Goal: Information Seeking & Learning: Learn about a topic

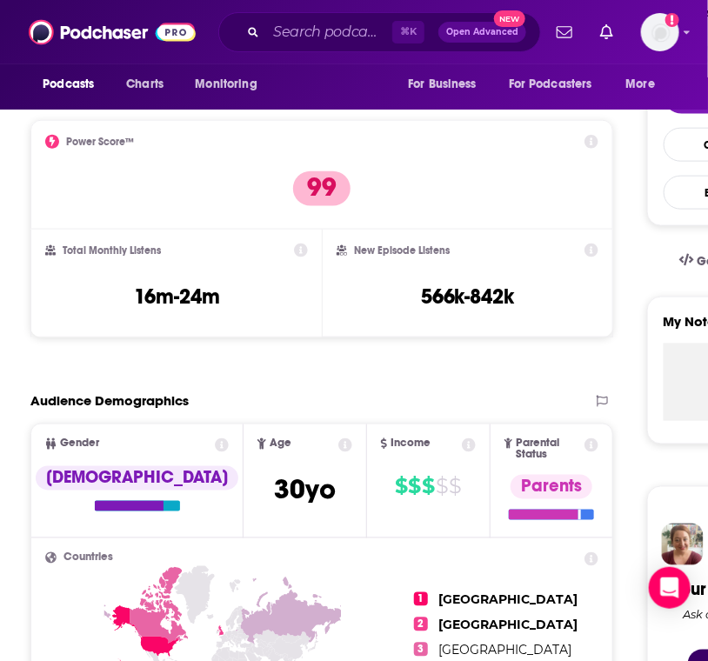
scroll to position [411, 0]
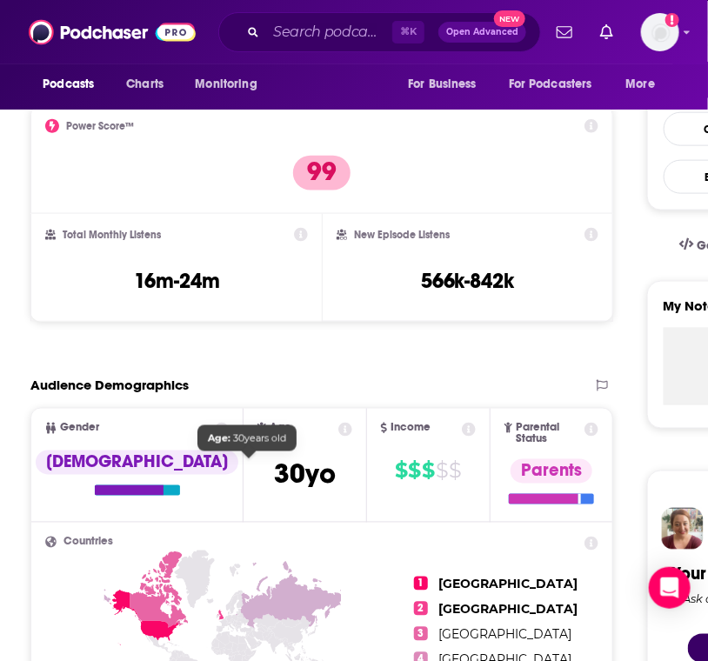
click at [274, 458] on span "[DEMOGRAPHIC_DATA]" at bounding box center [305, 475] width 62 height 34
click at [339, 432] on icon at bounding box center [346, 430] width 14 height 14
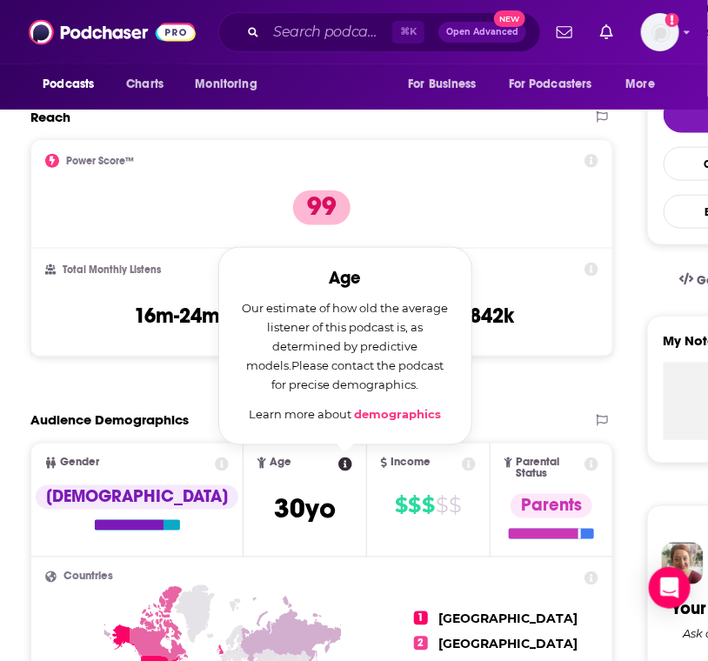
scroll to position [359, 0]
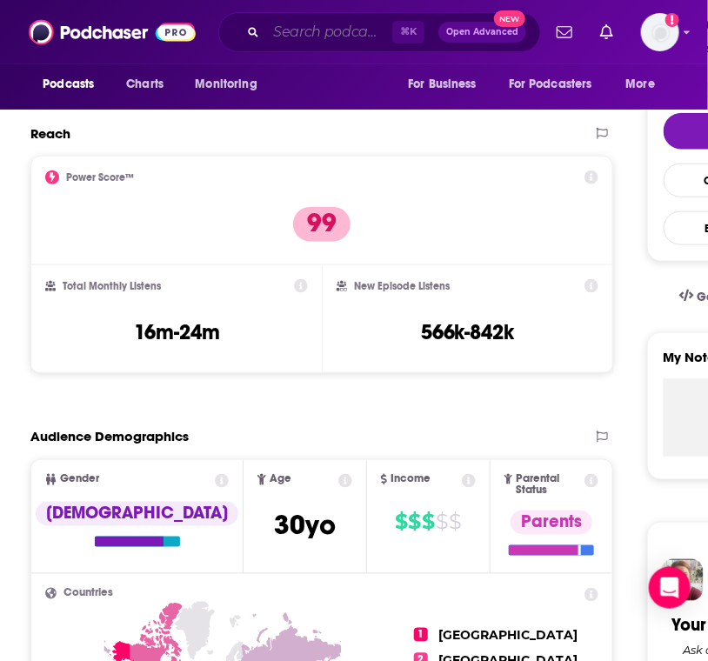
click at [308, 18] on input "Search podcasts, credits, & more..." at bounding box center [329, 32] width 126 height 28
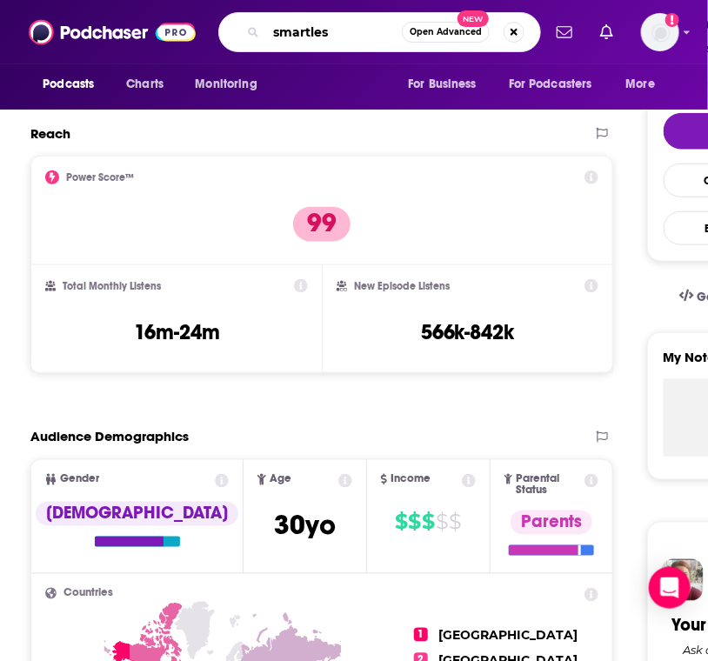
type input "smartless"
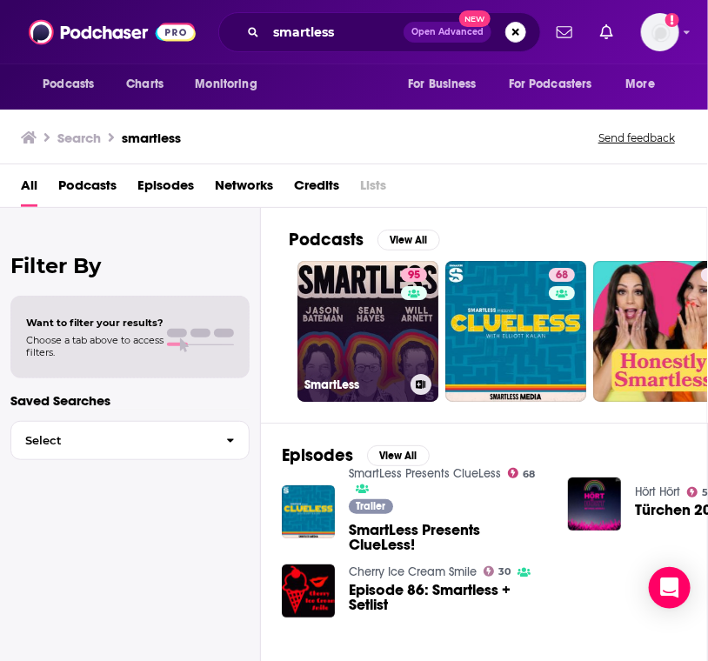
click at [339, 300] on link "95 SmartLess" at bounding box center [368, 331] width 141 height 141
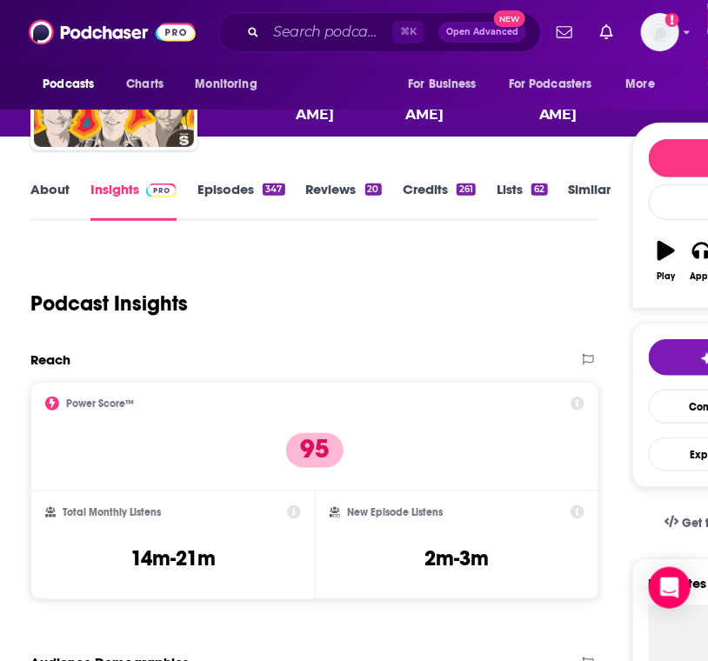
scroll to position [135, 0]
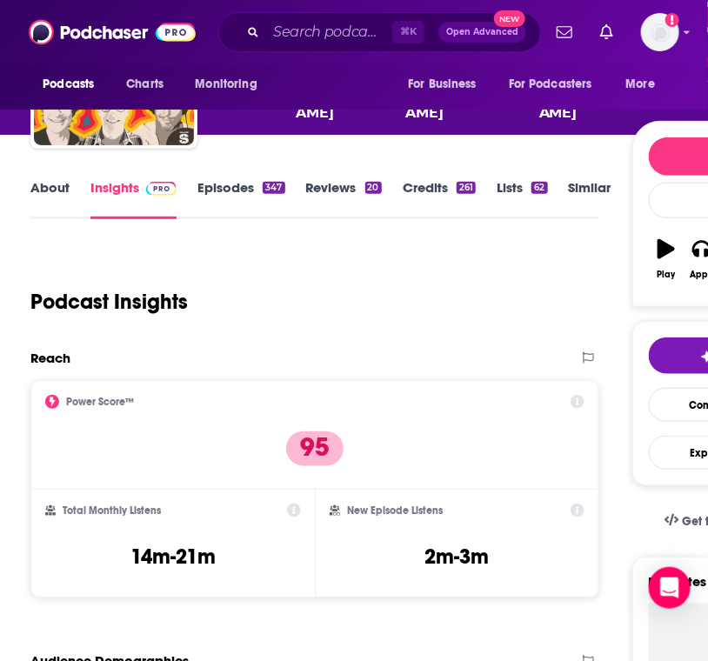
click at [314, 18] on div "⌘ K Open Advanced New" at bounding box center [379, 32] width 323 height 40
click at [306, 19] on input "Search podcasts, credits, & more..." at bounding box center [329, 32] width 126 height 28
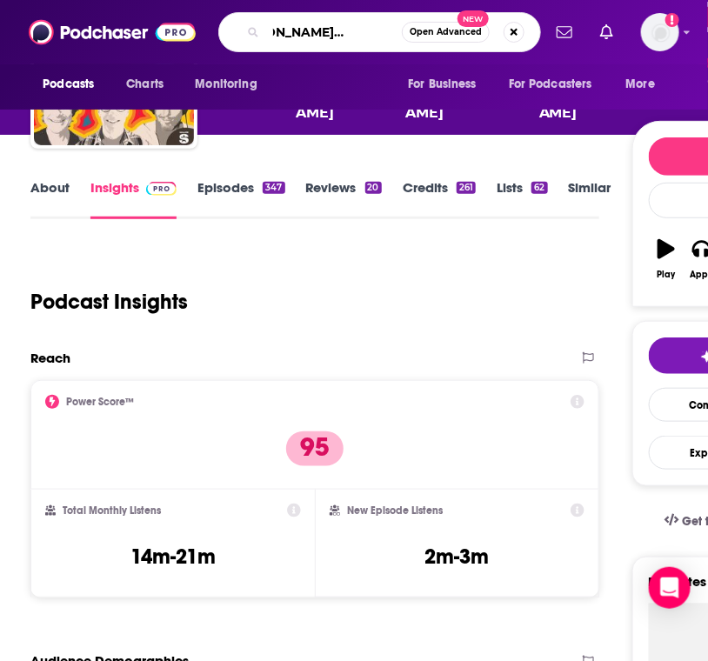
type input "[PERSON_NAME] needs a friend"
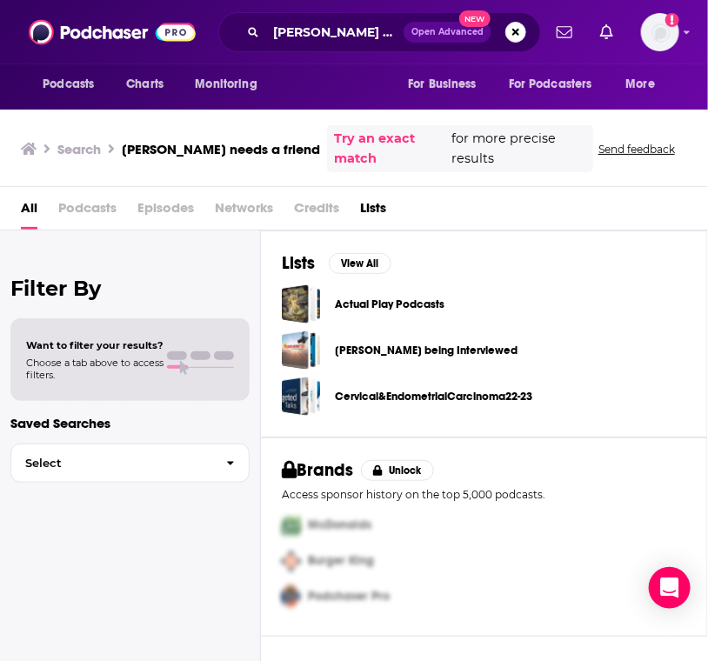
click at [296, 48] on div "[PERSON_NAME] needs a friend Open Advanced New" at bounding box center [379, 32] width 323 height 40
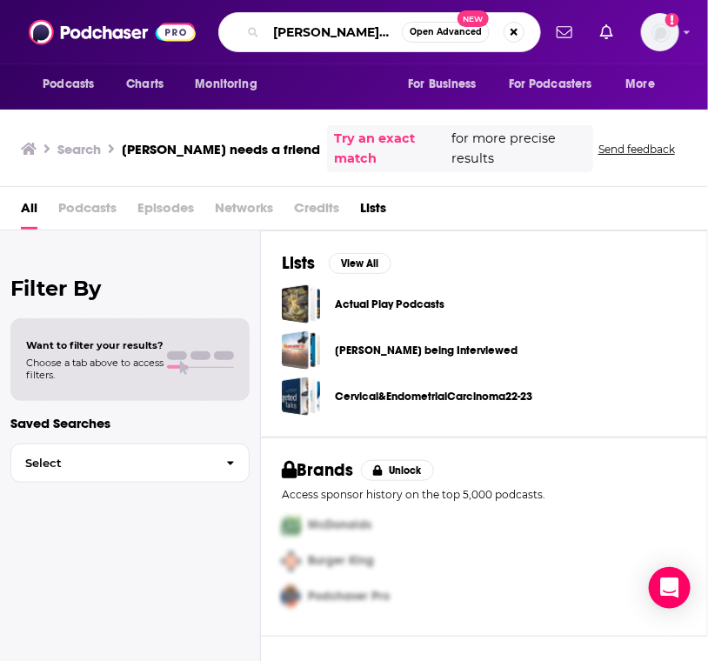
click at [294, 31] on input "[PERSON_NAME] needs a friend" at bounding box center [334, 32] width 136 height 28
click at [351, 33] on input "[PERSON_NAME] needs a friend" at bounding box center [334, 32] width 136 height 28
type input "[PERSON_NAME] o'[PERSON_NAME] needs a friend"
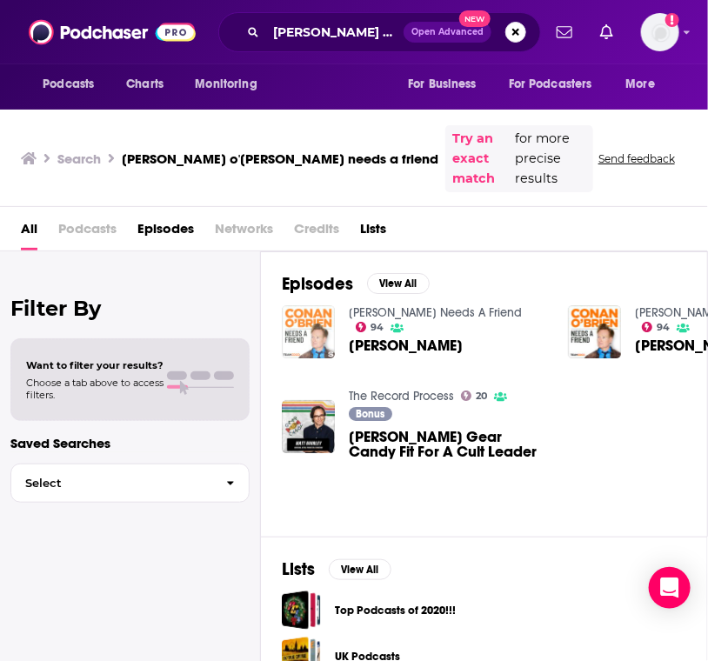
click at [308, 314] on img "Professor Brian Cox" at bounding box center [308, 331] width 53 height 53
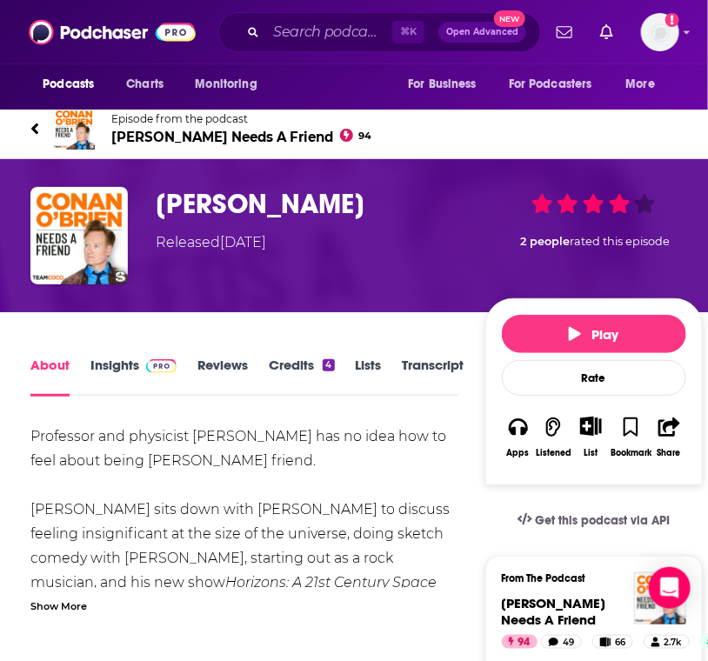
scroll to position [23, 0]
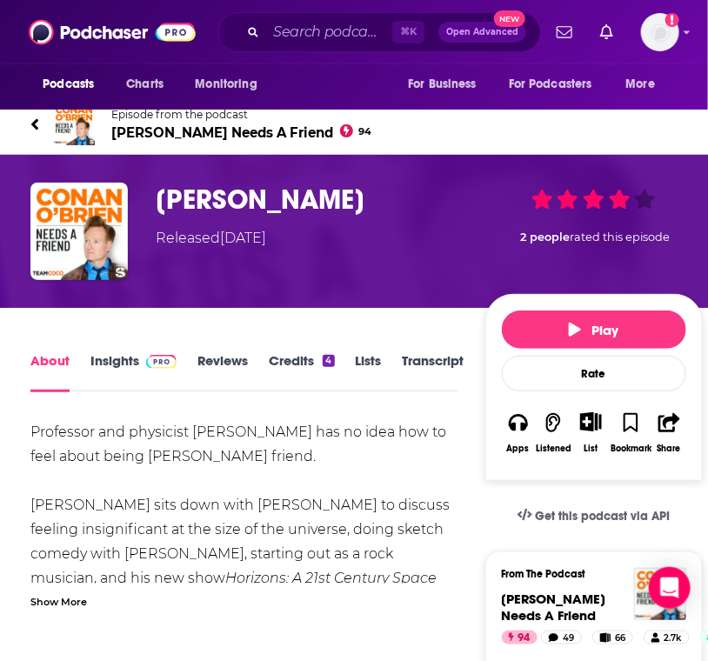
click at [104, 359] on link "Insights" at bounding box center [134, 372] width 86 height 40
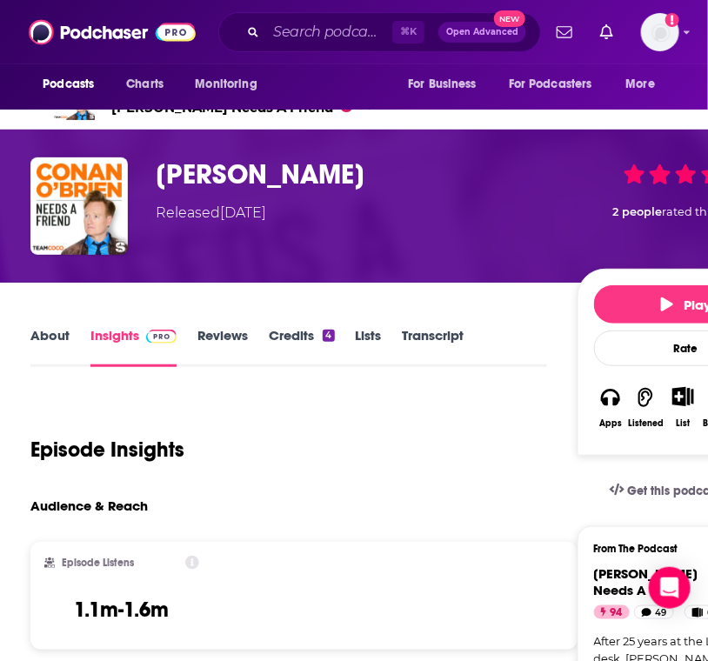
scroll to position [55, 0]
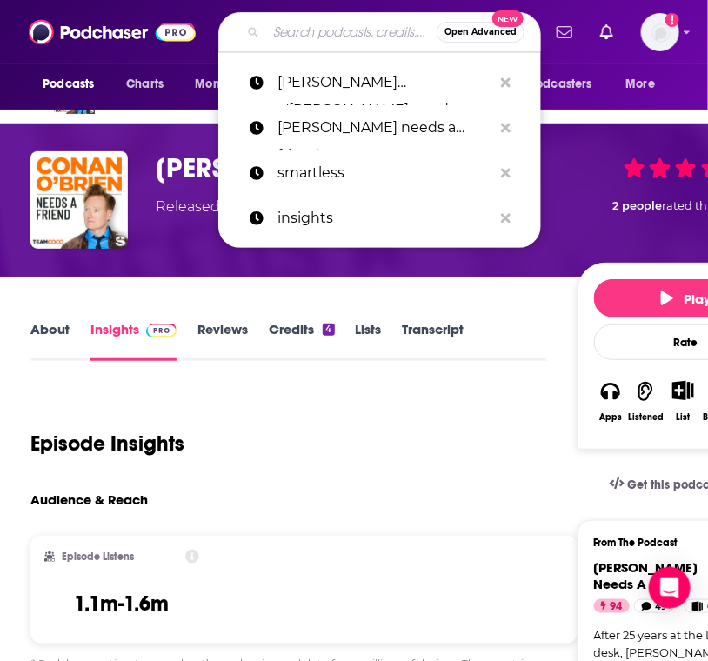
click at [329, 24] on input "Search podcasts, credits, & more..." at bounding box center [351, 32] width 171 height 28
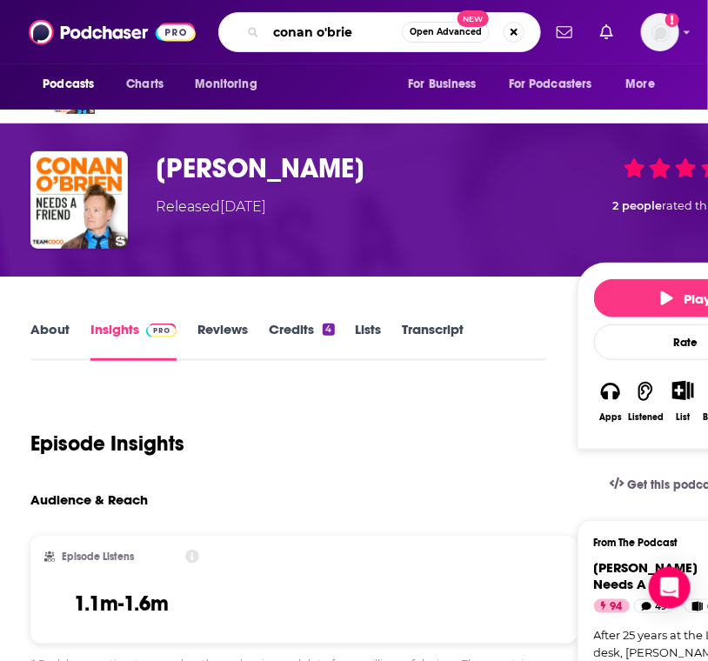
type input "[PERSON_NAME]"
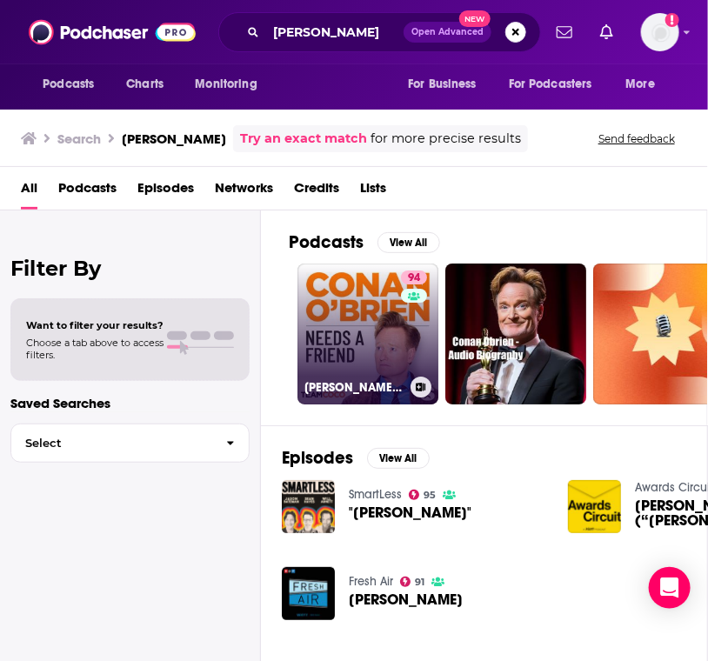
click at [337, 325] on link "94 [PERSON_NAME] Needs A Friend" at bounding box center [368, 334] width 141 height 141
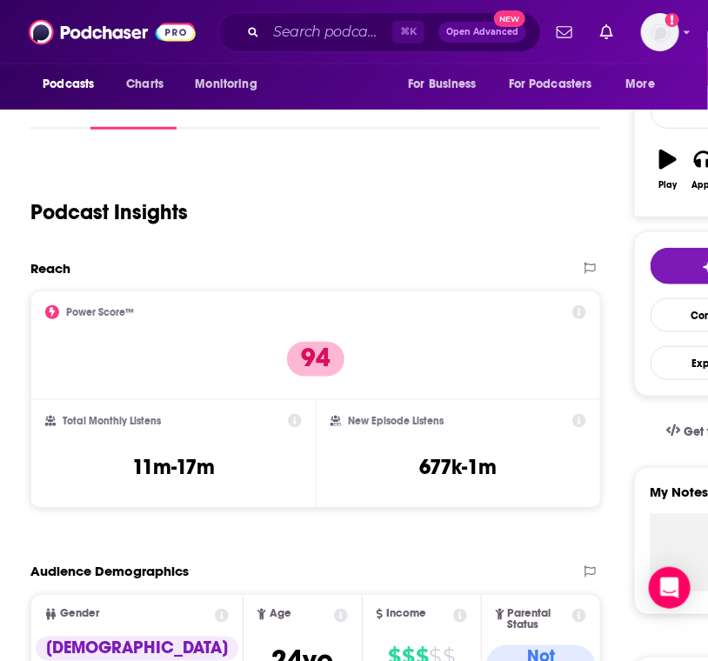
scroll to position [246, 0]
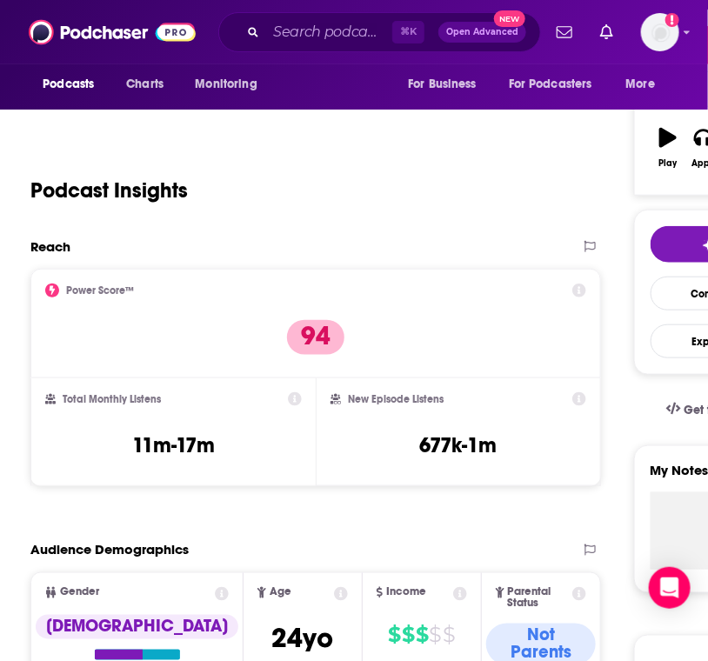
click at [334, 589] on icon at bounding box center [341, 594] width 14 height 14
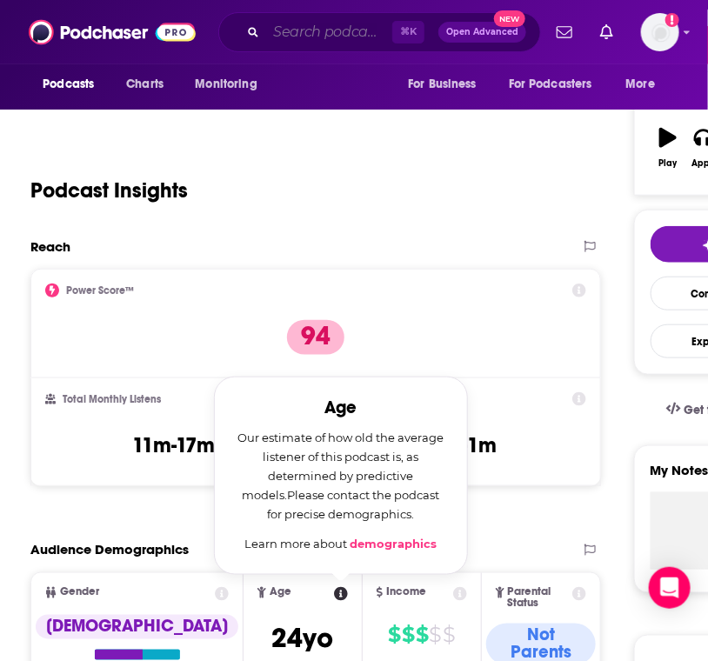
click at [331, 30] on input "Search podcasts, credits, & more..." at bounding box center [329, 32] width 126 height 28
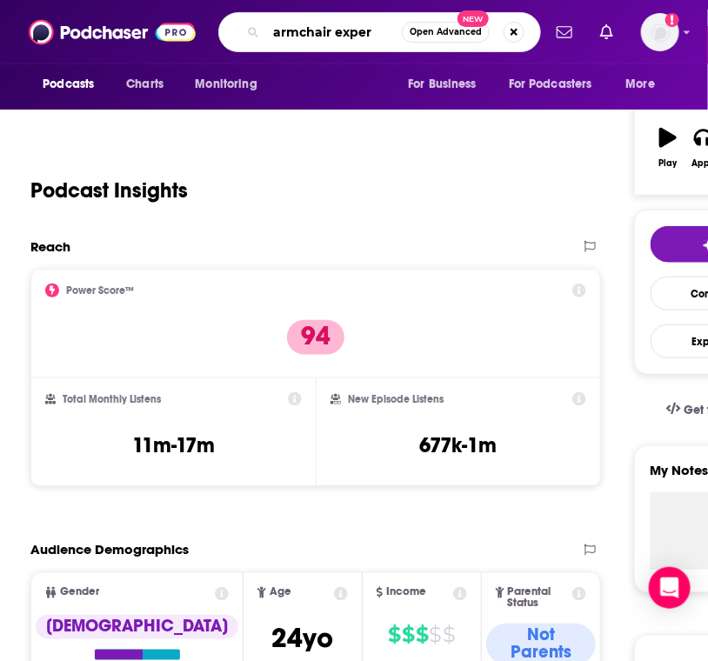
type input "armchair expert"
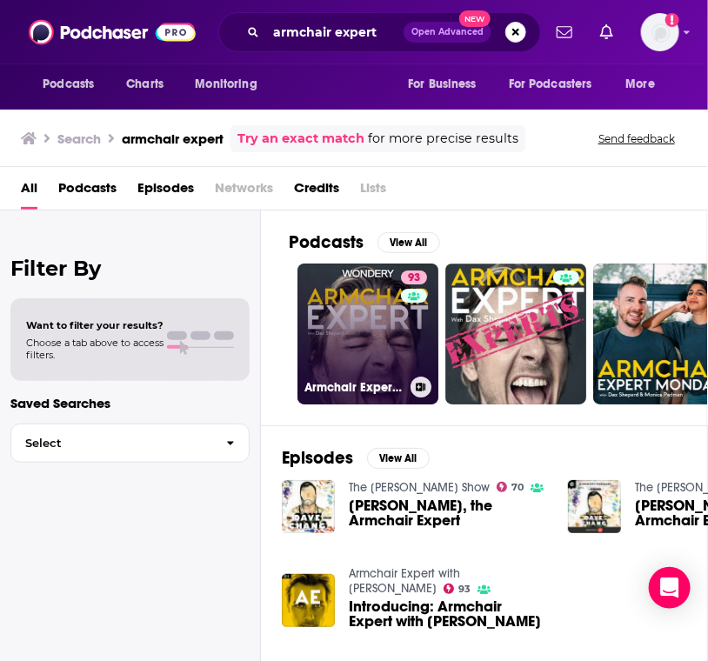
click at [399, 338] on link "93 Armchair Expert with [PERSON_NAME]" at bounding box center [368, 334] width 141 height 141
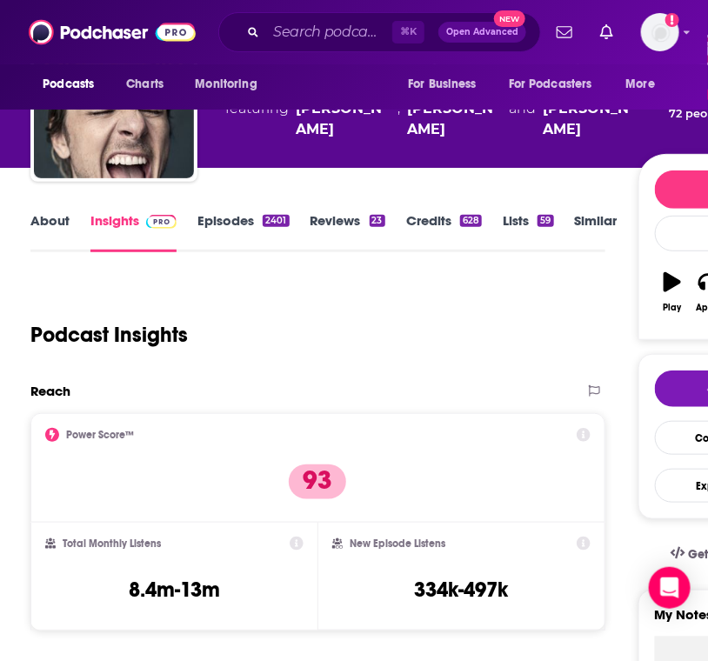
scroll to position [107, 0]
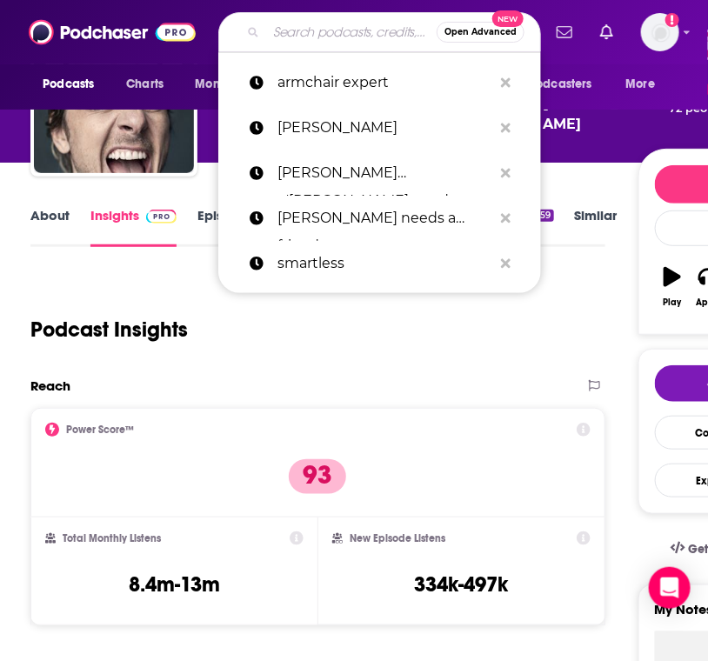
click at [321, 29] on input "Search podcasts, credits, & more..." at bounding box center [351, 32] width 171 height 28
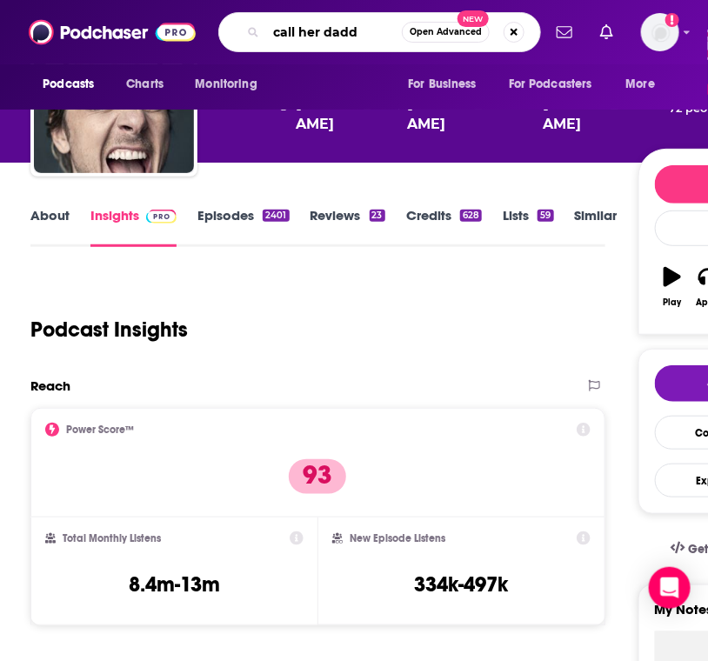
type input "call her daddy"
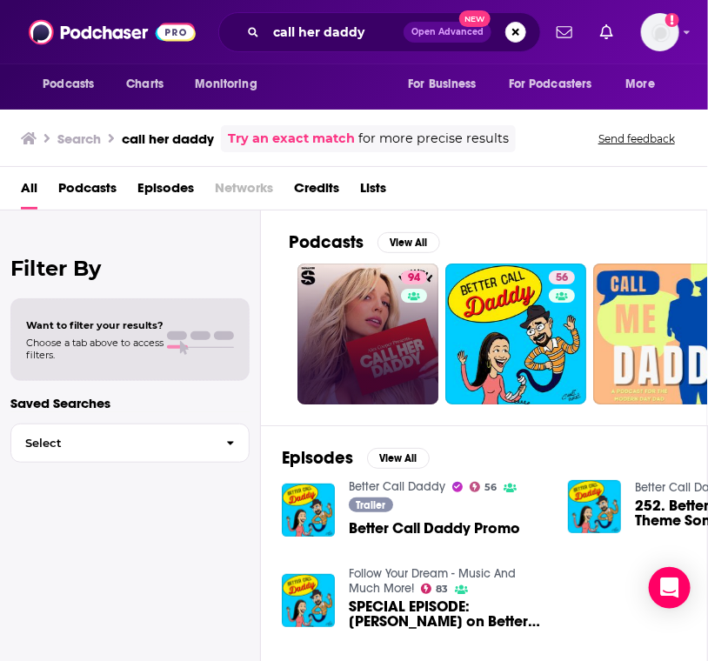
click at [350, 306] on link "94" at bounding box center [368, 334] width 141 height 141
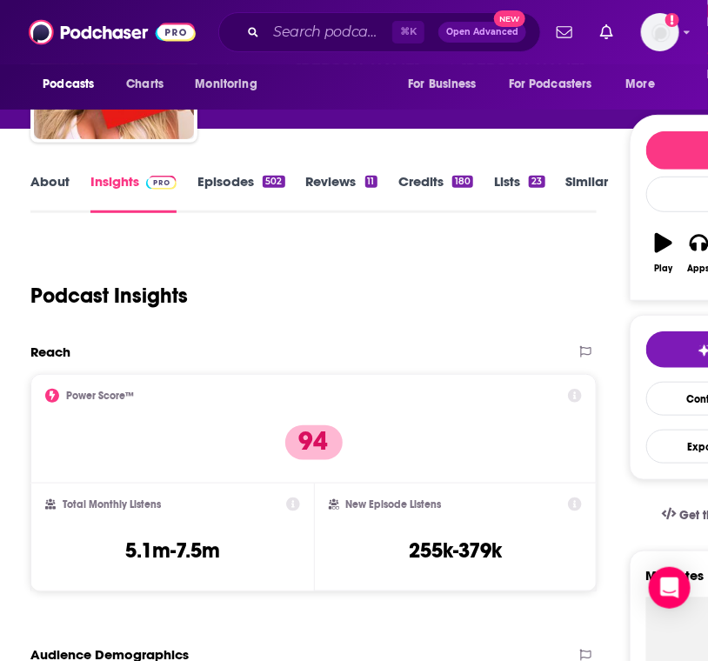
scroll to position [145, 0]
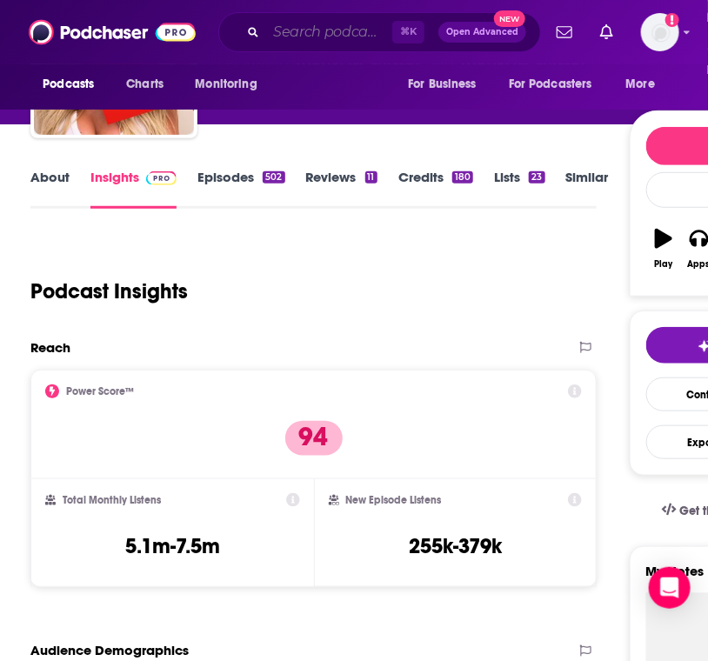
click at [305, 37] on input "Search podcasts, credits, & more..." at bounding box center [329, 32] width 126 height 28
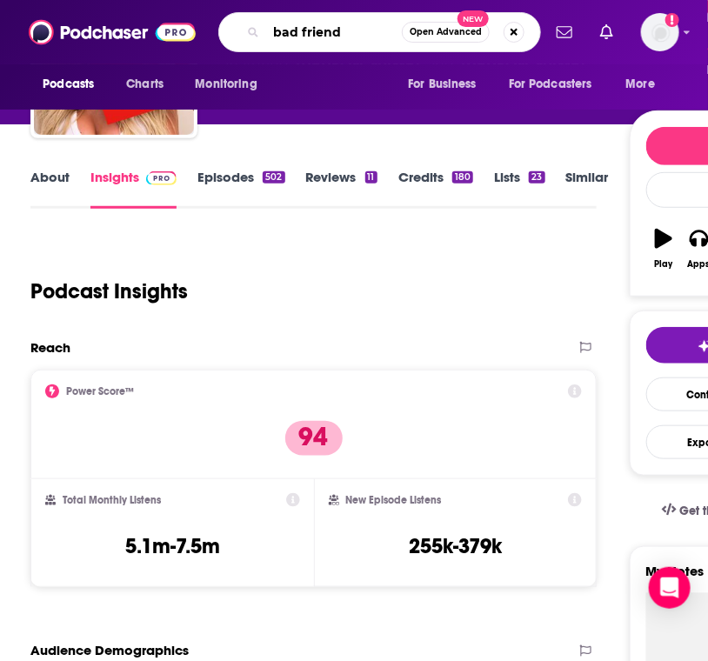
type input "bad friends"
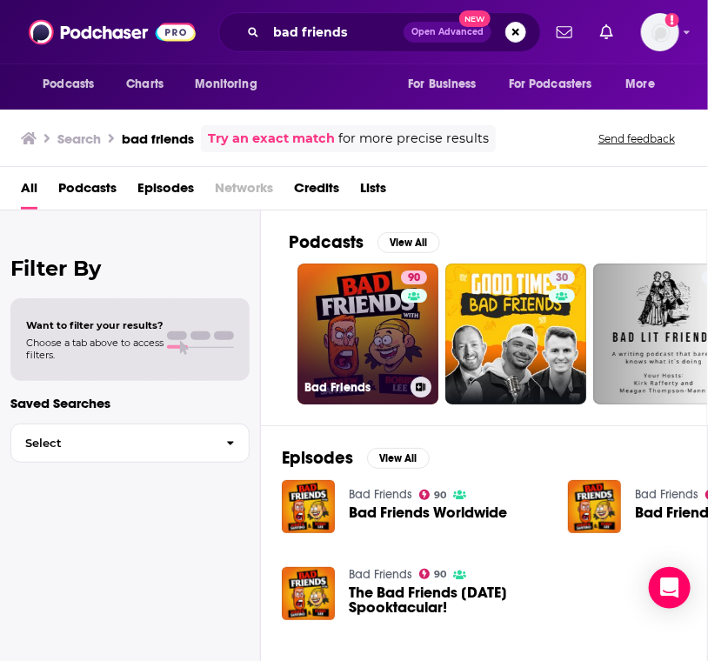
click at [328, 315] on link "90 Bad Friends" at bounding box center [368, 334] width 141 height 141
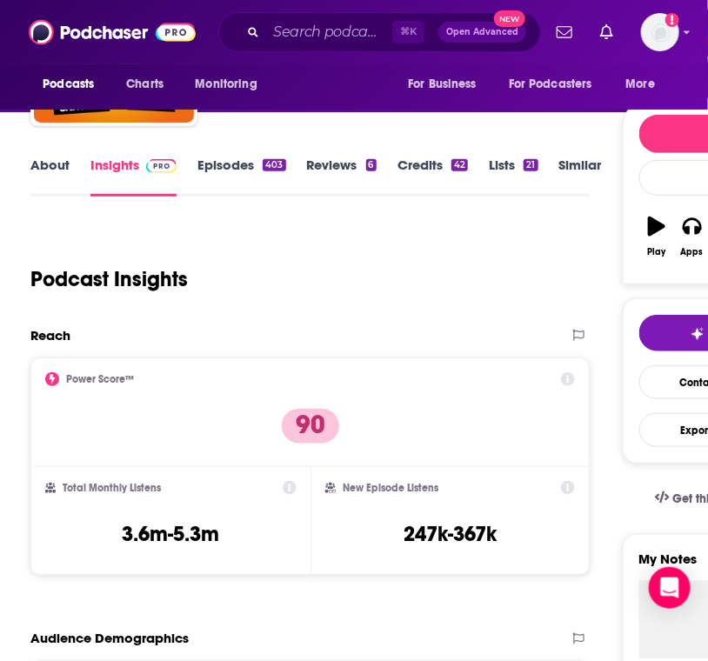
scroll to position [172, 0]
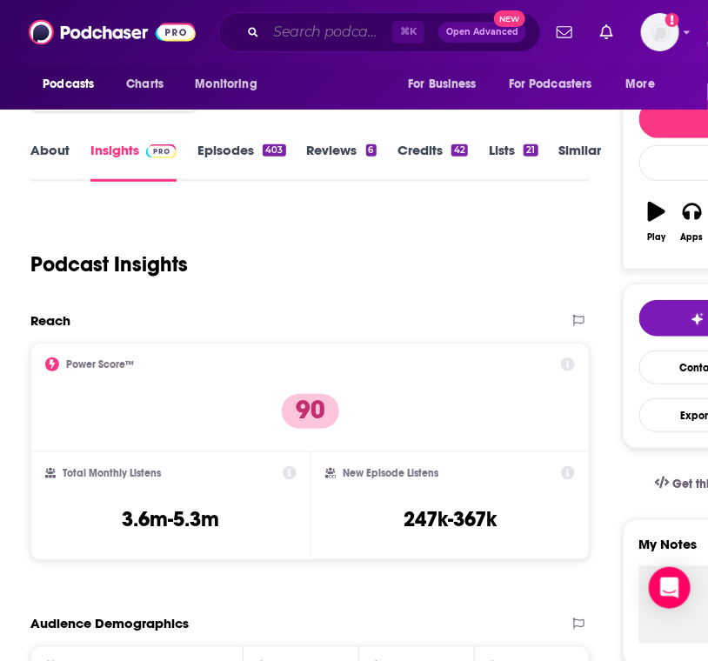
click at [312, 38] on input "Search podcasts, credits, & more..." at bounding box center [329, 32] width 126 height 28
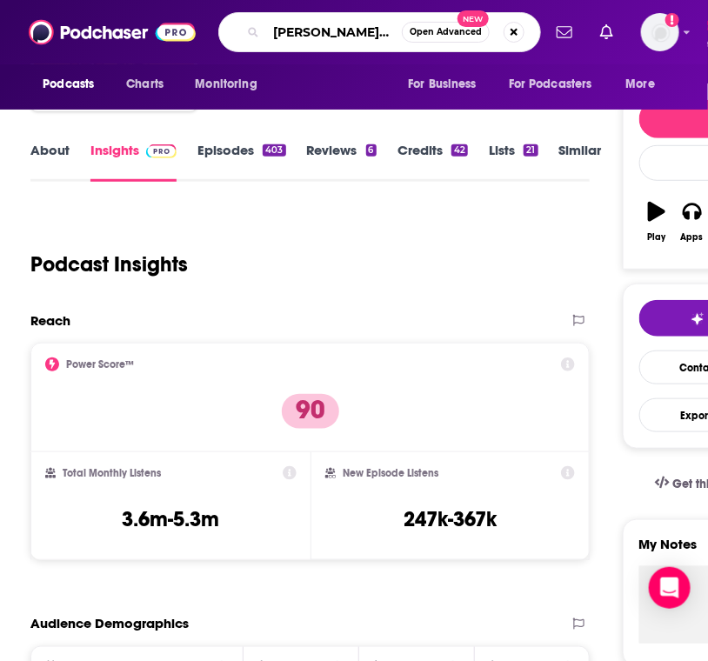
type input "[PERSON_NAME] show"
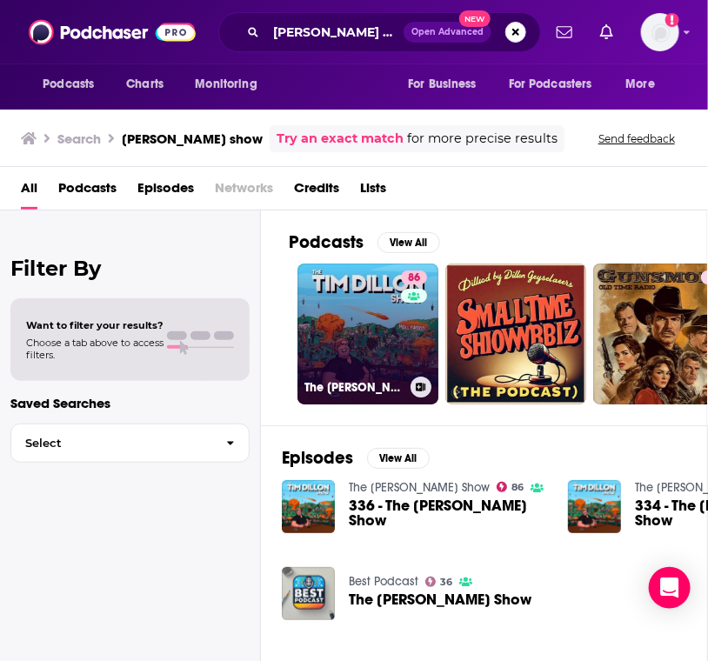
click at [328, 323] on link "86 The [PERSON_NAME] Show" at bounding box center [368, 334] width 141 height 141
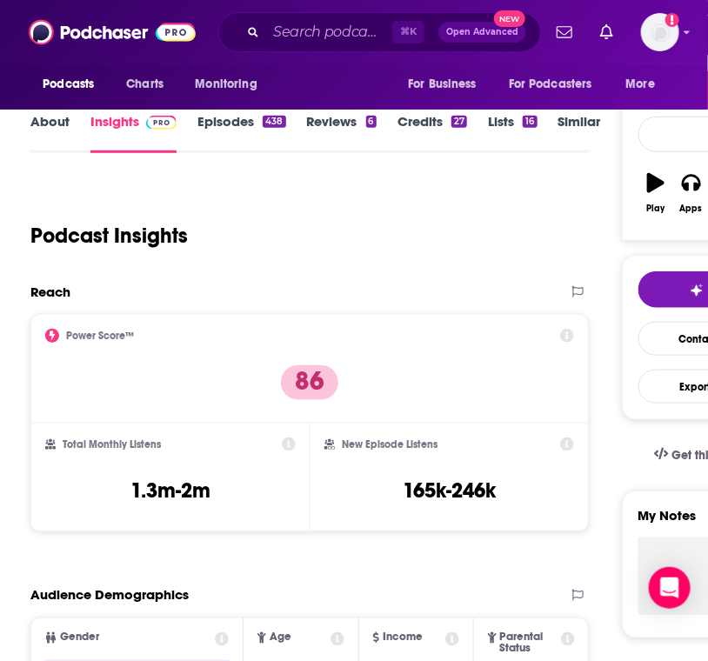
scroll to position [227, 0]
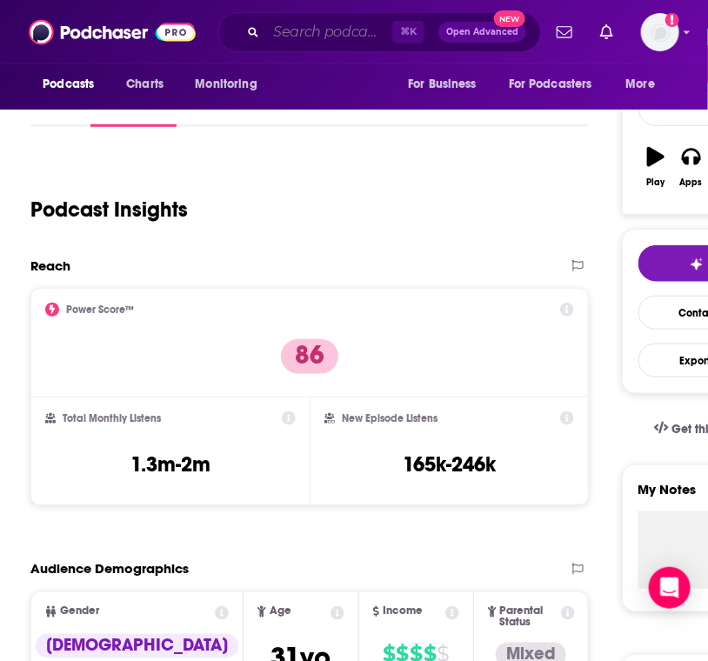
click at [304, 25] on input "Search podcasts, credits, & more..." at bounding box center [329, 32] width 126 height 28
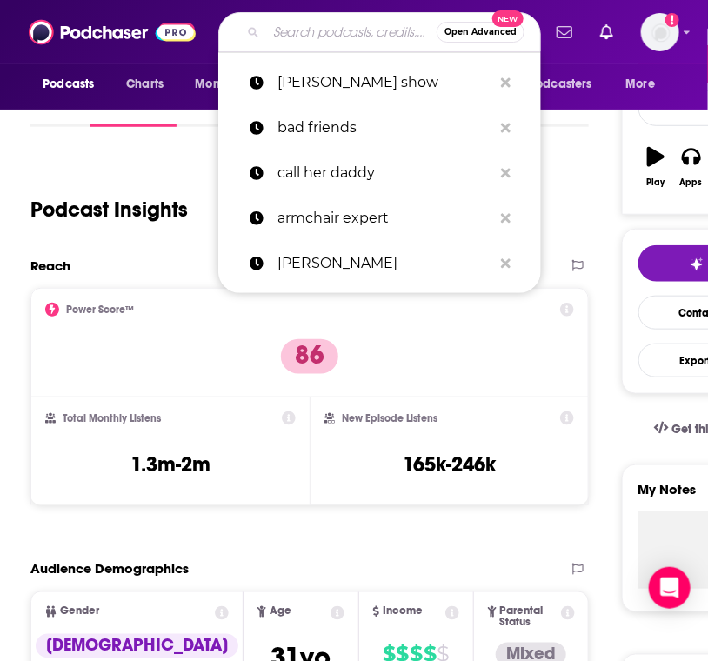
click at [304, 25] on input "Search podcasts, credits, & more..." at bounding box center [351, 32] width 171 height 28
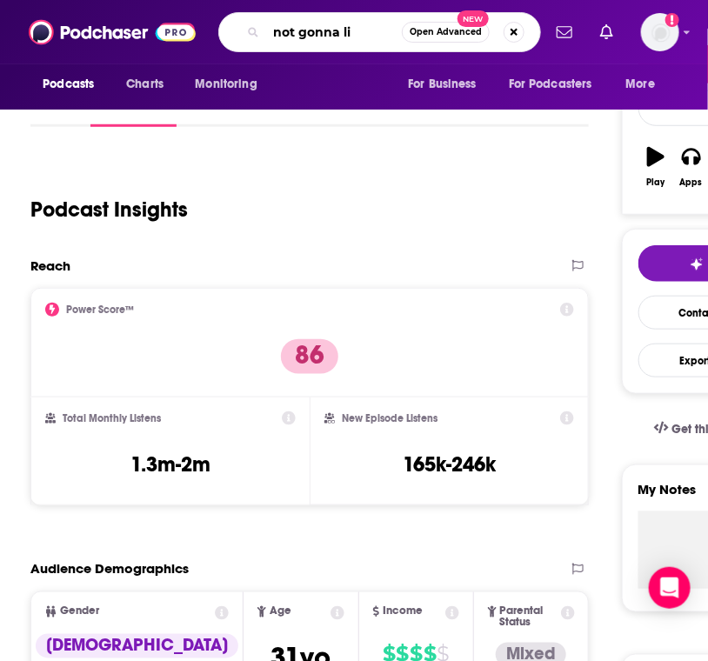
type input "not gonna lie"
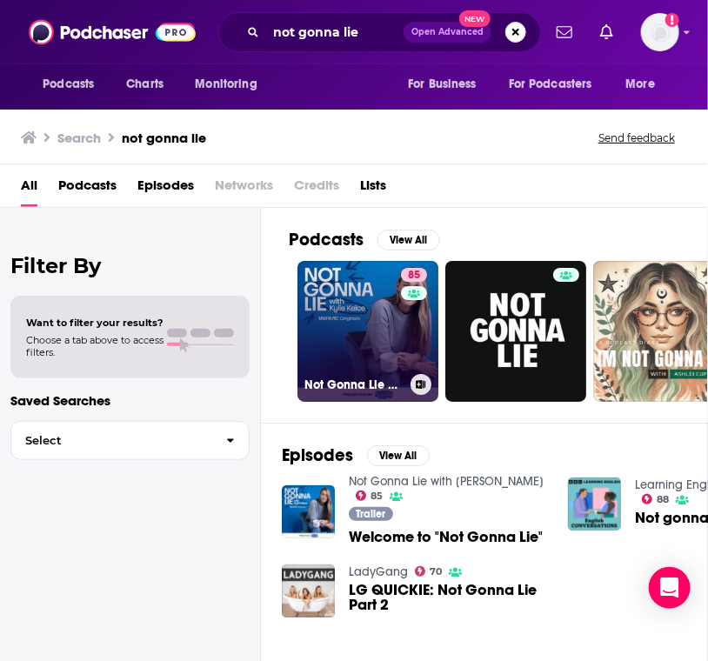
click at [332, 329] on link "85 Not Gonna Lie with [PERSON_NAME]" at bounding box center [368, 331] width 141 height 141
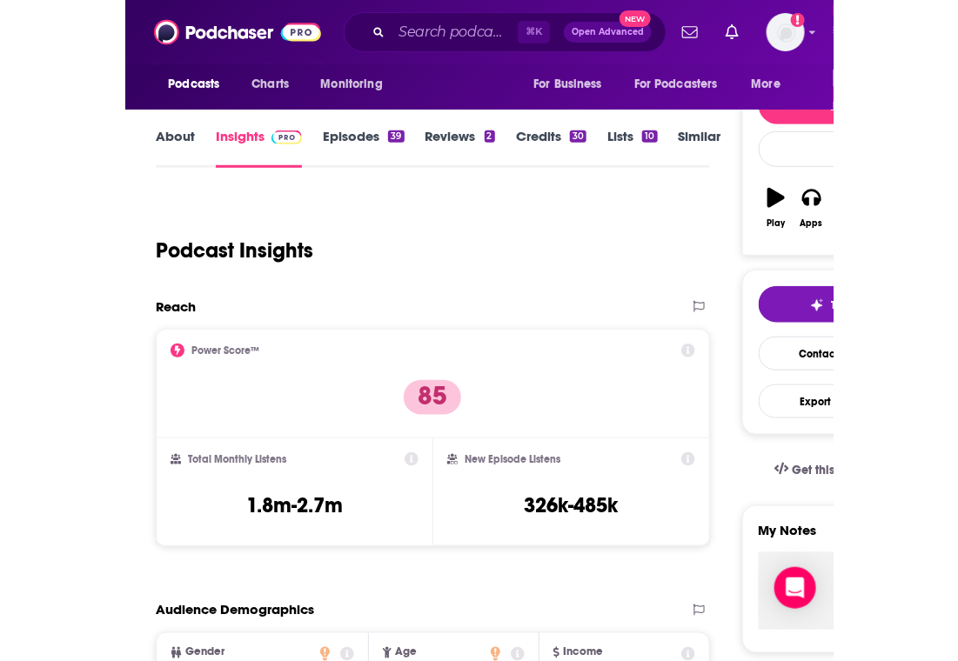
scroll to position [187, 0]
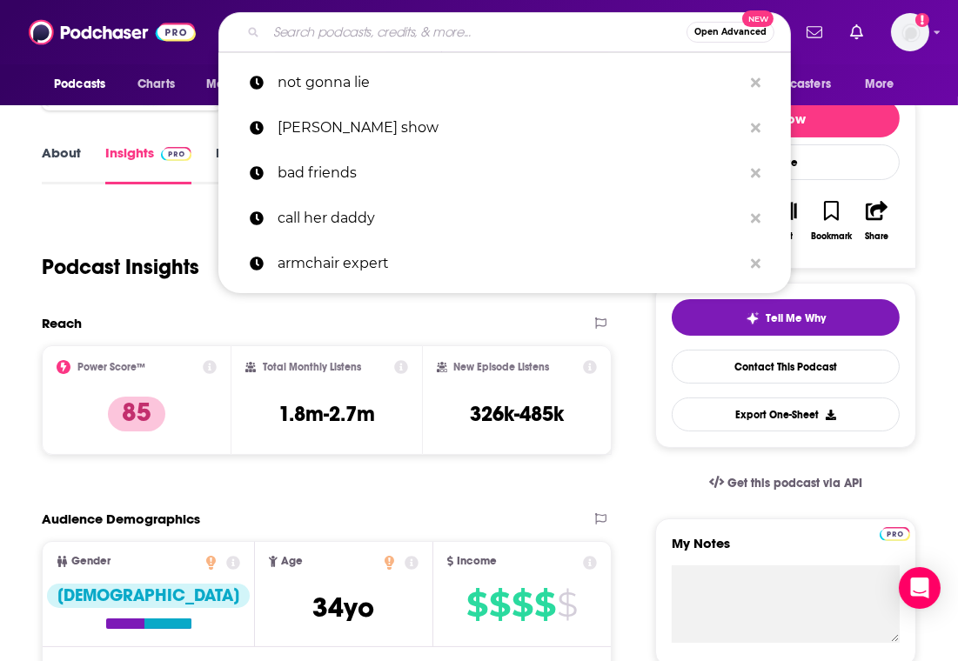
click at [352, 32] on input "Search podcasts, credits, & more..." at bounding box center [476, 32] width 420 height 28
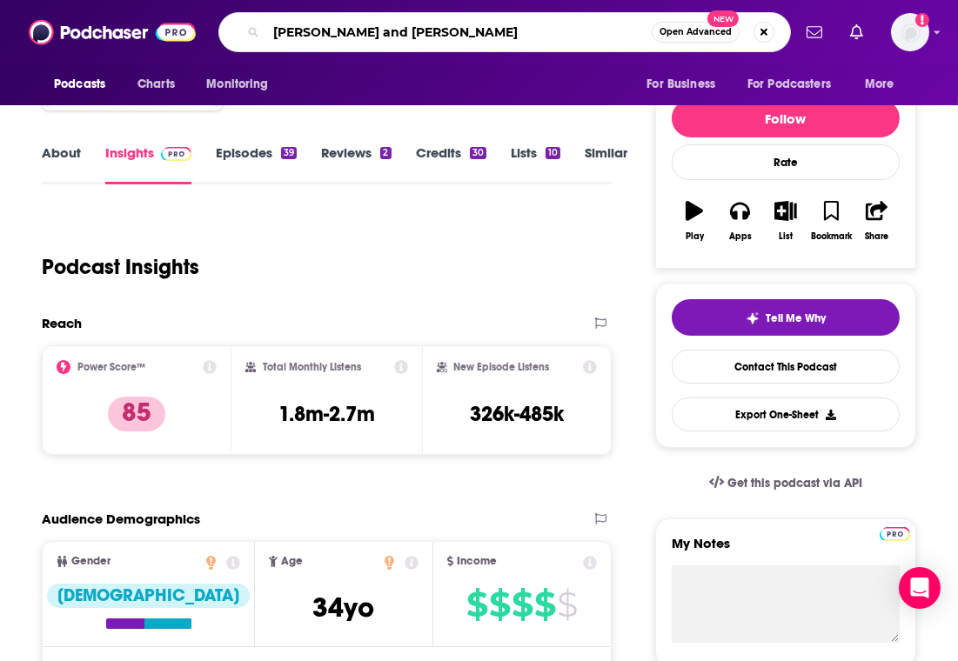
type input "[PERSON_NAME] and [PERSON_NAME]"
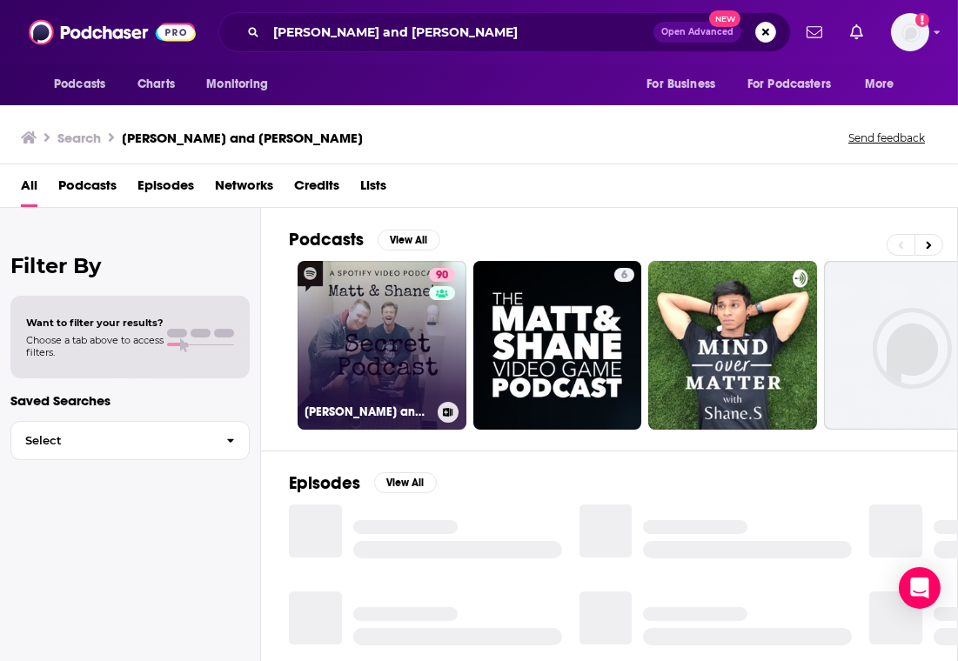
click at [354, 299] on link "90 [PERSON_NAME] and [PERSON_NAME]'s Secret Podcast" at bounding box center [382, 345] width 169 height 169
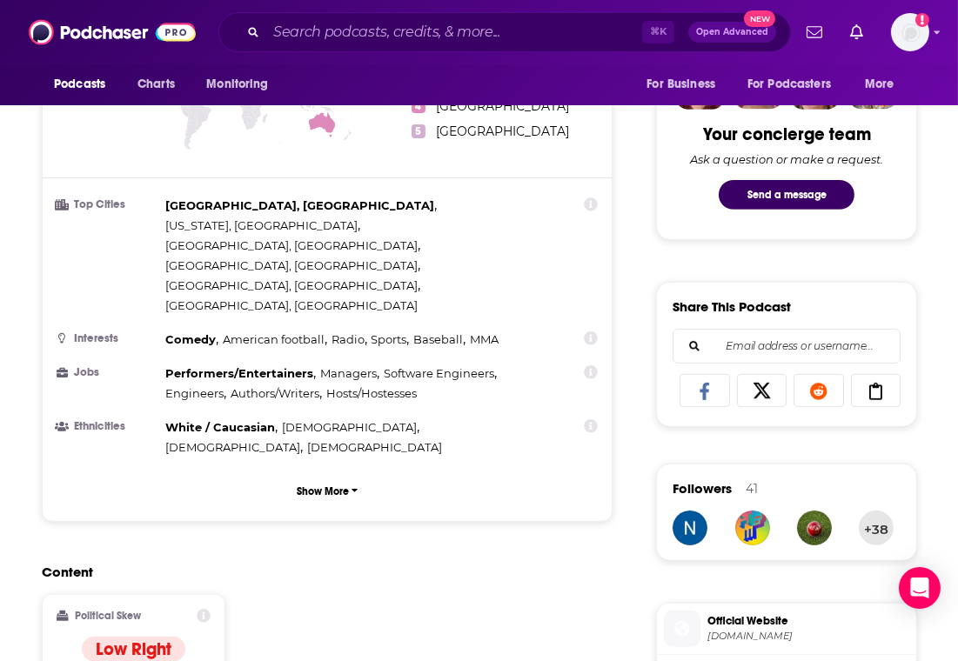
scroll to position [867, 0]
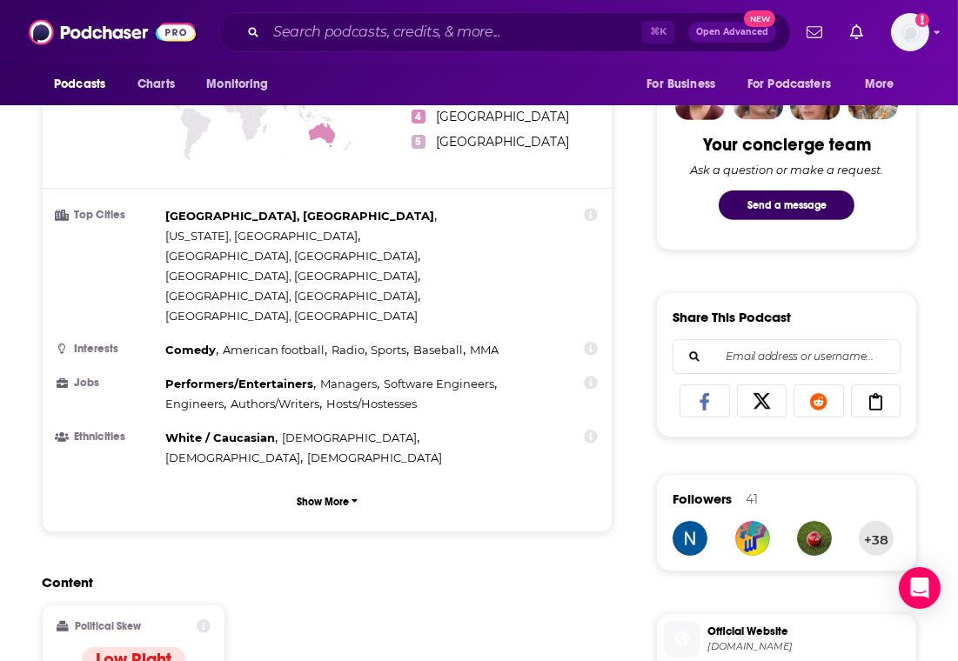
click at [205, 605] on div "Political Skew Low Right" at bounding box center [134, 662] width 184 height 114
click at [204, 620] on icon at bounding box center [204, 627] width 14 height 14
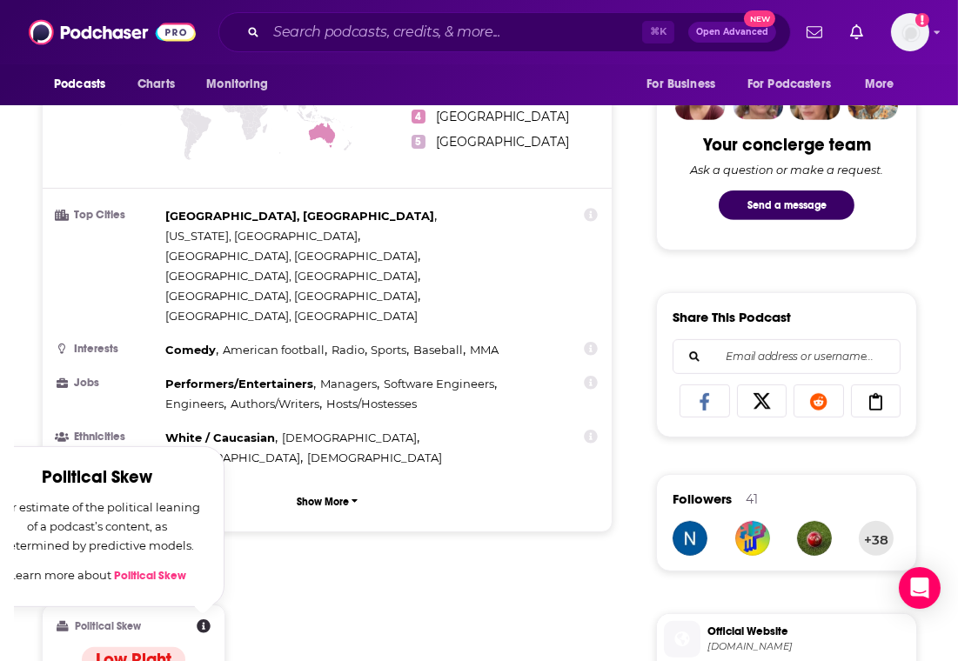
click at [156, 569] on link "Political Skew" at bounding box center [150, 576] width 72 height 14
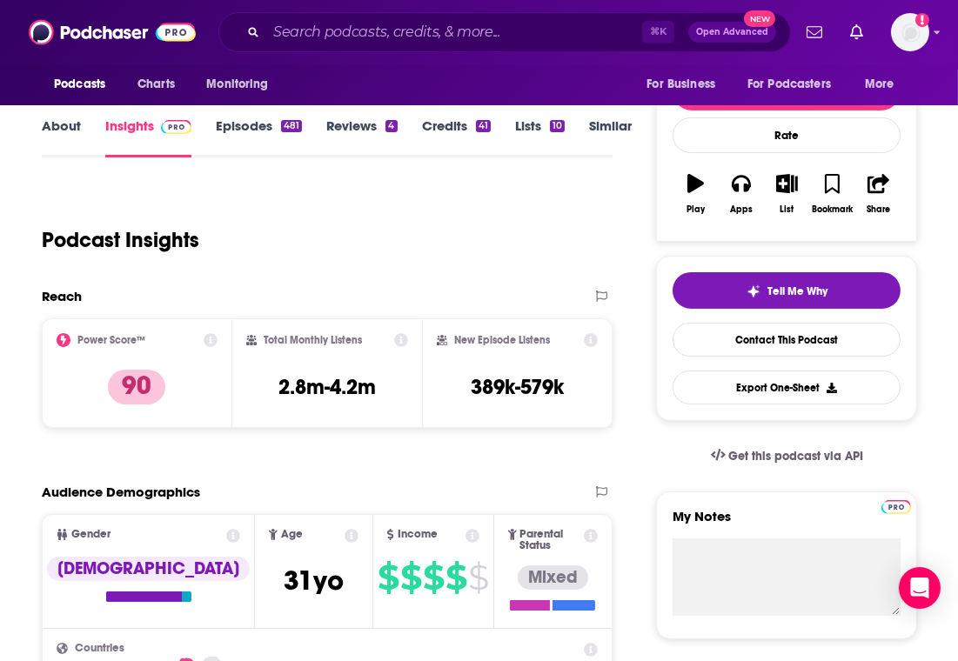
scroll to position [251, 0]
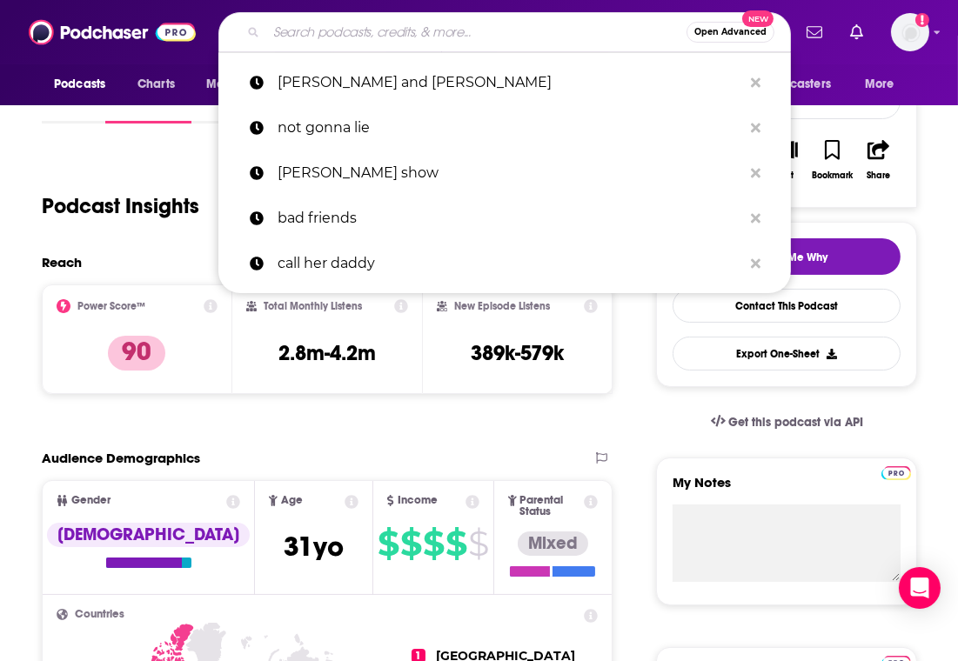
click at [375, 30] on input "Search podcasts, credits, & more..." at bounding box center [476, 32] width 420 height 28
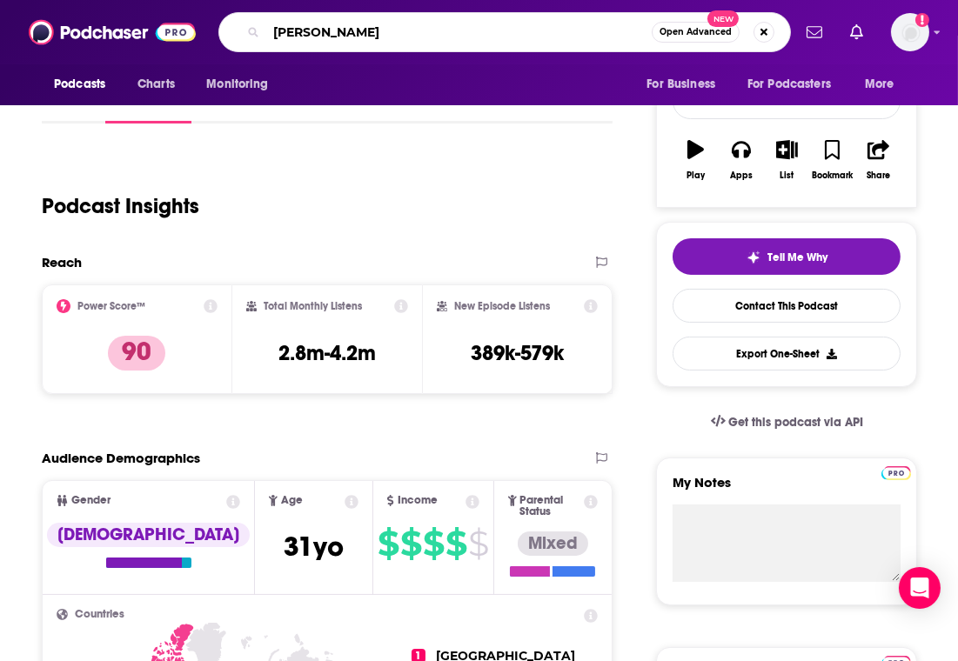
type input "[PERSON_NAME]"
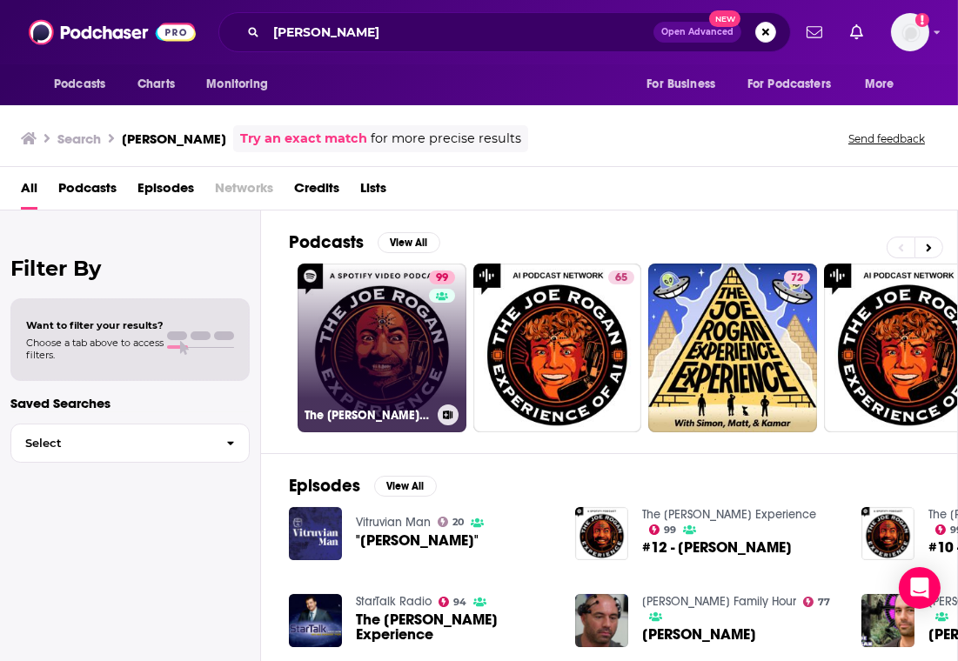
click at [364, 352] on link "99 The [PERSON_NAME] Experience" at bounding box center [382, 348] width 169 height 169
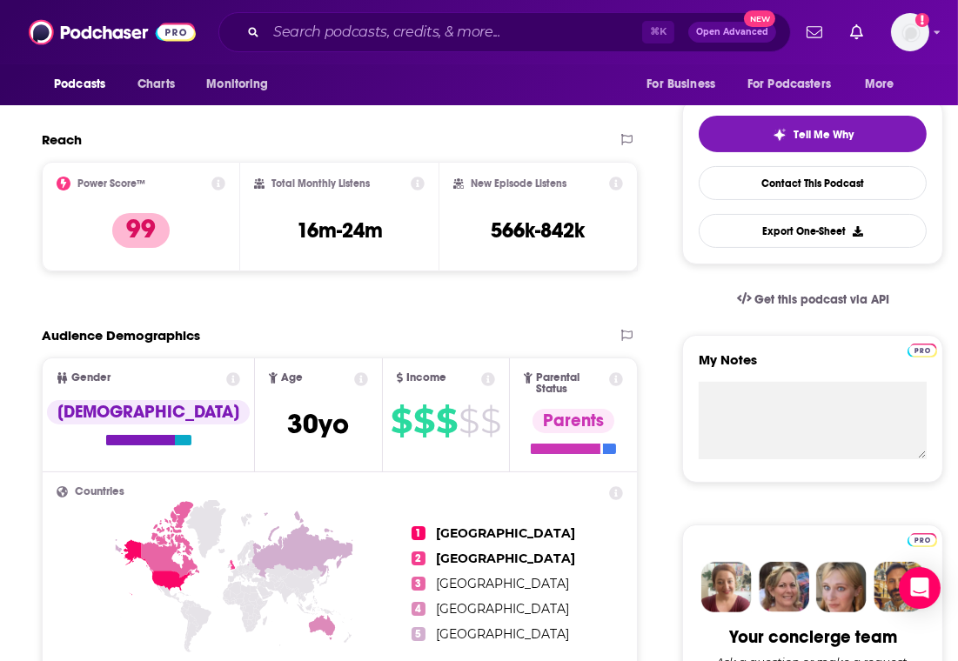
scroll to position [375, 0]
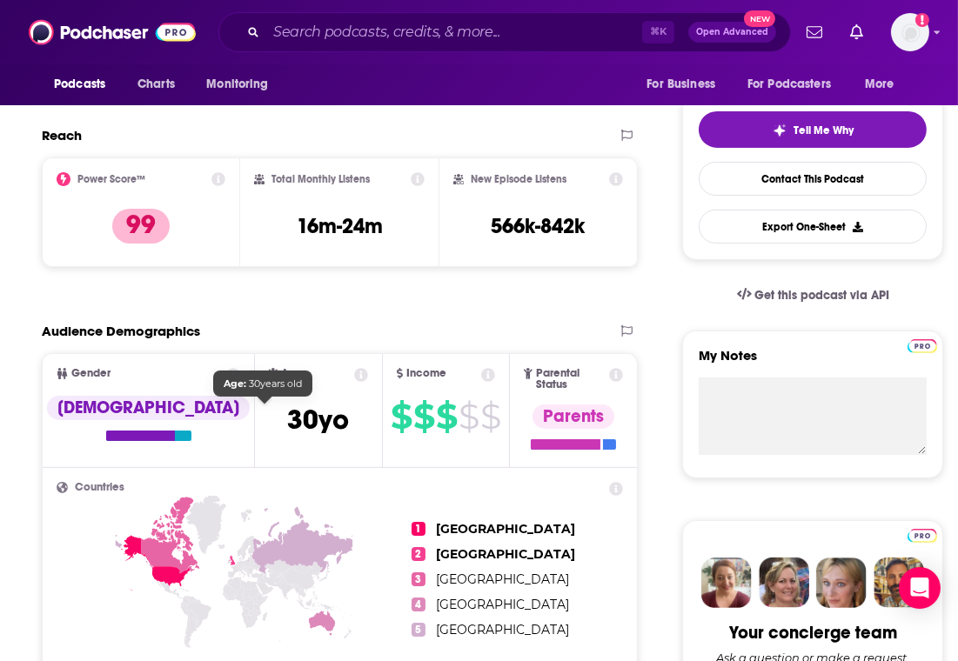
click at [287, 416] on span "[DEMOGRAPHIC_DATA]" at bounding box center [318, 420] width 62 height 34
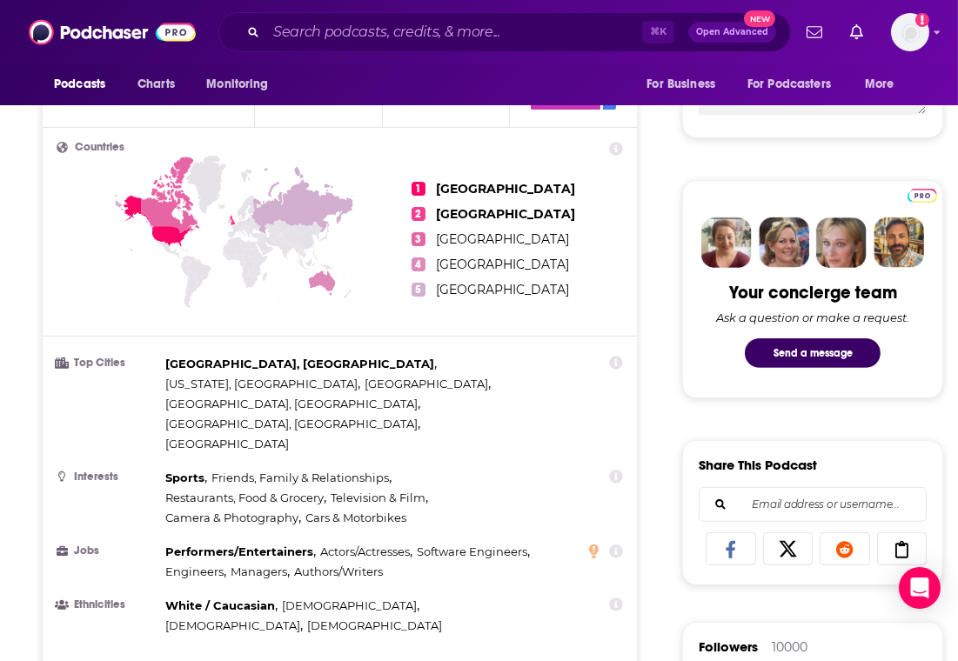
scroll to position [752, 0]
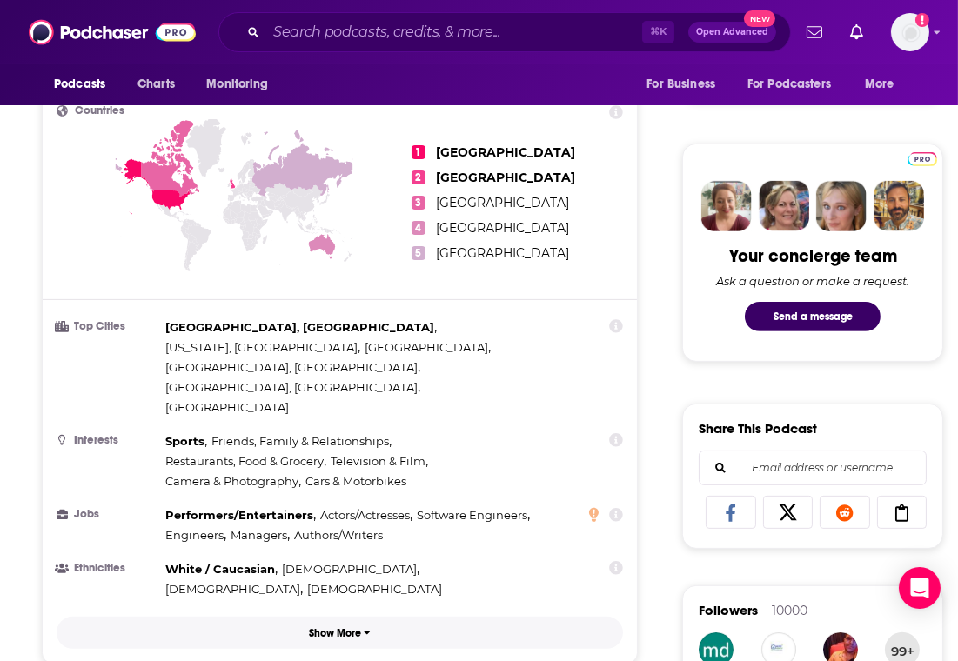
click at [332, 627] on p "Show More" at bounding box center [335, 633] width 52 height 12
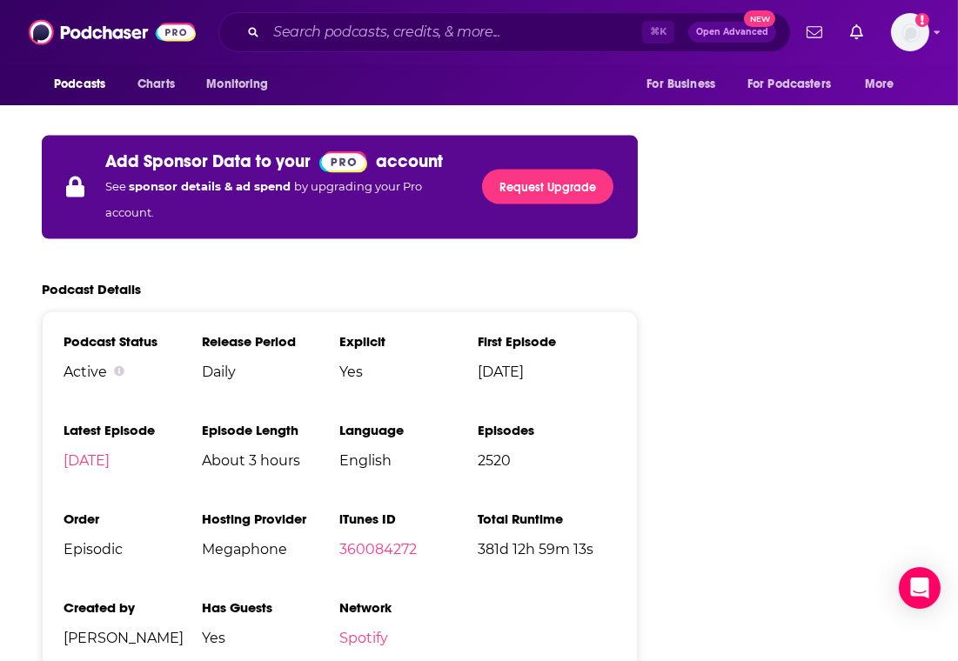
scroll to position [3272, 0]
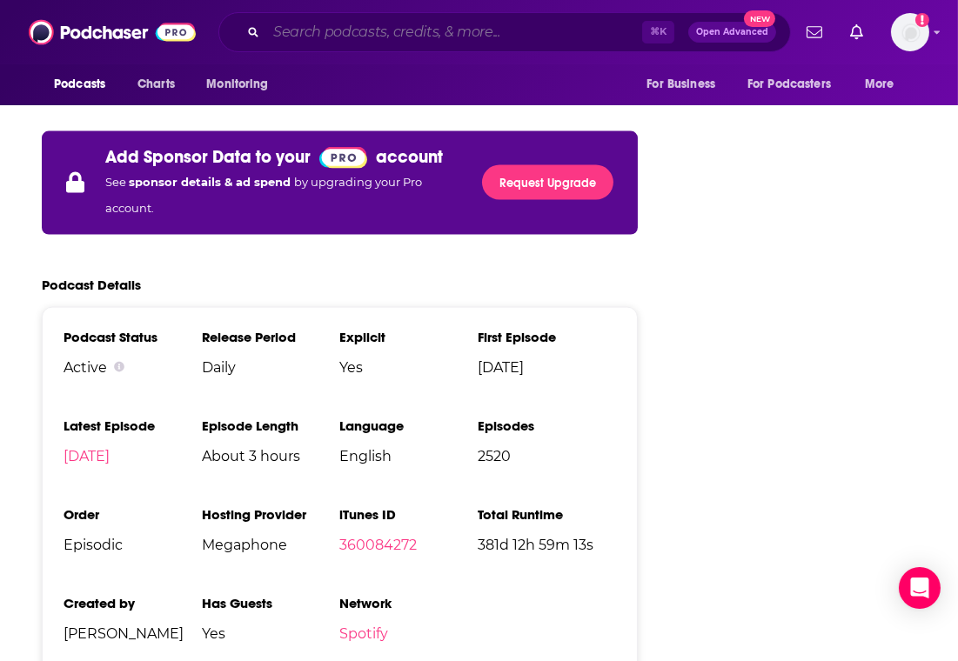
click at [296, 44] on input "Search podcasts, credits, & more..." at bounding box center [454, 32] width 376 height 28
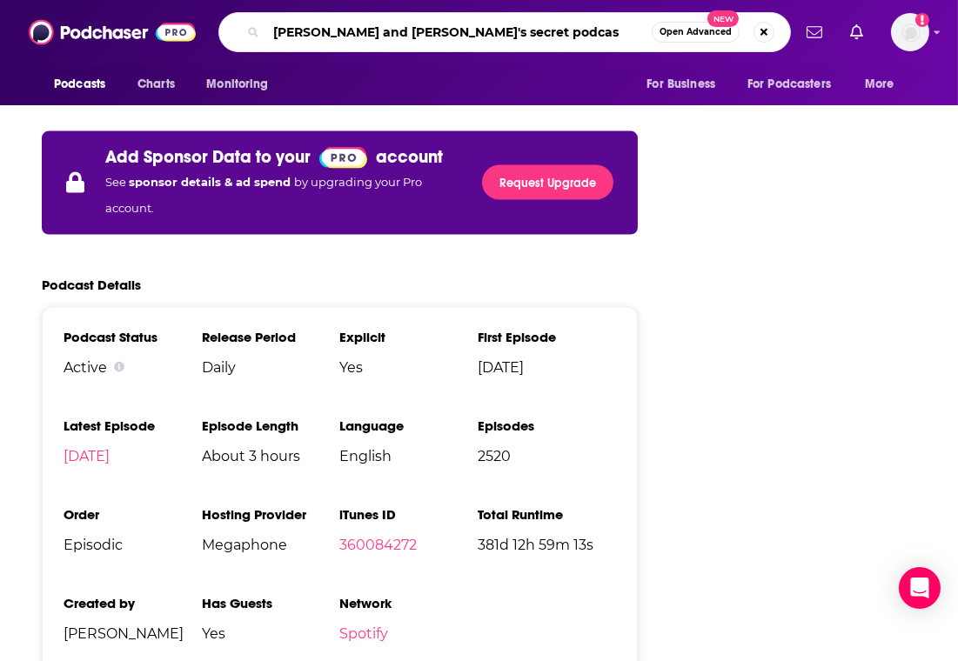
type input "[PERSON_NAME] and [PERSON_NAME]'s secret podcast"
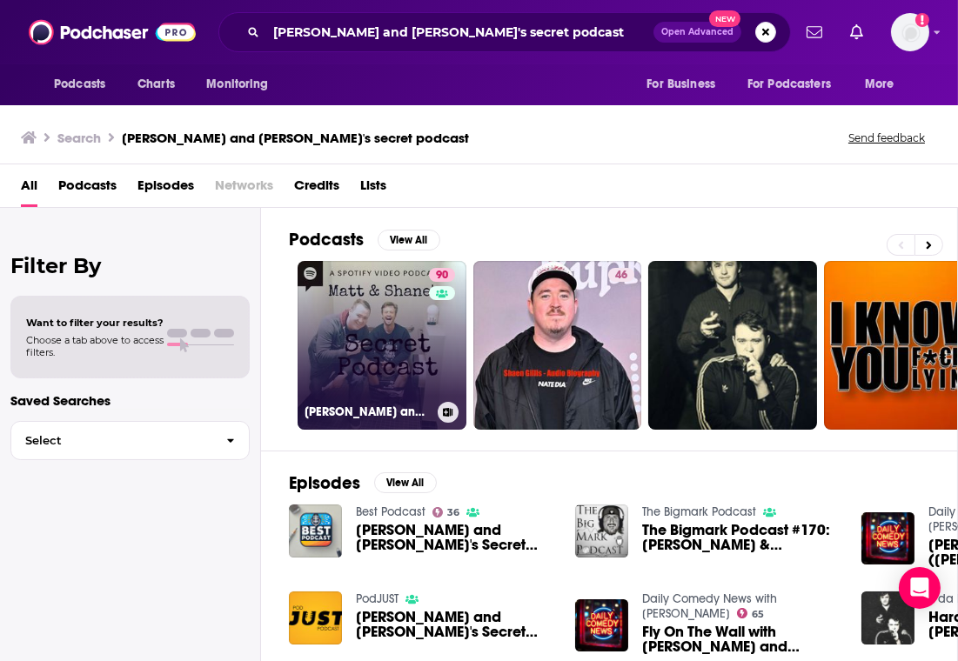
click at [349, 305] on link "90 [PERSON_NAME] and [PERSON_NAME]'s Secret Podcast" at bounding box center [382, 345] width 169 height 169
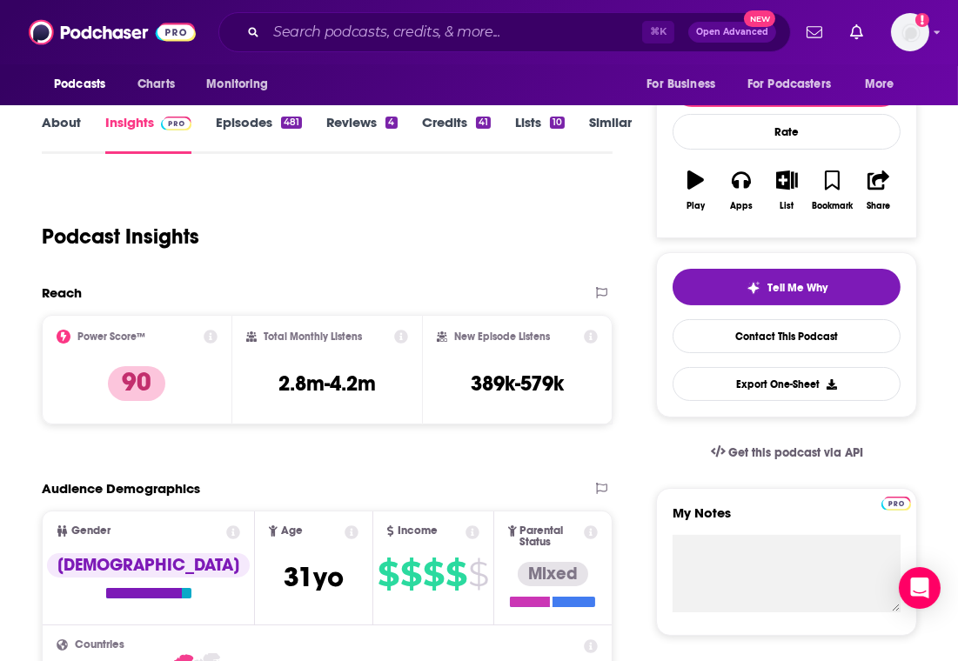
scroll to position [227, 0]
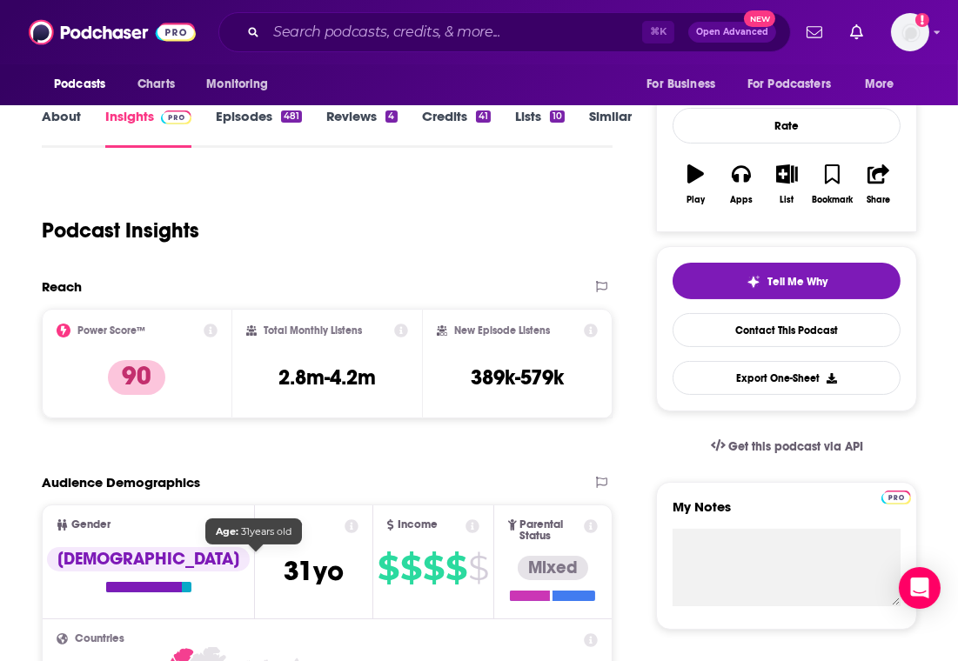
click at [284, 560] on span "[DEMOGRAPHIC_DATA]" at bounding box center [314, 571] width 60 height 34
click at [255, 529] on span "Age [DEMOGRAPHIC_DATA] yo" at bounding box center [313, 562] width 117 height 112
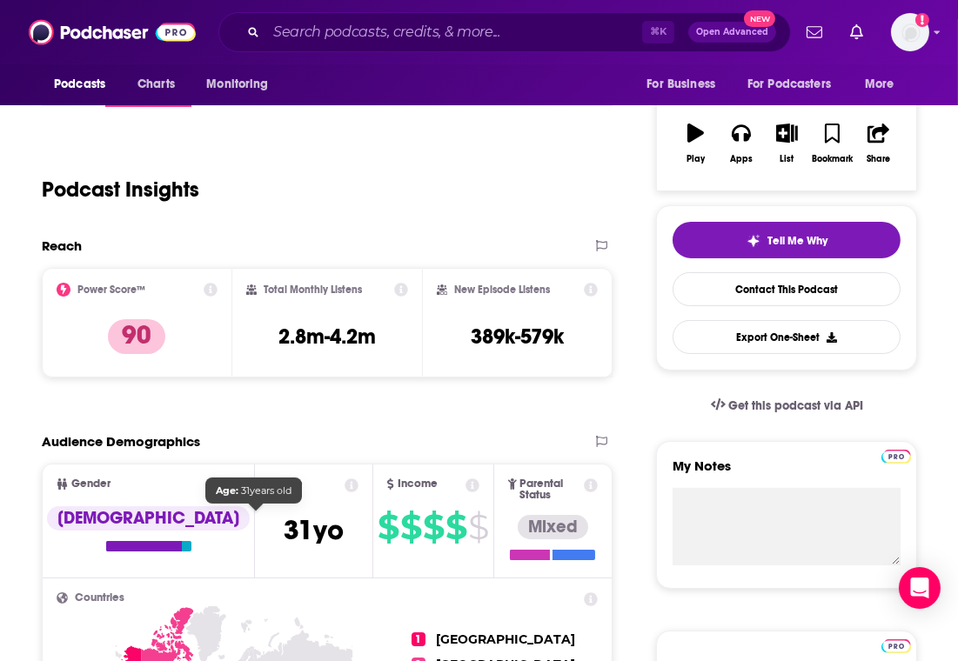
click at [284, 526] on span "[DEMOGRAPHIC_DATA]" at bounding box center [314, 530] width 60 height 34
click at [345, 479] on icon at bounding box center [352, 486] width 14 height 14
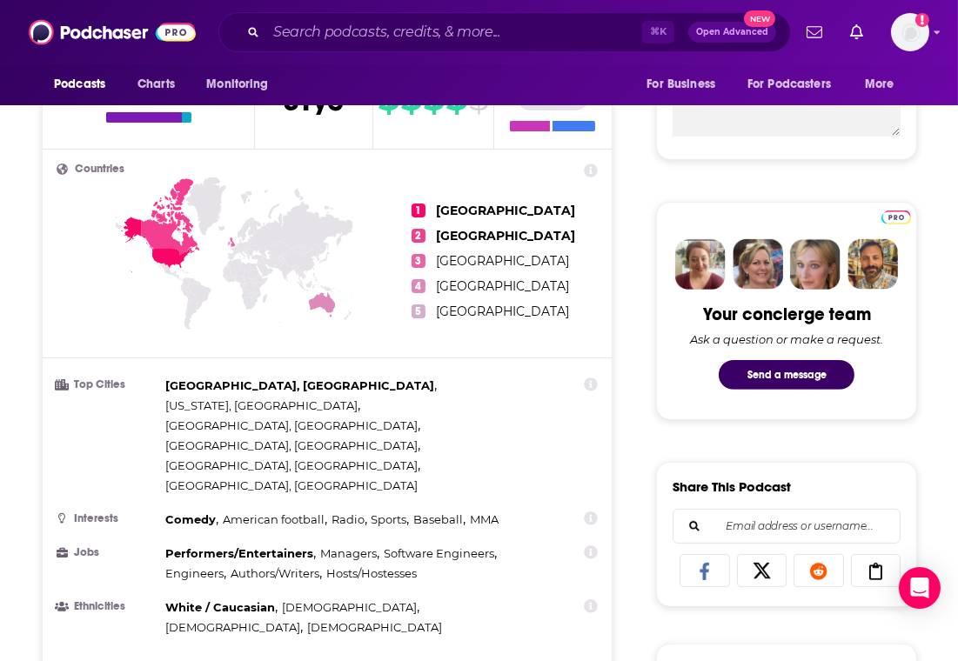
scroll to position [699, 0]
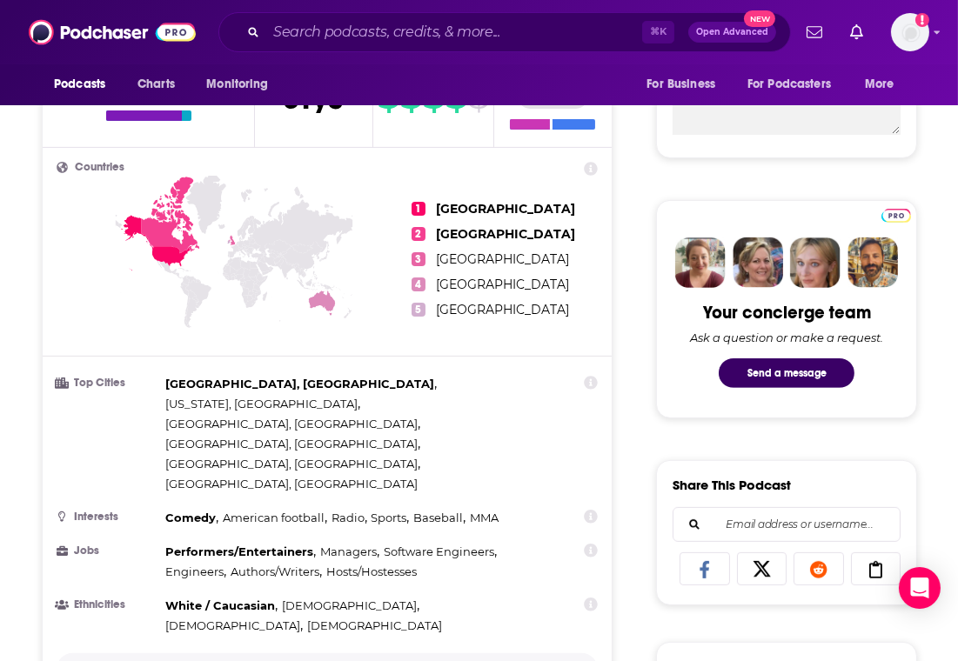
click at [281, 654] on button "Show More" at bounding box center [327, 670] width 541 height 32
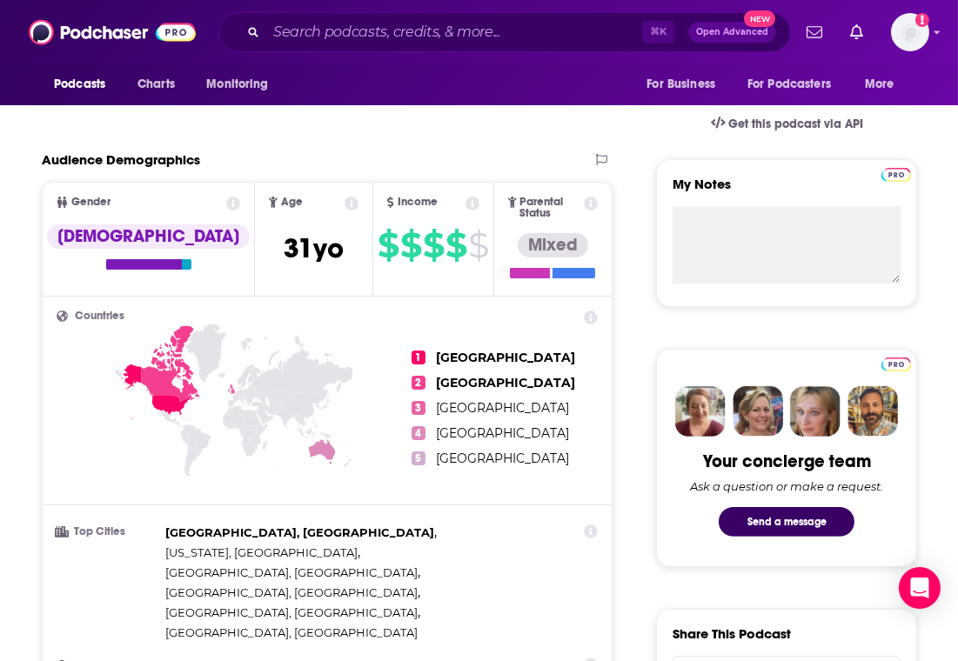
scroll to position [527, 0]
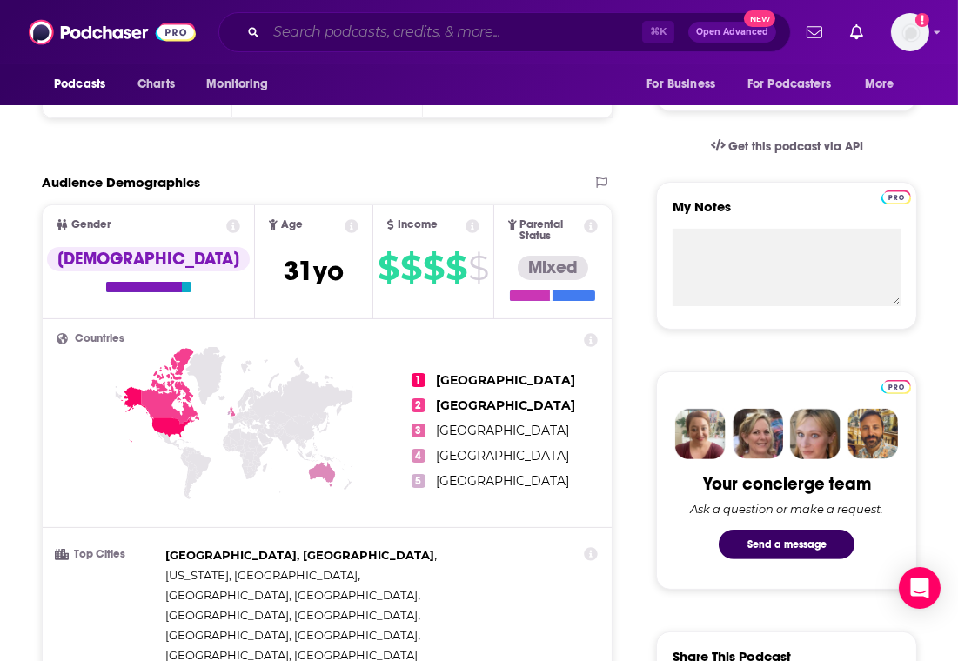
click at [368, 20] on input "Search podcasts, credits, & more..." at bounding box center [454, 32] width 376 height 28
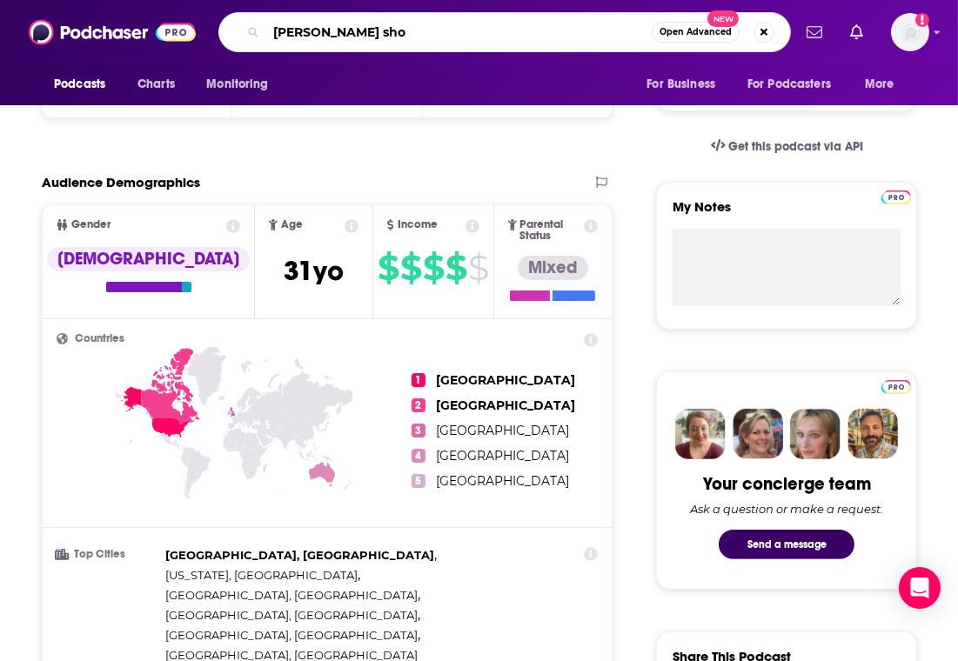
type input "[PERSON_NAME] show"
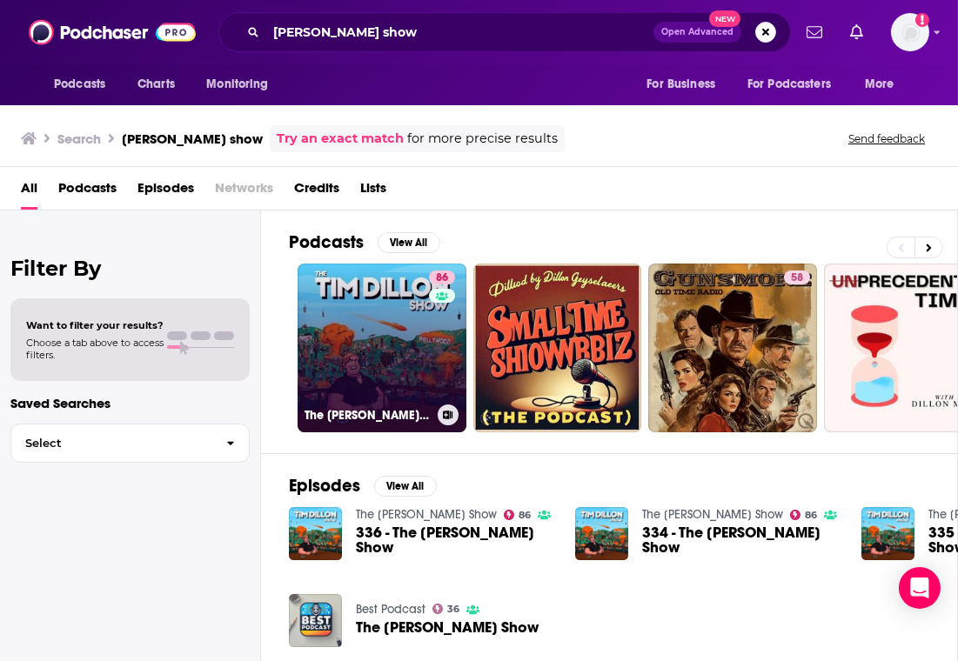
click at [381, 318] on link "86 The [PERSON_NAME] Show" at bounding box center [382, 348] width 169 height 169
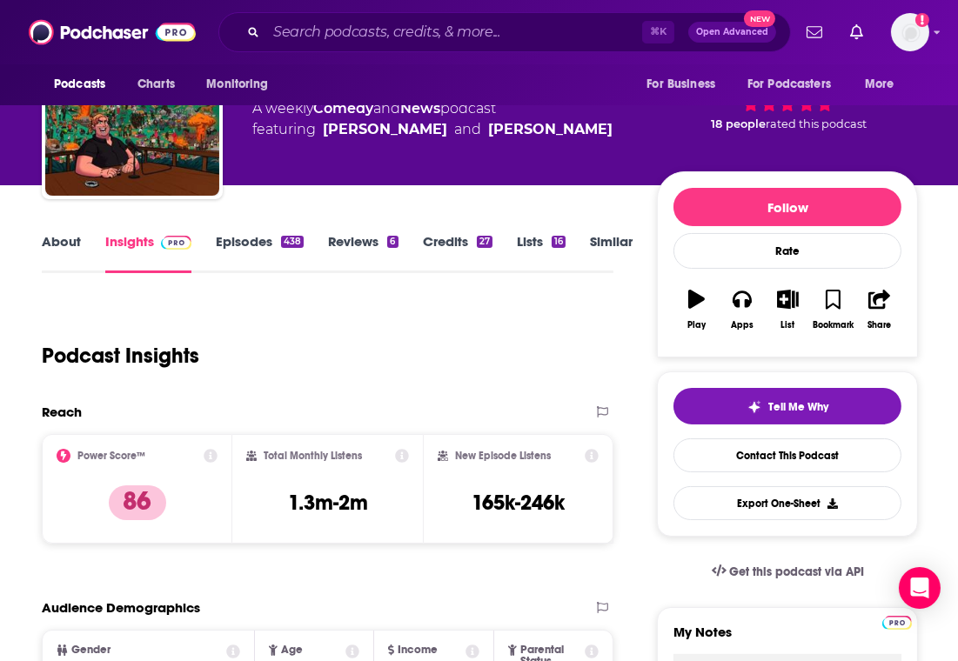
scroll to position [109, 0]
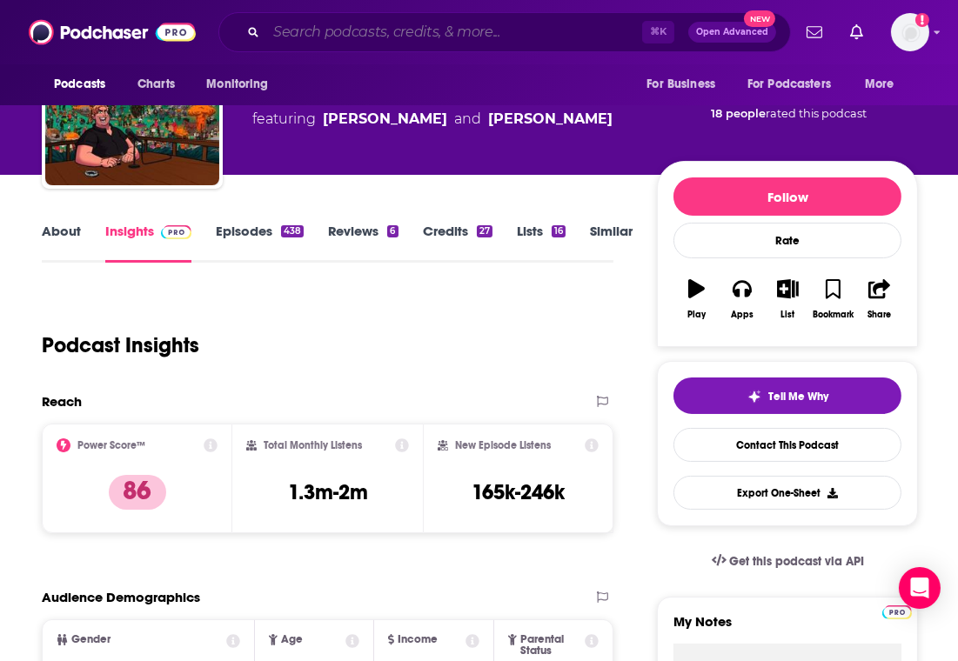
click at [358, 33] on input "Search podcasts, credits, & more..." at bounding box center [454, 32] width 376 height 28
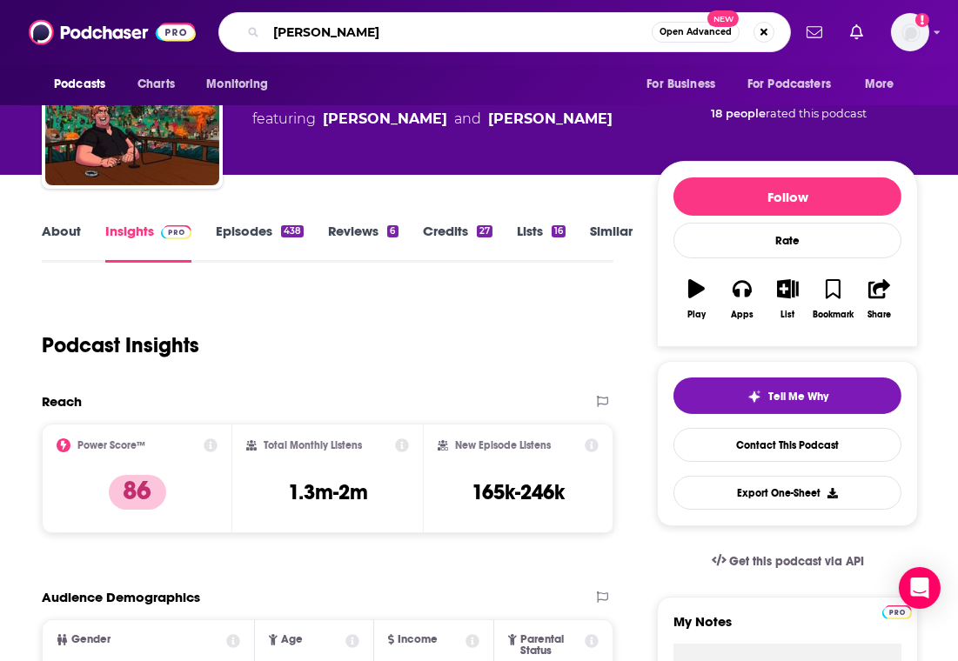
type input "[PERSON_NAME]"
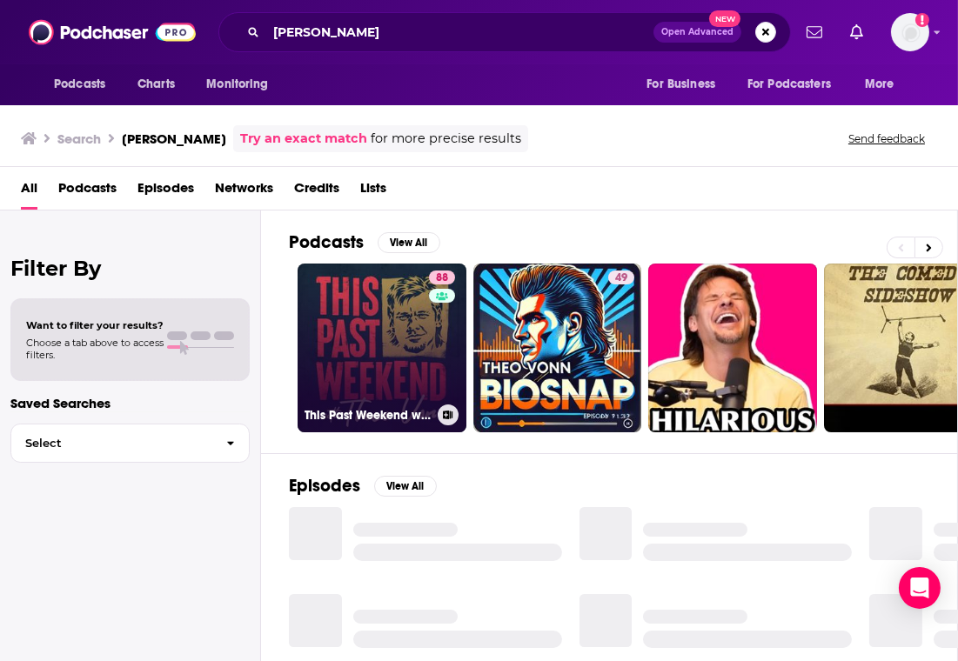
click at [335, 310] on link "88 This Past Weekend w/ [PERSON_NAME]" at bounding box center [382, 348] width 169 height 169
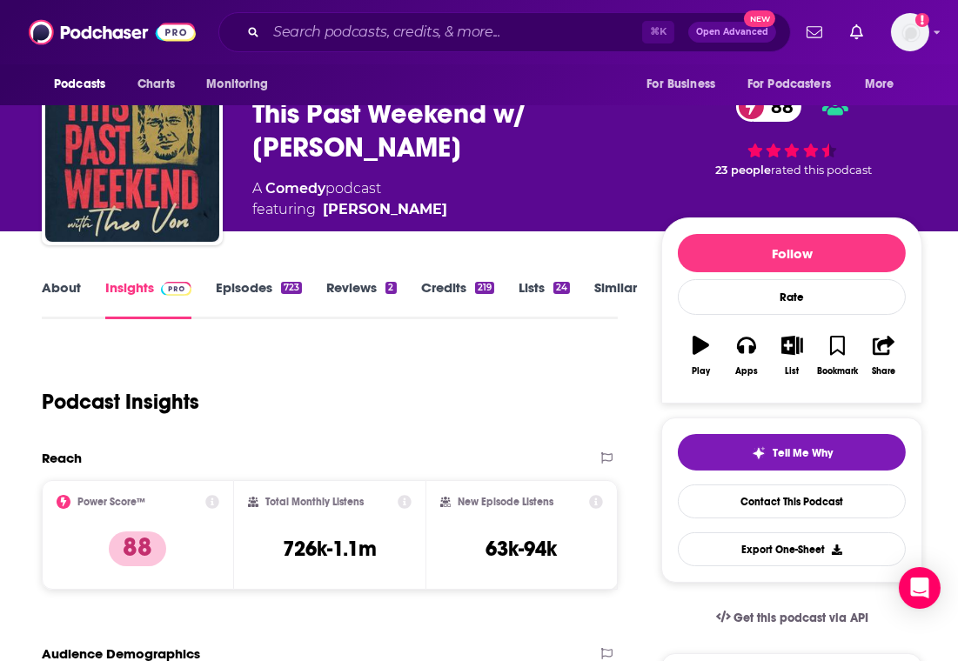
scroll to position [57, 0]
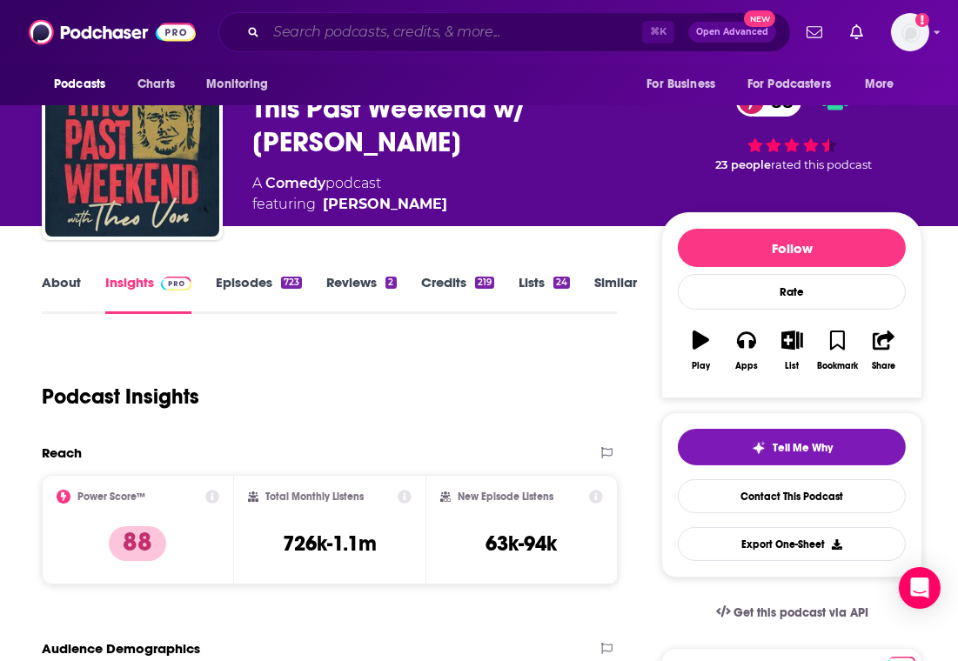
click at [442, 33] on input "Search podcasts, credits, & more..." at bounding box center [454, 32] width 376 height 28
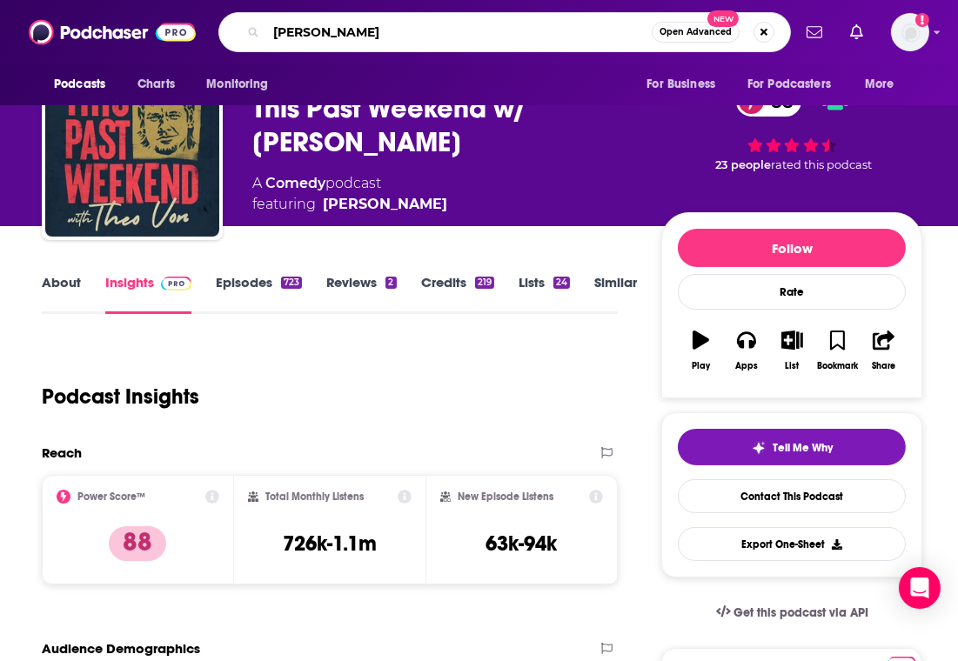
type input "[PERSON_NAME]"
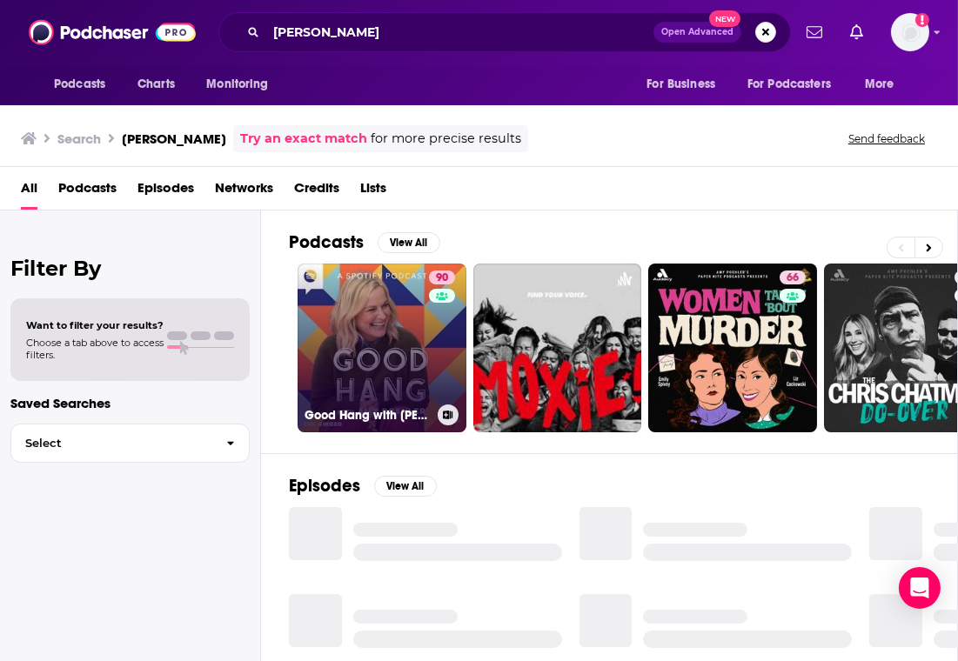
click at [351, 320] on link "90 Good Hang with [PERSON_NAME]" at bounding box center [382, 348] width 169 height 169
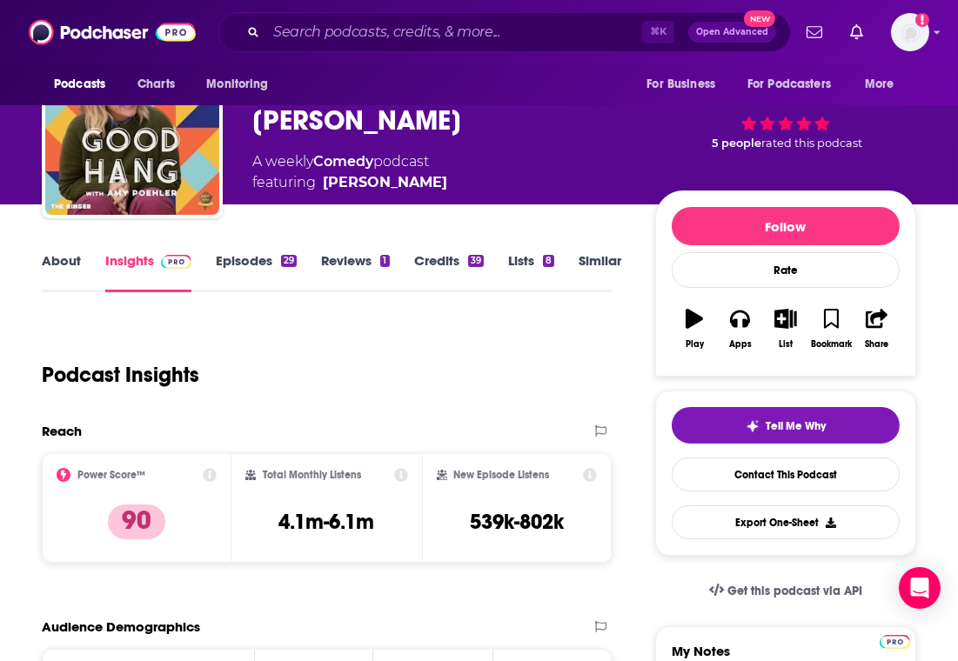
scroll to position [108, 0]
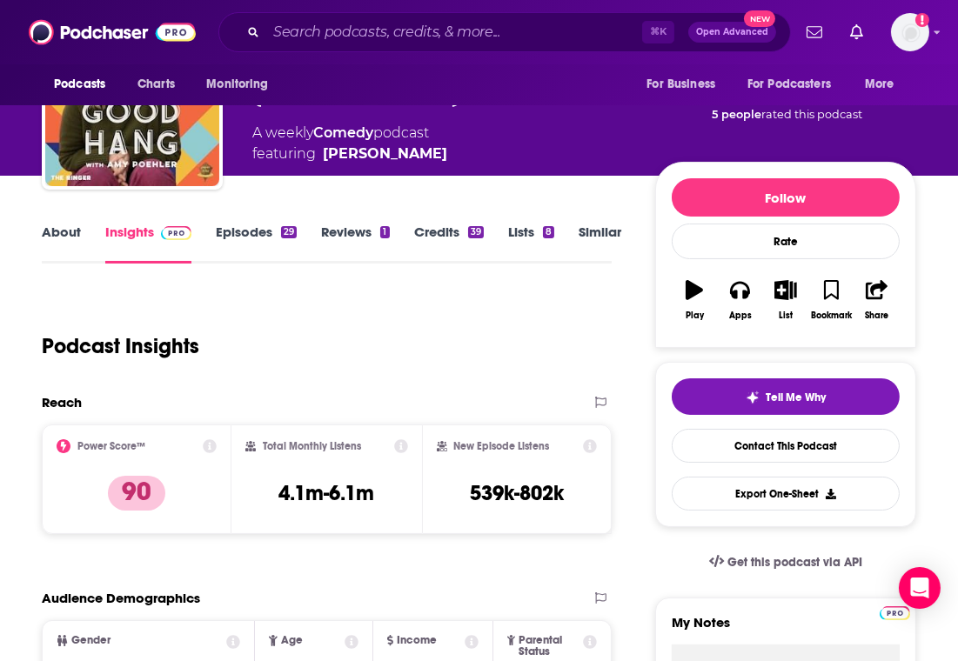
click at [321, 17] on div "⌘ K Open Advanced New" at bounding box center [504, 32] width 573 height 40
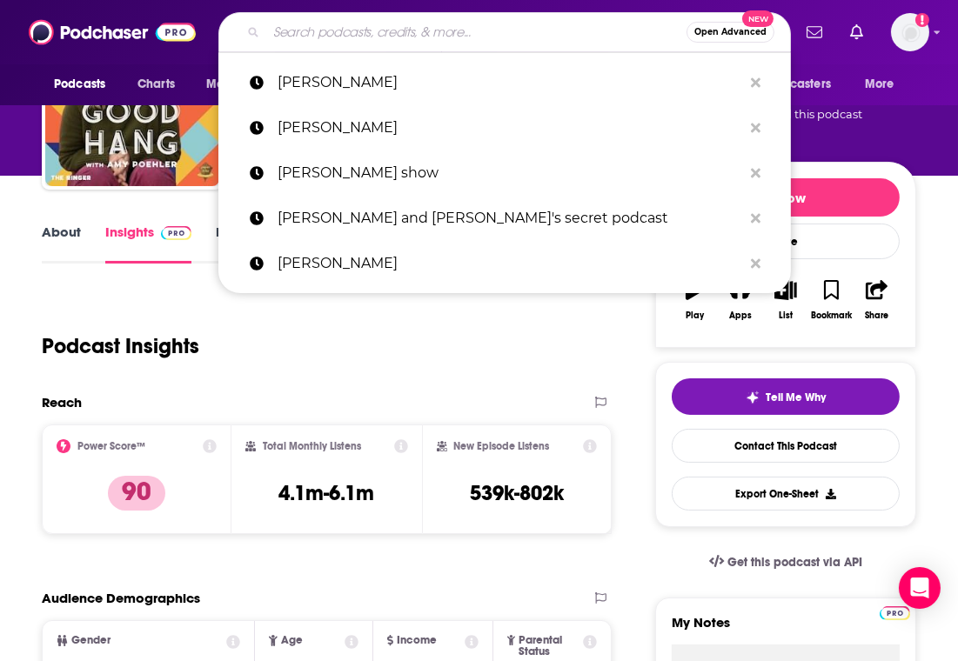
click at [314, 37] on input "Search podcasts, credits, & more..." at bounding box center [476, 32] width 420 height 28
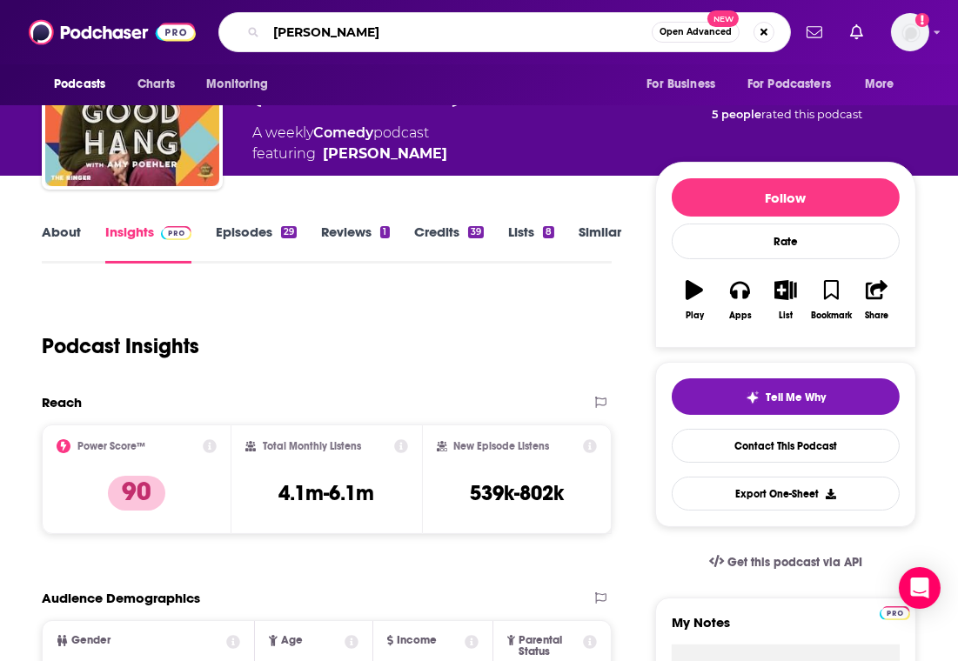
type input "[PERSON_NAME]"
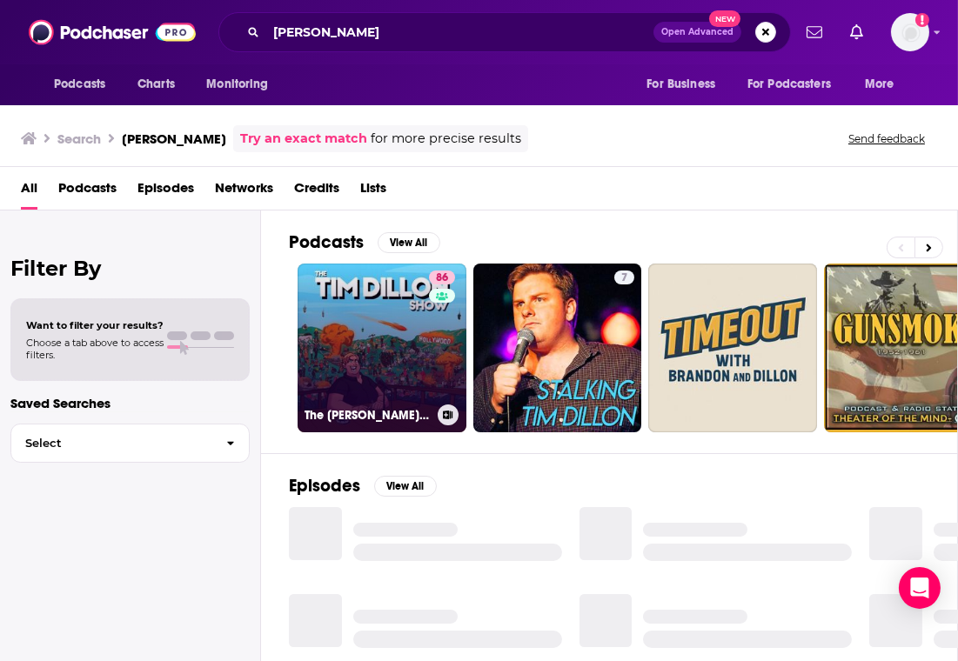
click at [369, 300] on link "86 The [PERSON_NAME] Show" at bounding box center [382, 348] width 169 height 169
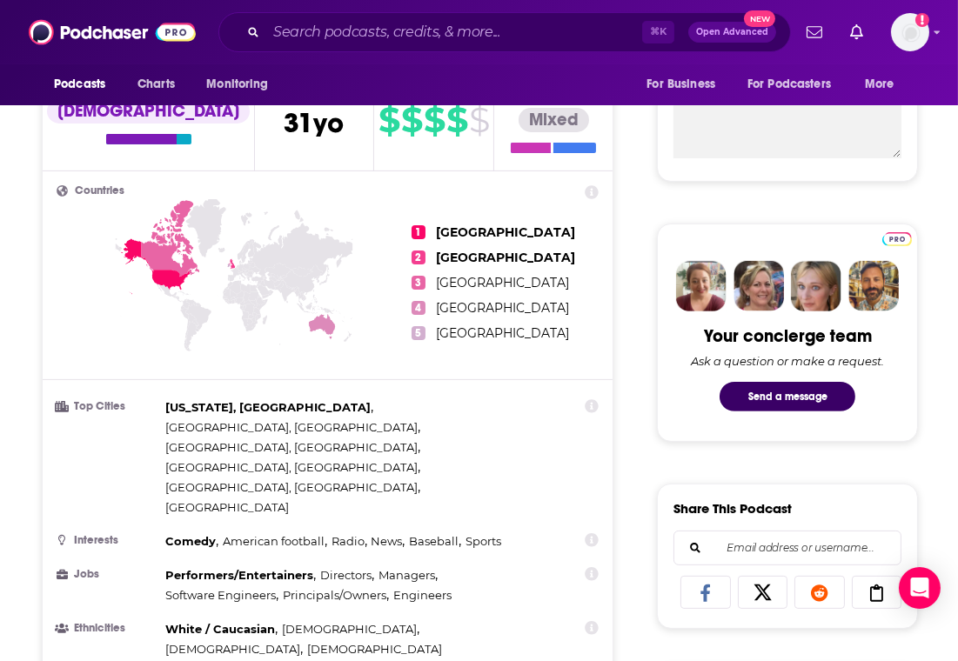
scroll to position [708, 0]
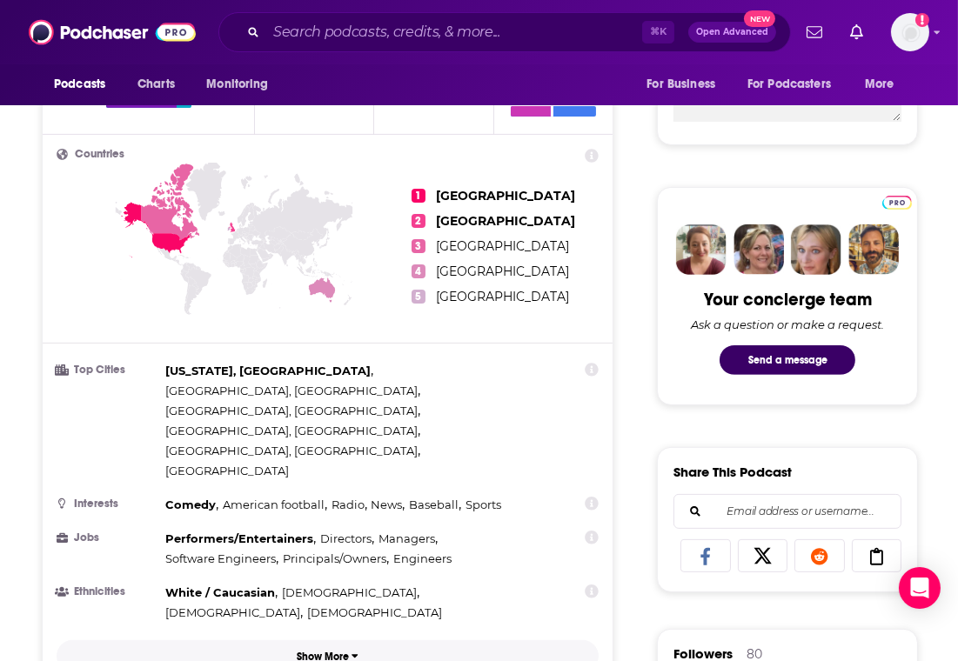
click at [296, 640] on button "Show More" at bounding box center [328, 656] width 542 height 32
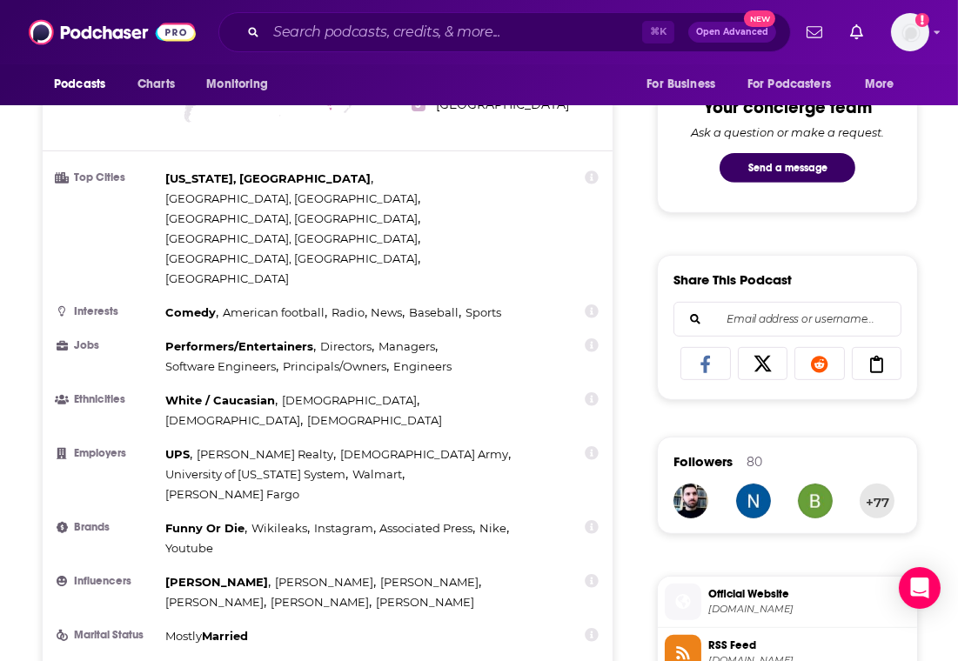
scroll to position [935, 0]
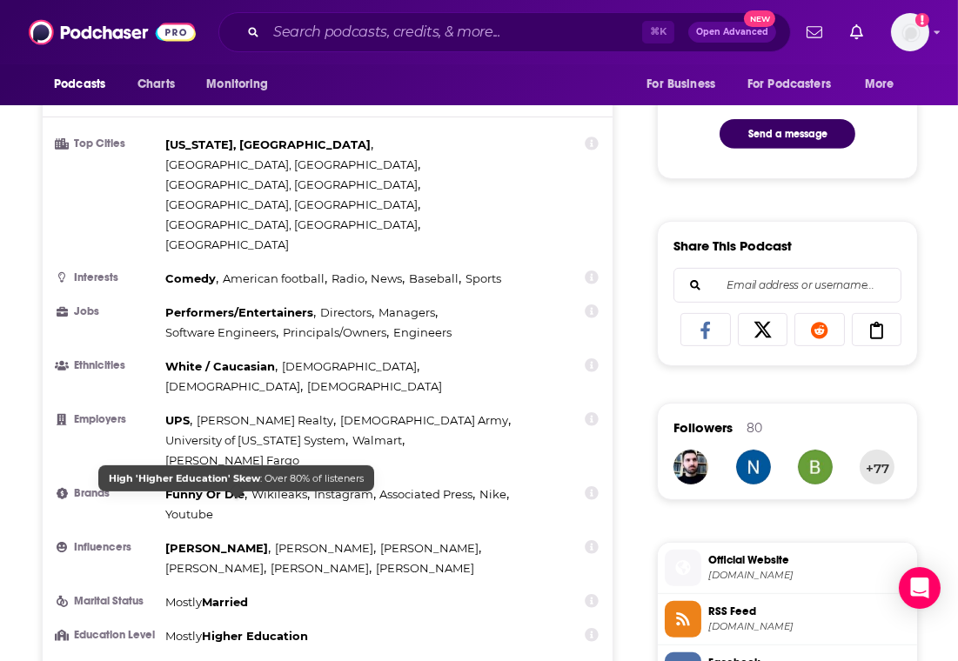
click at [219, 629] on span "Higher Education" at bounding box center [255, 636] width 106 height 14
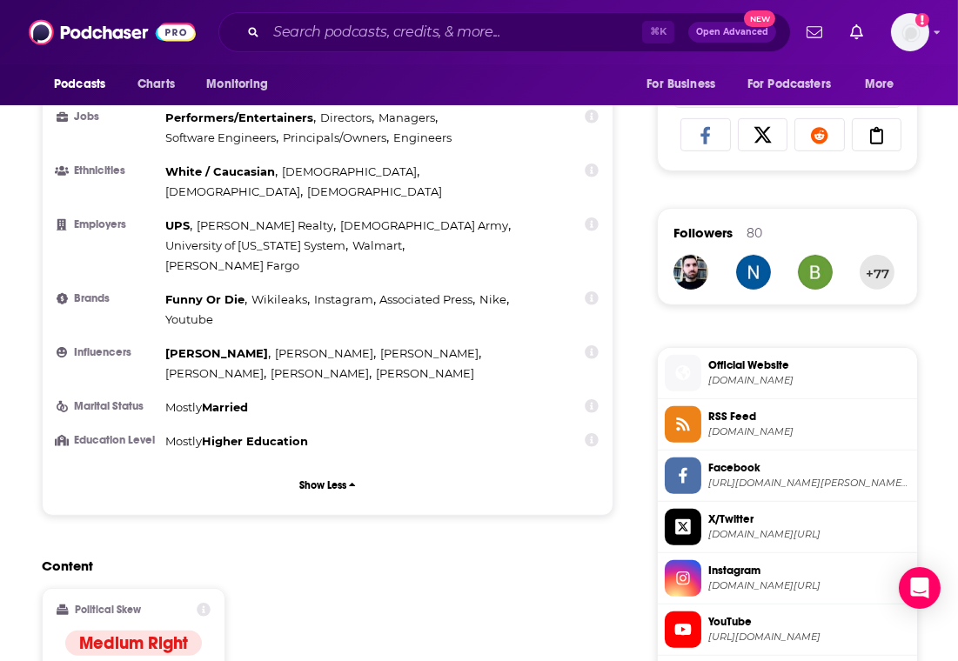
scroll to position [1129, 0]
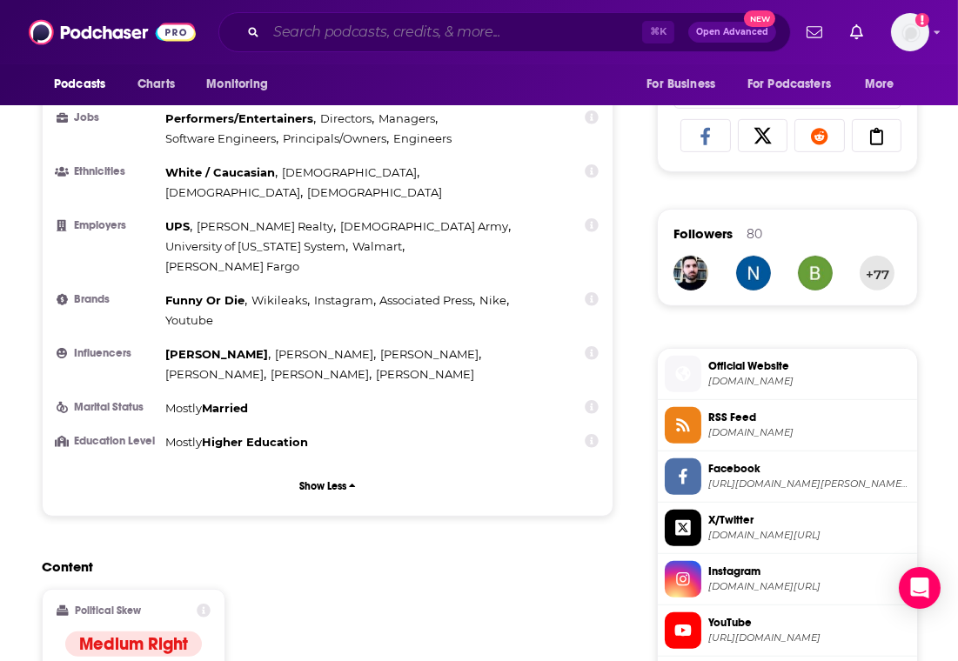
click at [309, 24] on input "Search podcasts, credits, & more..." at bounding box center [454, 32] width 376 height 28
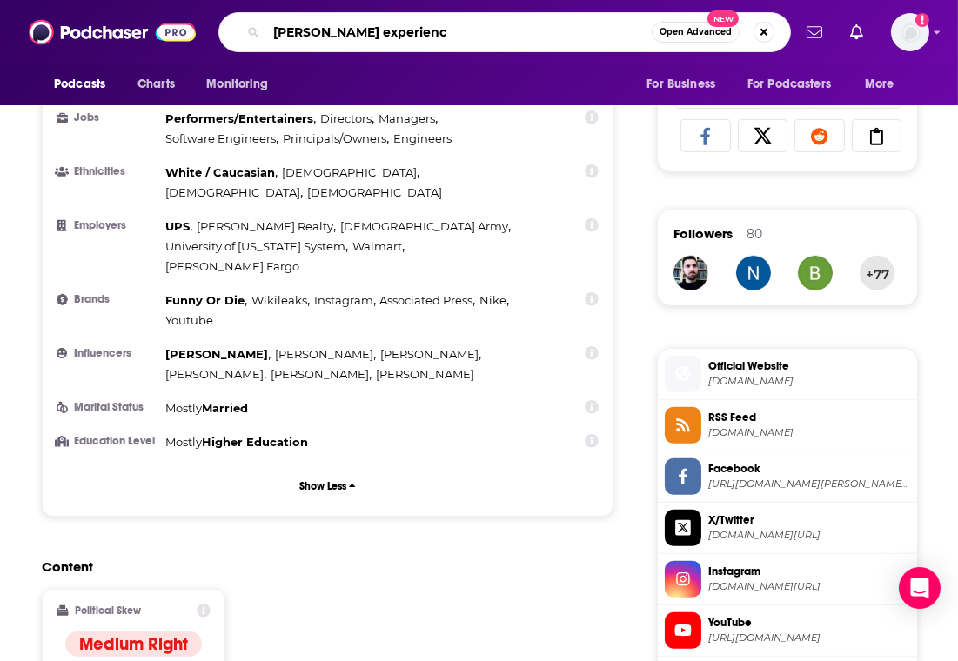
type input "[PERSON_NAME] experience"
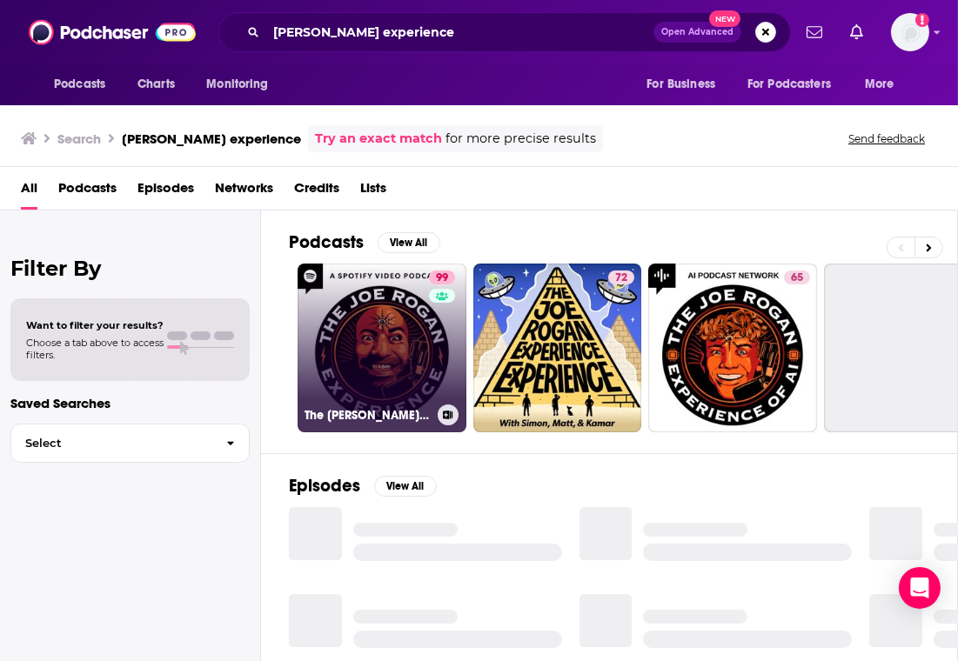
click at [400, 332] on link "99 The [PERSON_NAME] Experience" at bounding box center [382, 348] width 169 height 169
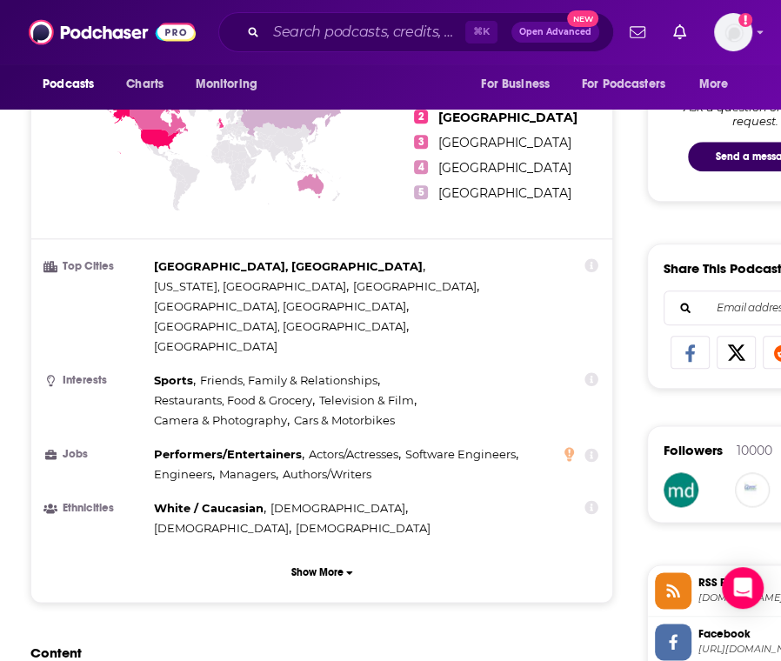
scroll to position [908, 0]
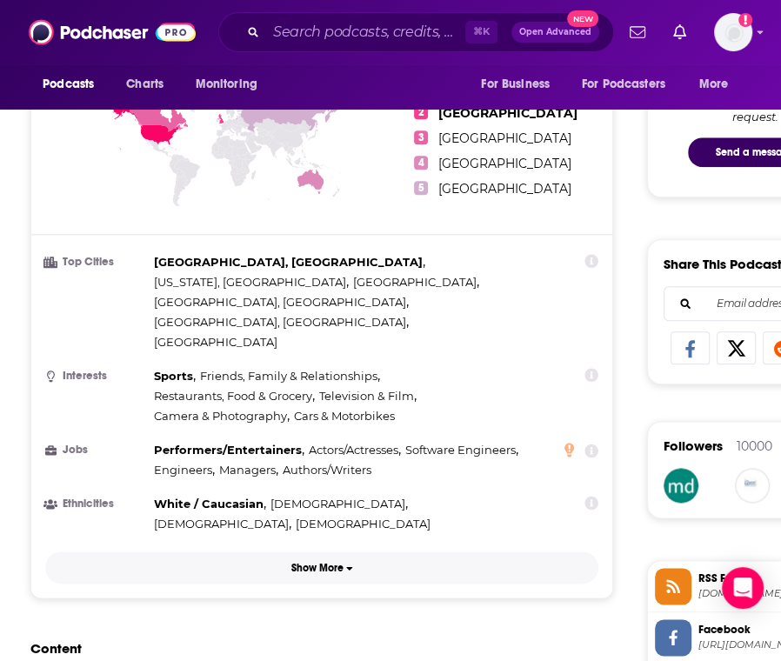
click at [313, 552] on button "Show More" at bounding box center [321, 568] width 553 height 32
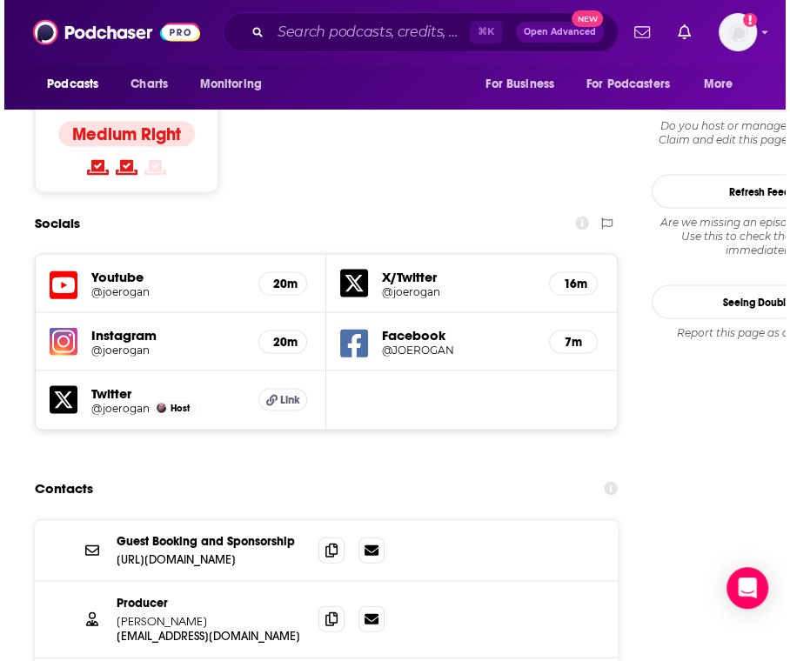
scroll to position [1691, 0]
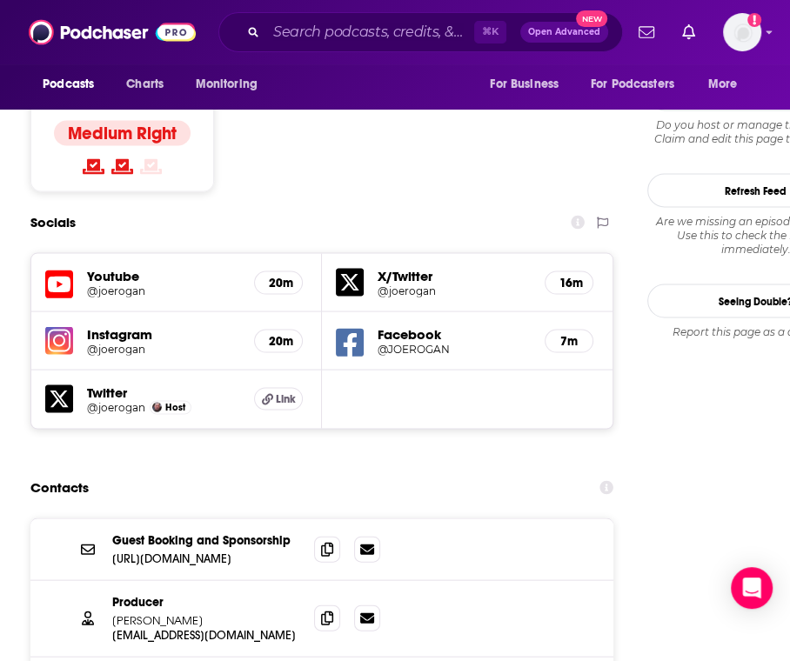
drag, startPoint x: 787, startPoint y: 478, endPoint x: 812, endPoint y: 478, distance: 25.2
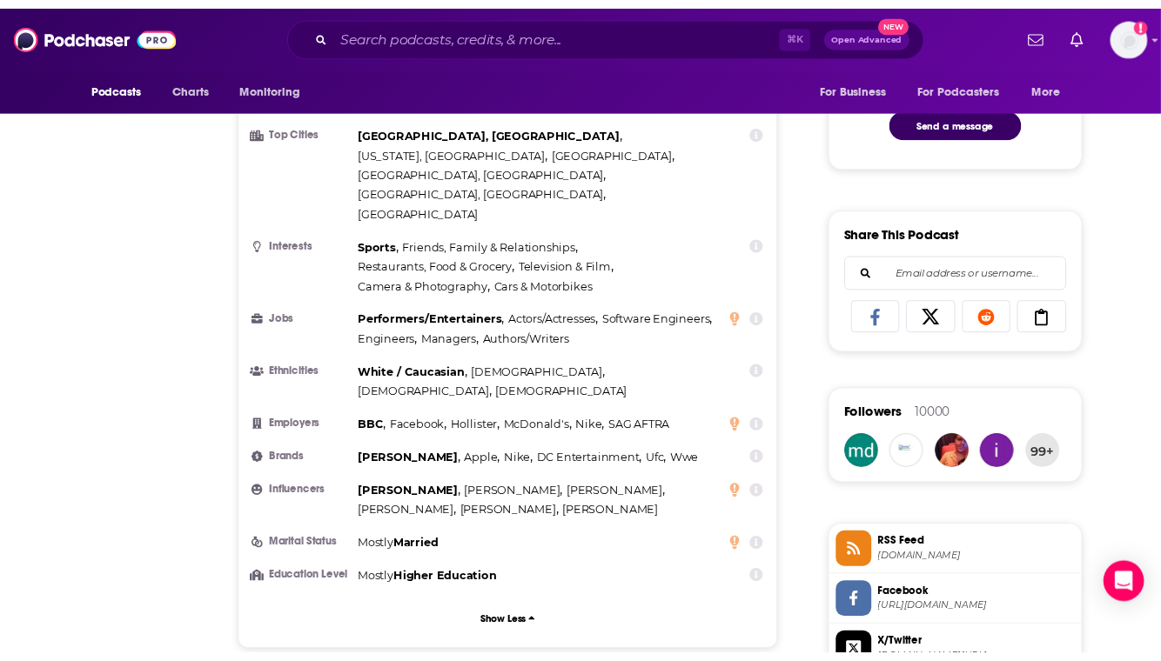
scroll to position [0, 0]
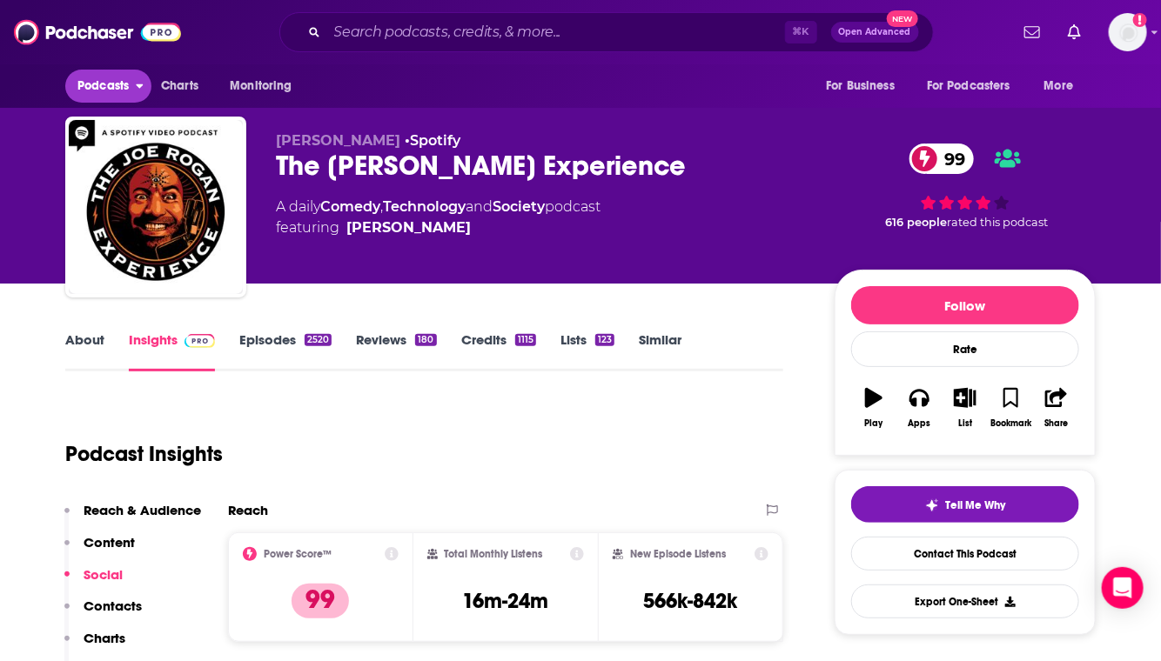
click at [106, 79] on span "Podcasts" at bounding box center [102, 86] width 51 height 24
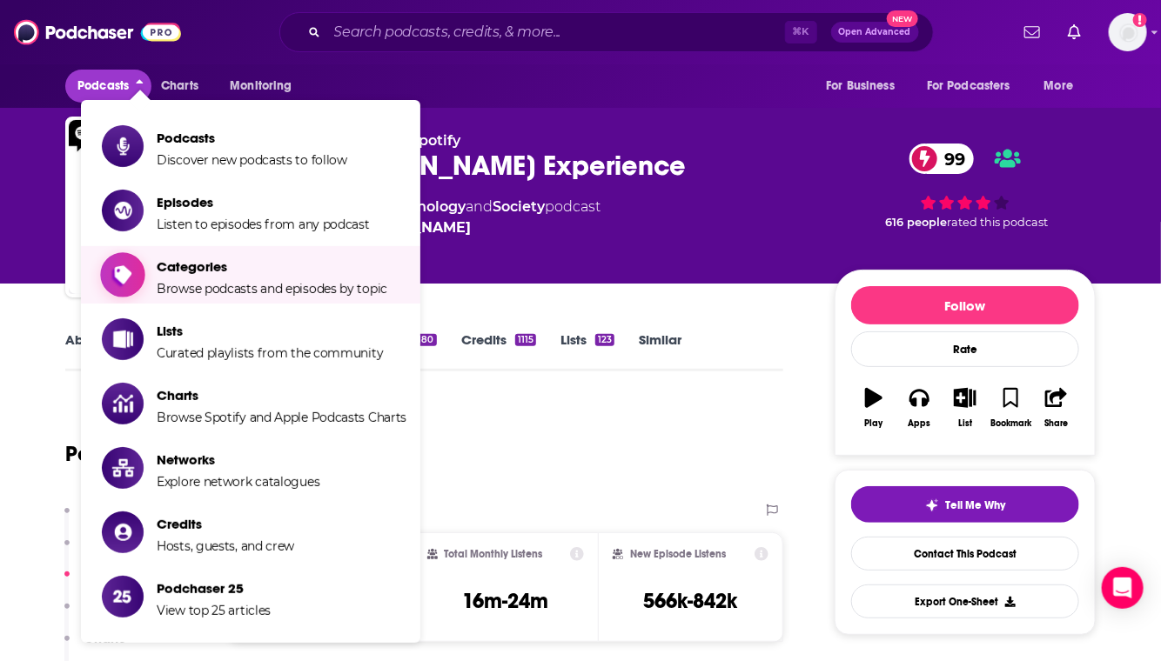
click at [160, 287] on span "Browse podcasts and episodes by topic" at bounding box center [272, 289] width 231 height 16
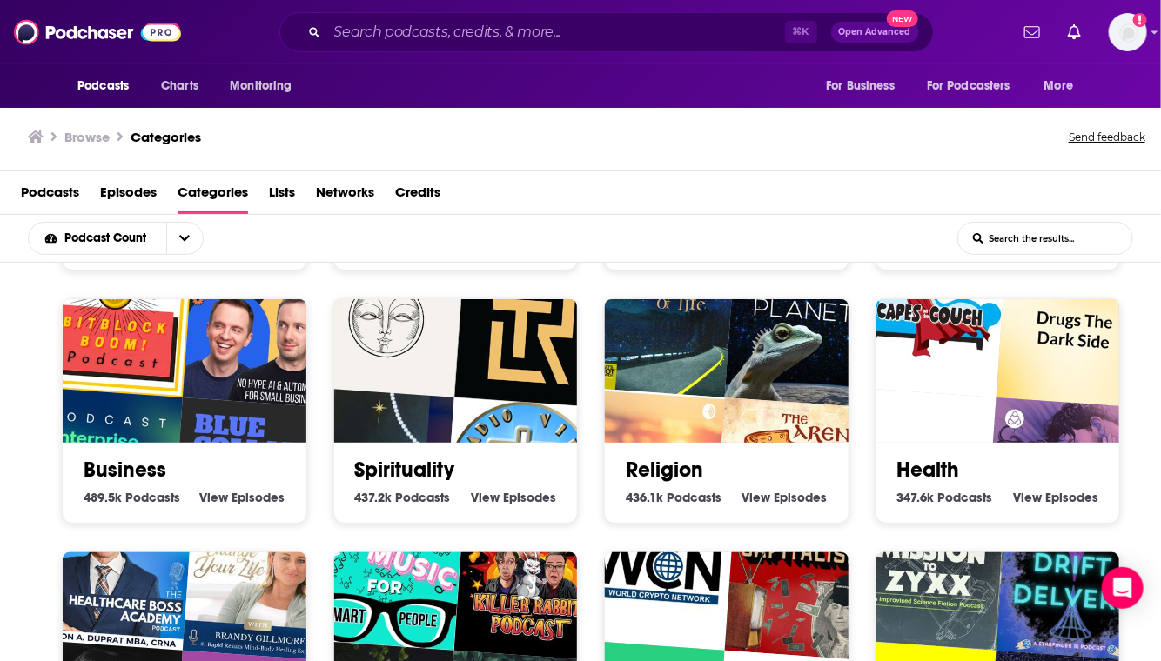
scroll to position [240, 0]
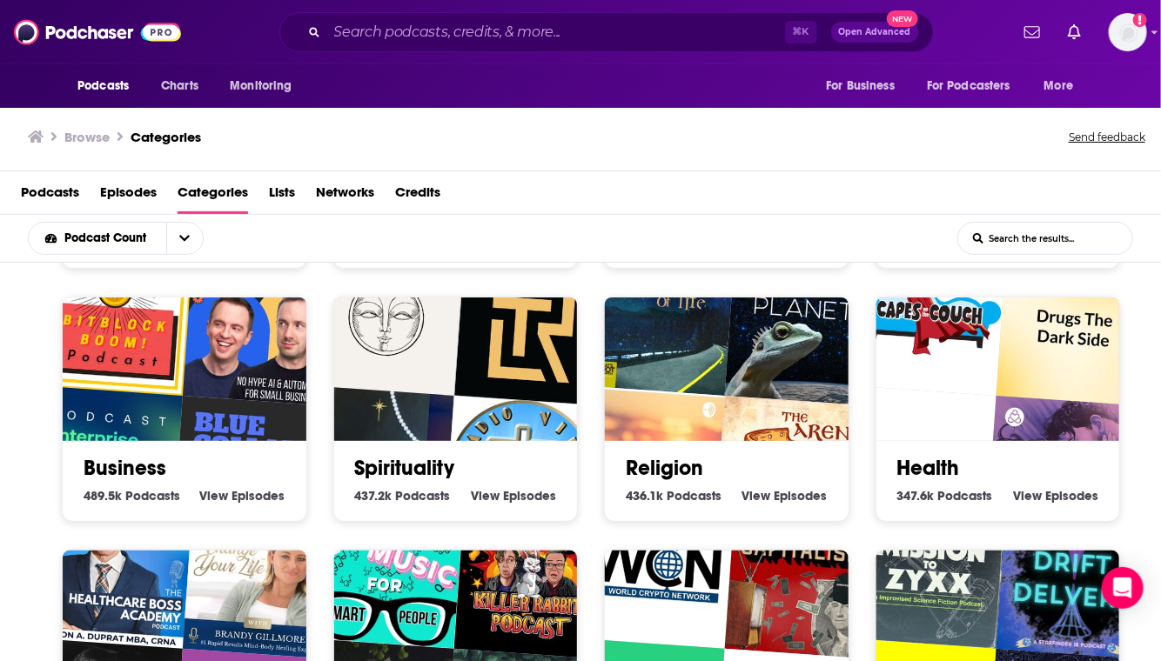
click at [151, 345] on img "The BitBlockBoom Bitcoin Podcast" at bounding box center [115, 318] width 156 height 156
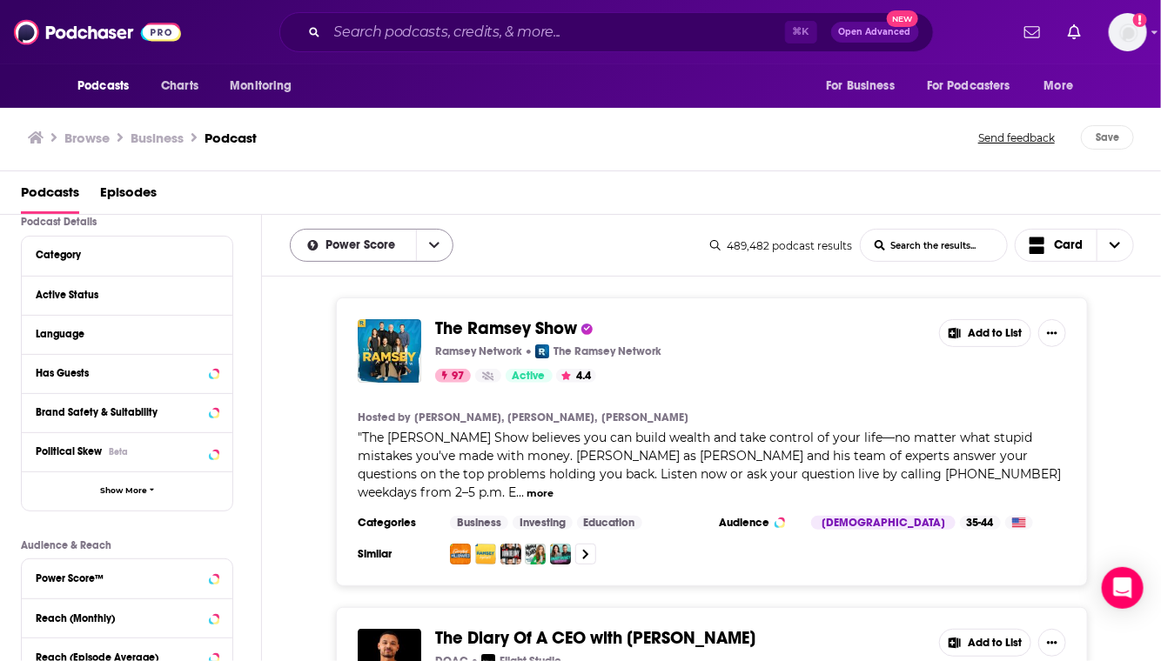
click at [430, 241] on icon "open menu" at bounding box center [434, 245] width 10 height 12
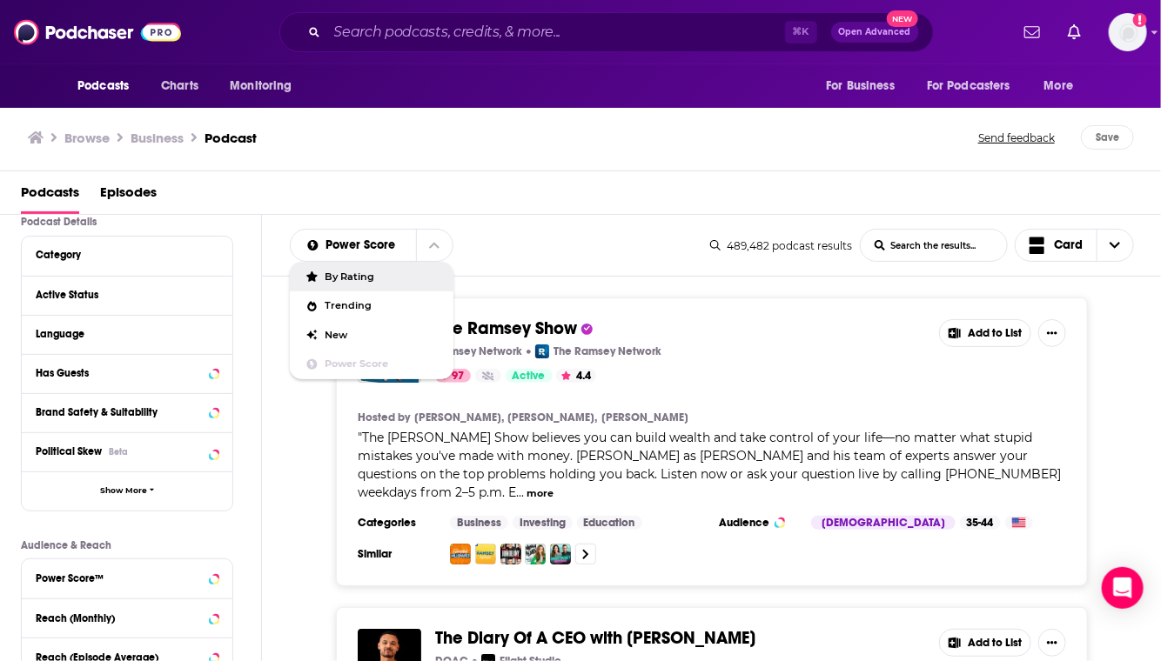
click at [370, 278] on span "By Rating" at bounding box center [382, 277] width 114 height 10
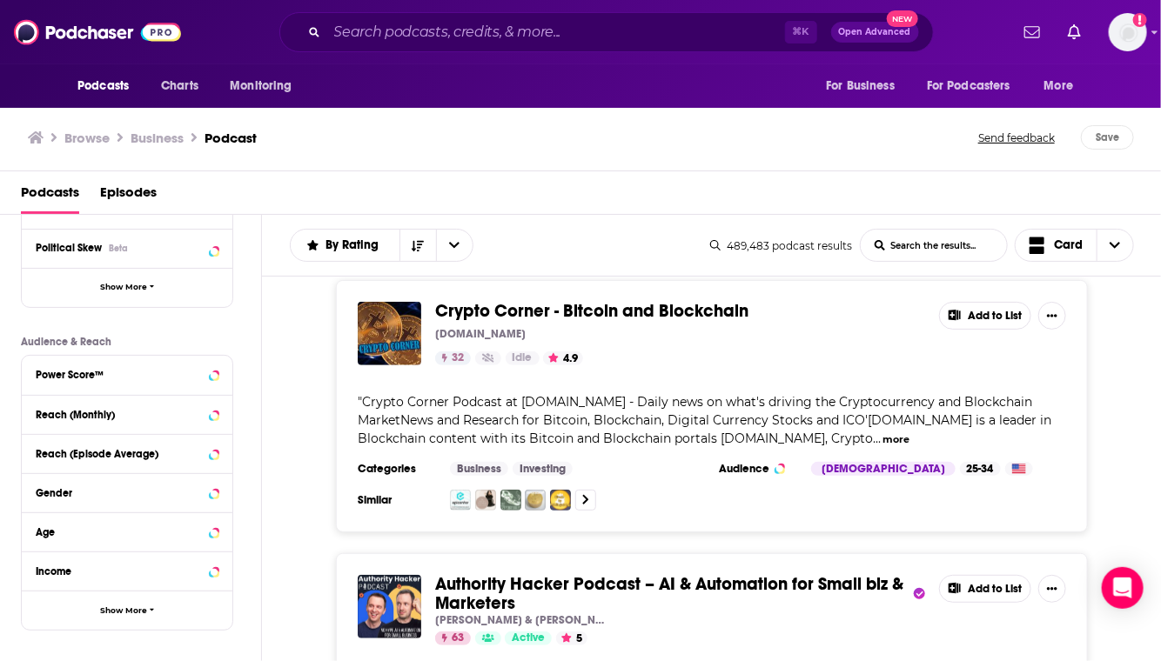
scroll to position [337, 0]
click at [138, 483] on button "Gender" at bounding box center [127, 491] width 183 height 22
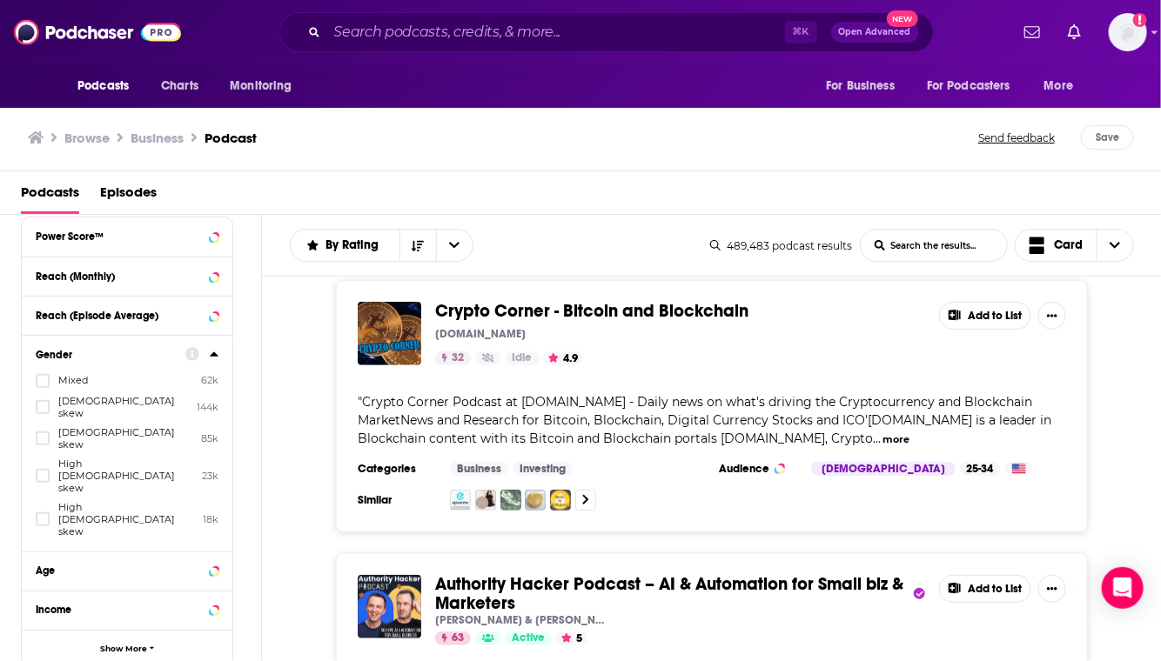
scroll to position [480, 0]
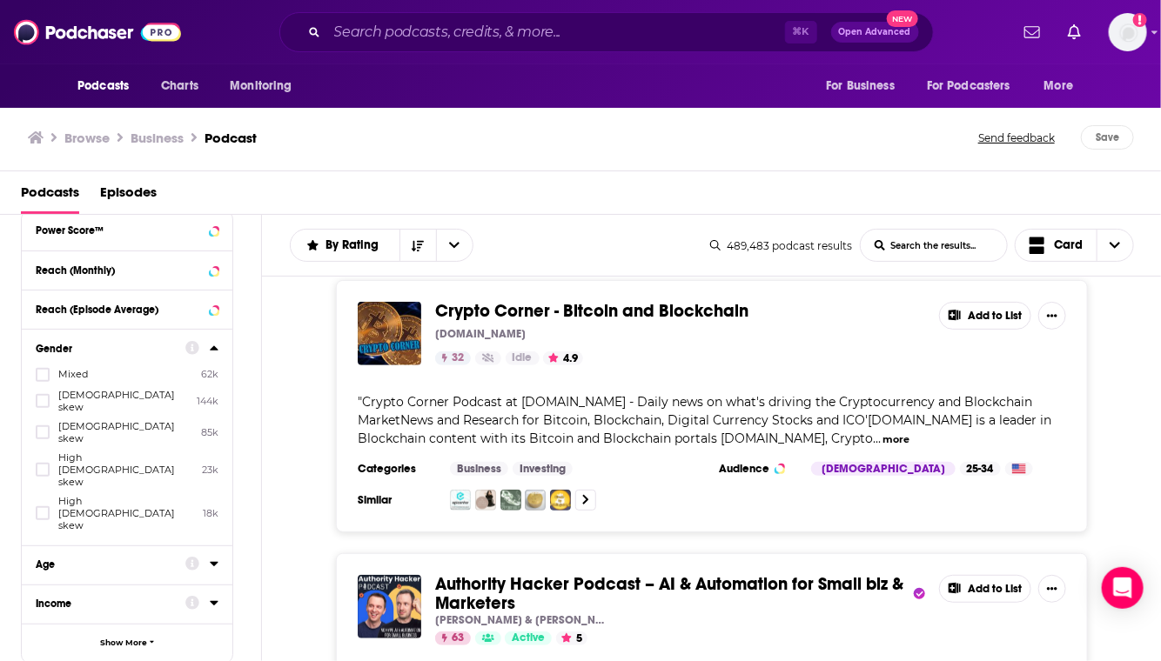
click at [100, 593] on button "Income" at bounding box center [111, 604] width 150 height 22
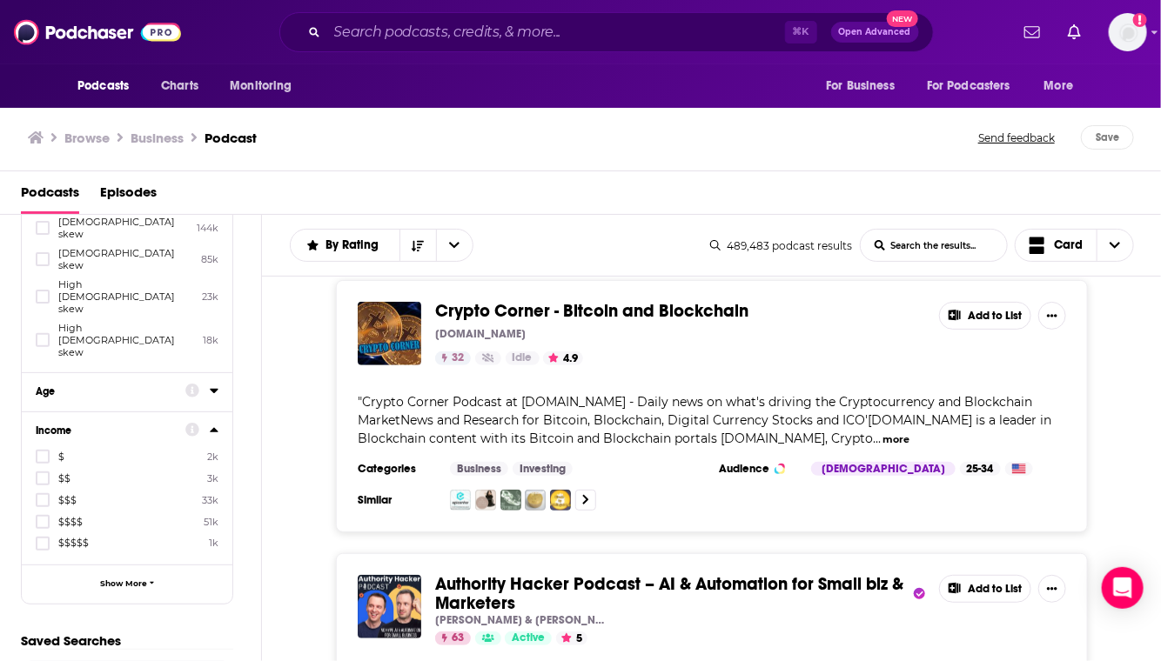
scroll to position [659, 0]
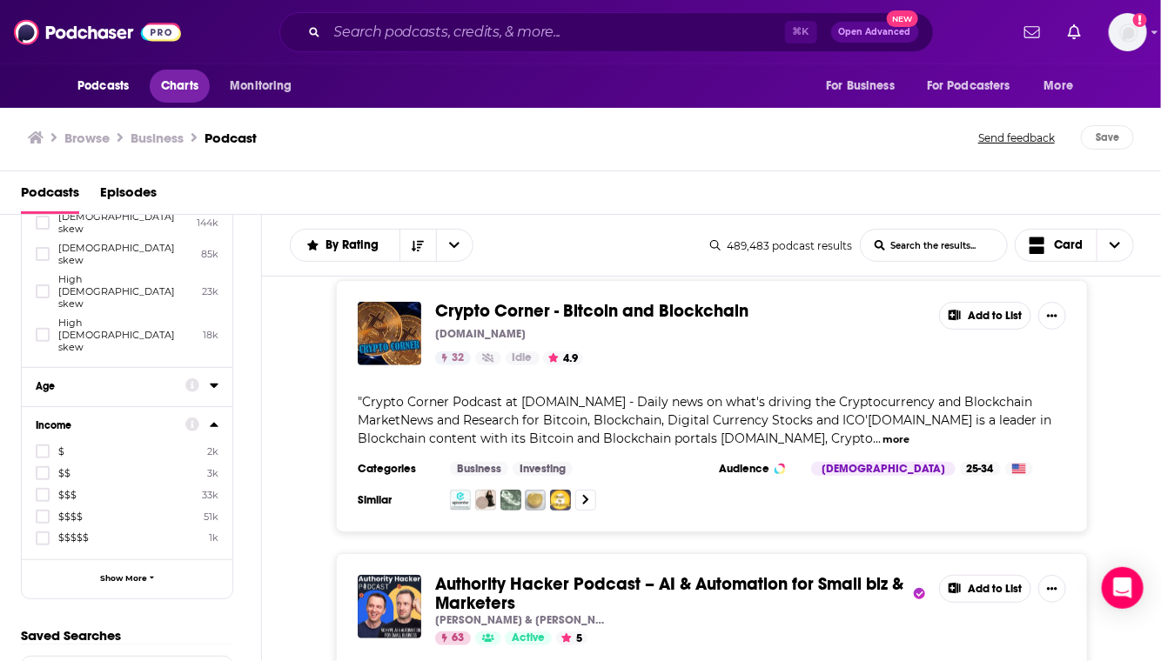
click at [181, 86] on span "Charts" at bounding box center [179, 86] width 37 height 24
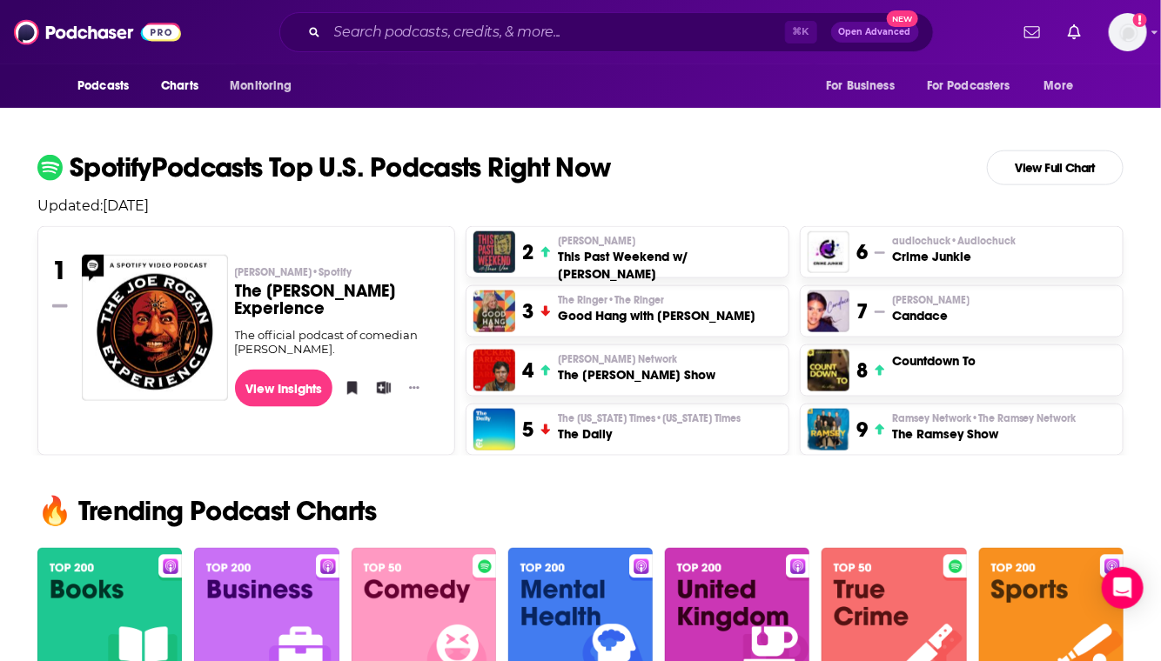
scroll to position [973, 0]
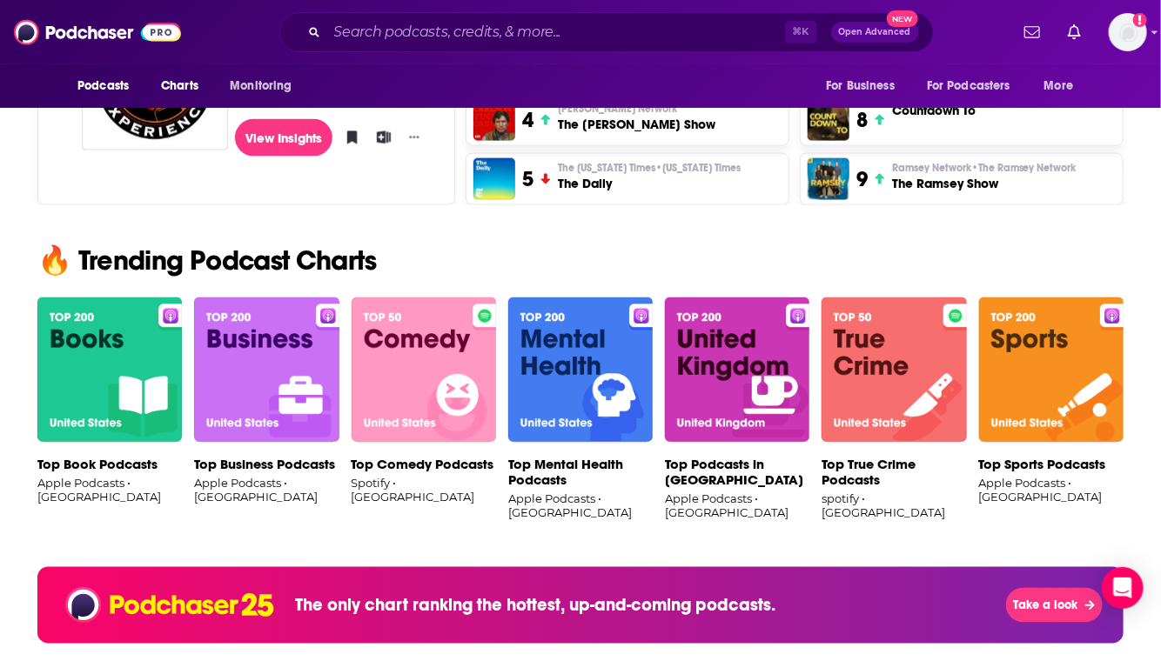
click at [256, 361] on img at bounding box center [266, 371] width 144 height 146
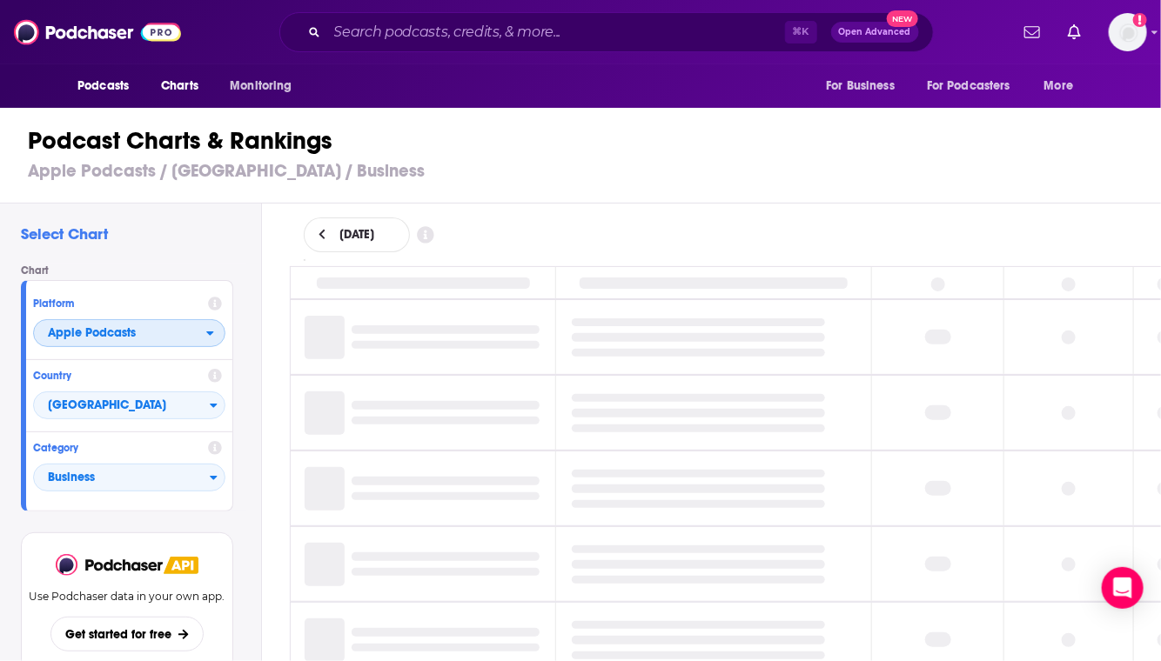
click at [188, 327] on span "Apple Podcasts" at bounding box center [120, 334] width 172 height 30
click at [185, 288] on div "Platform Apple Podcasts Apple Podcasts Spotify" at bounding box center [129, 324] width 206 height 72
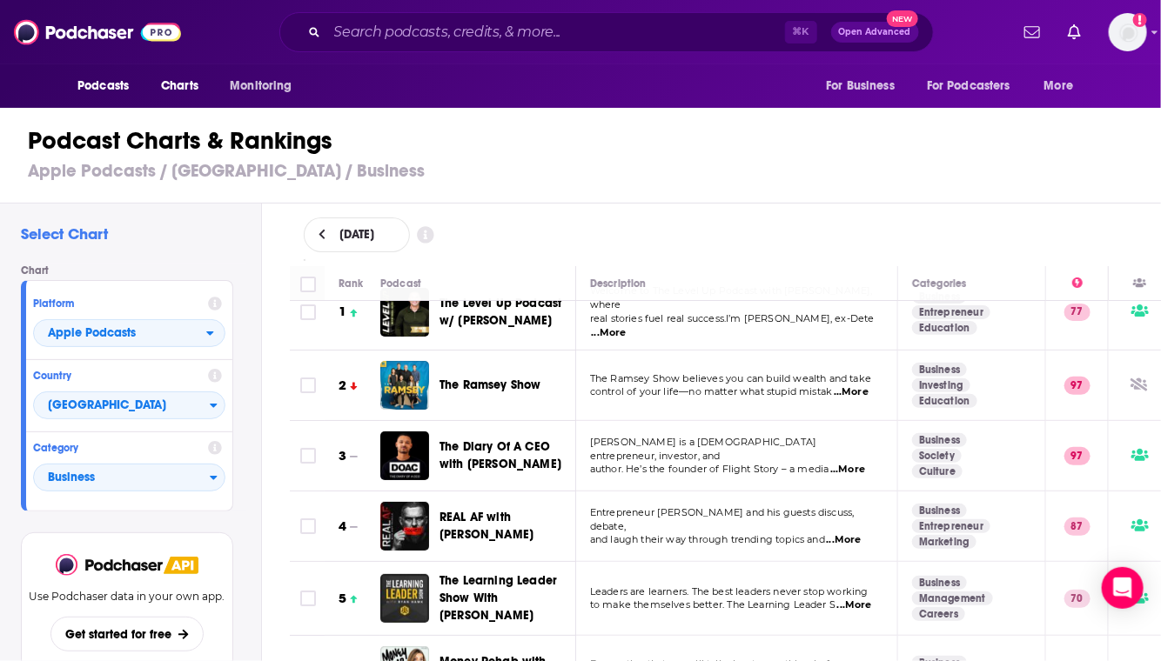
scroll to position [28, 0]
click at [84, 343] on span "Apple Podcasts" at bounding box center [120, 334] width 172 height 30
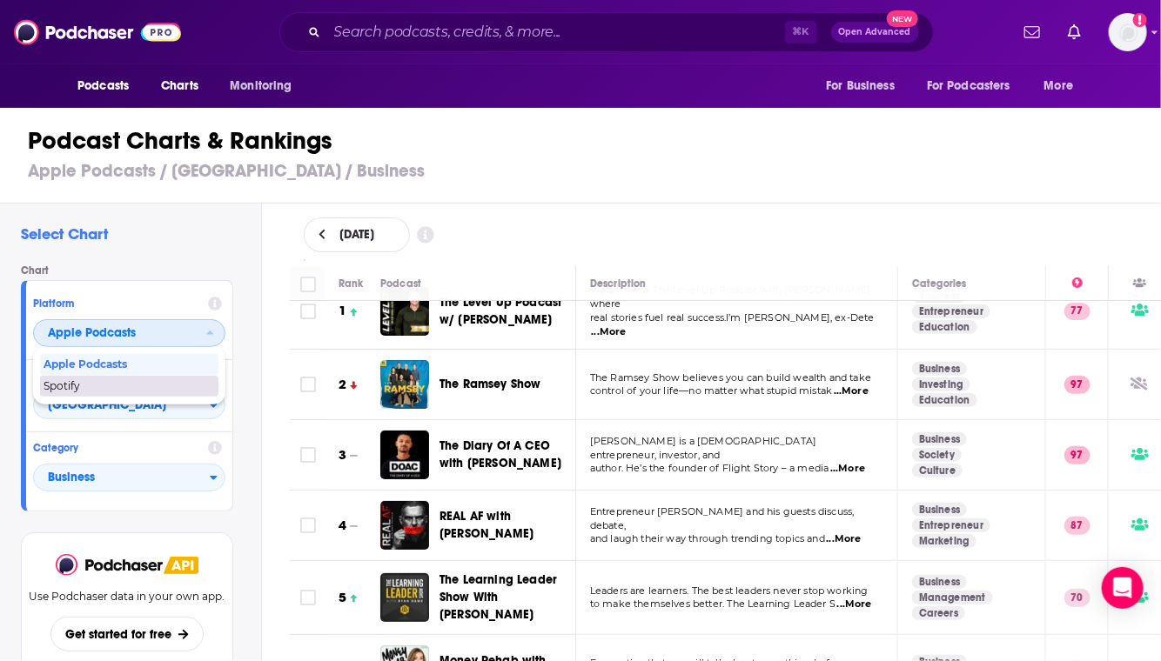
click at [84, 383] on span "Spotify" at bounding box center [129, 386] width 170 height 10
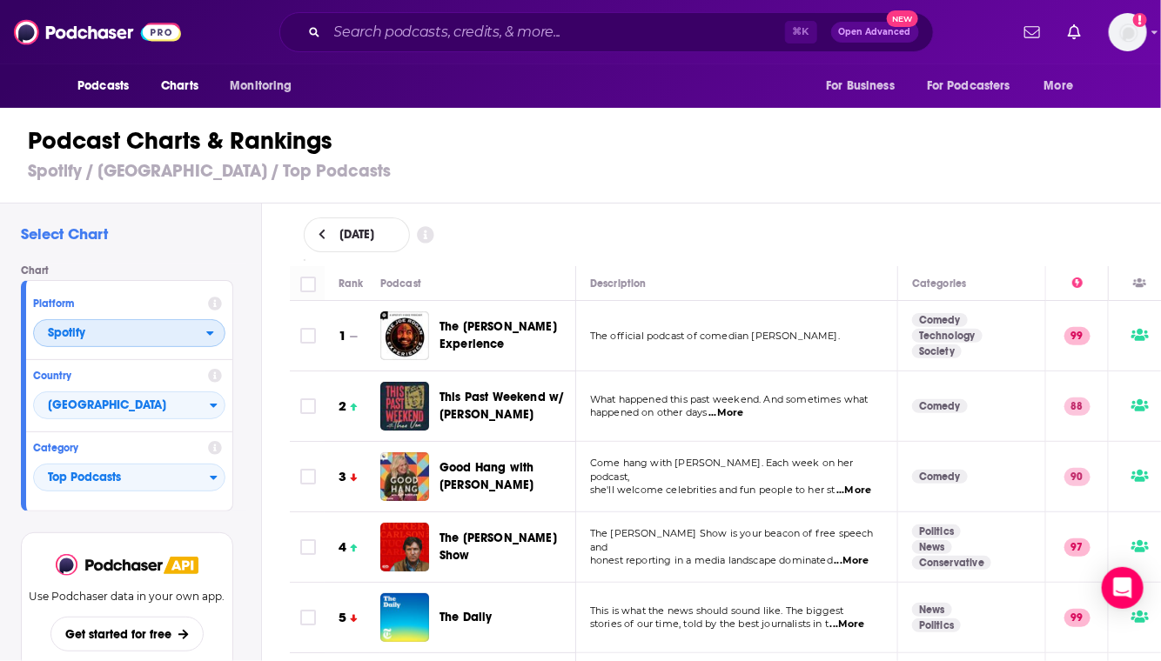
click at [143, 333] on span "Spotify" at bounding box center [120, 334] width 172 height 30
drag, startPoint x: 103, startPoint y: 358, endPoint x: 126, endPoint y: 327, distance: 38.5
click at [103, 359] on span "Apple Podcasts" at bounding box center [129, 364] width 170 height 10
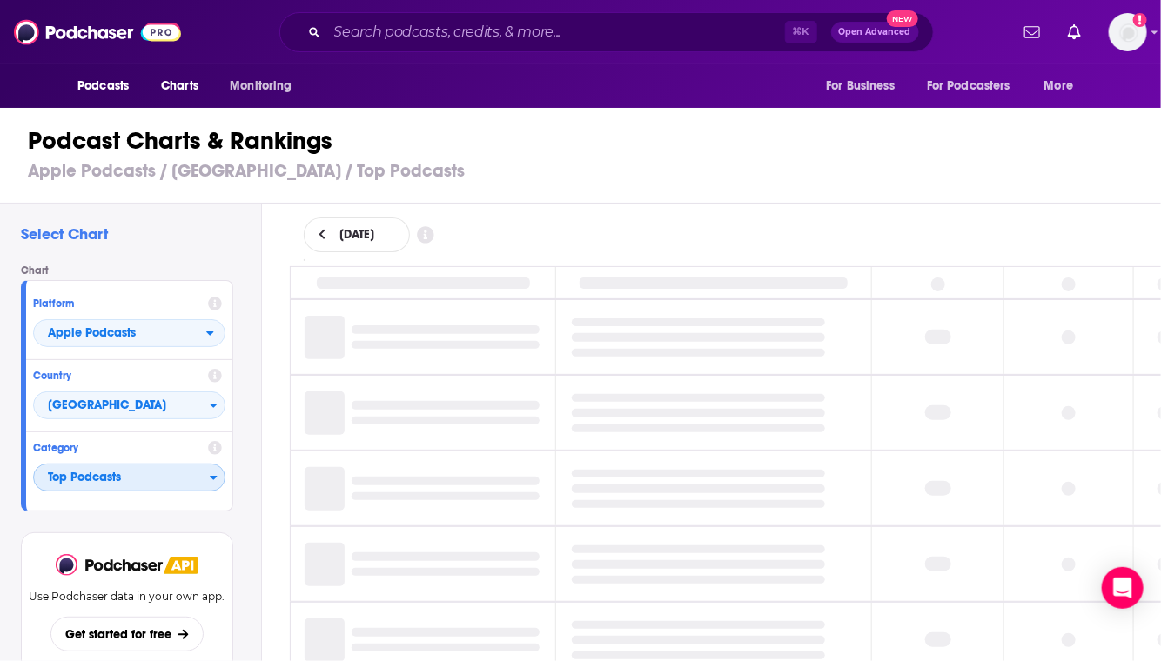
click at [97, 479] on span "Top Podcasts" at bounding box center [122, 479] width 176 height 30
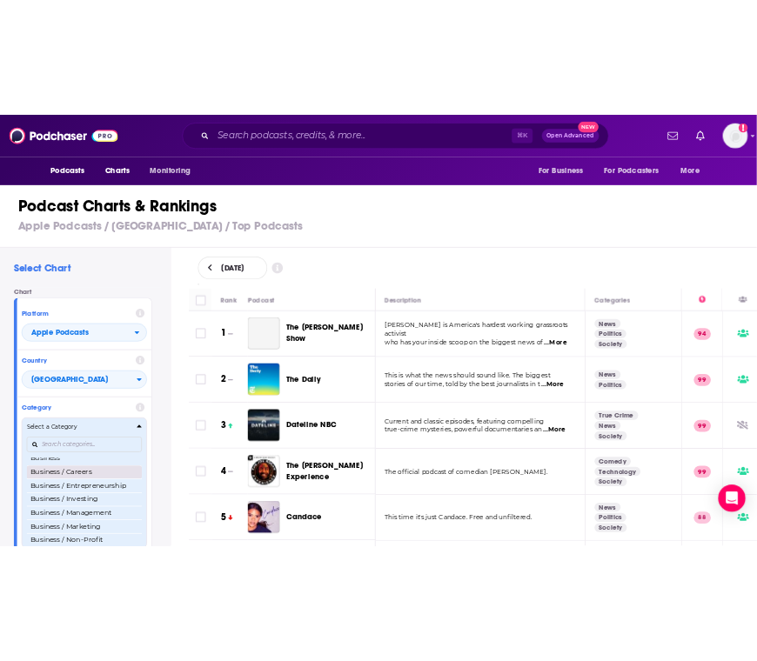
scroll to position [144, 0]
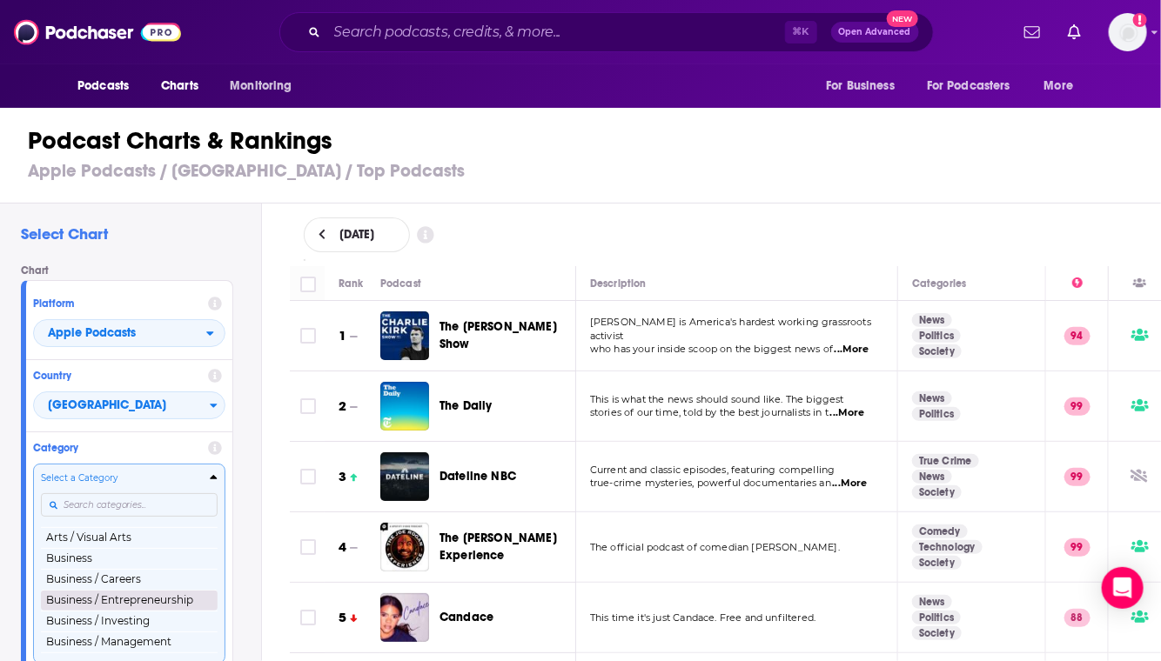
click at [80, 596] on button "Business / Entrepreneurship" at bounding box center [129, 600] width 177 height 21
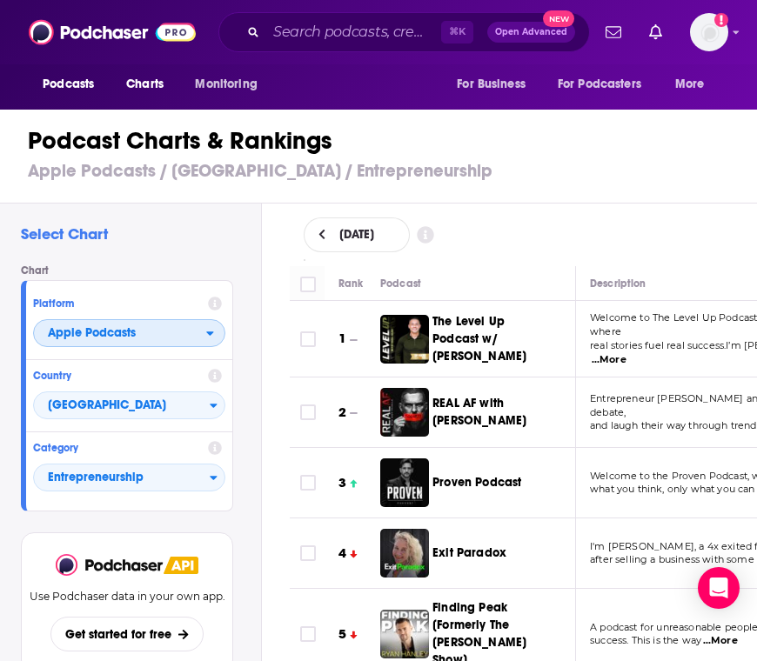
click at [142, 337] on span "Apple Podcasts" at bounding box center [120, 334] width 172 height 30
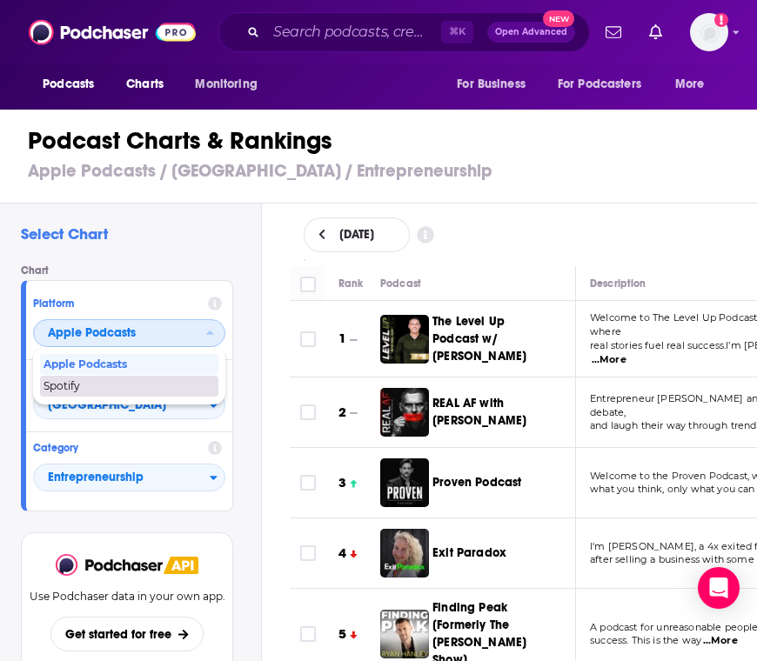
click at [129, 381] on span "Spotify" at bounding box center [129, 386] width 170 height 10
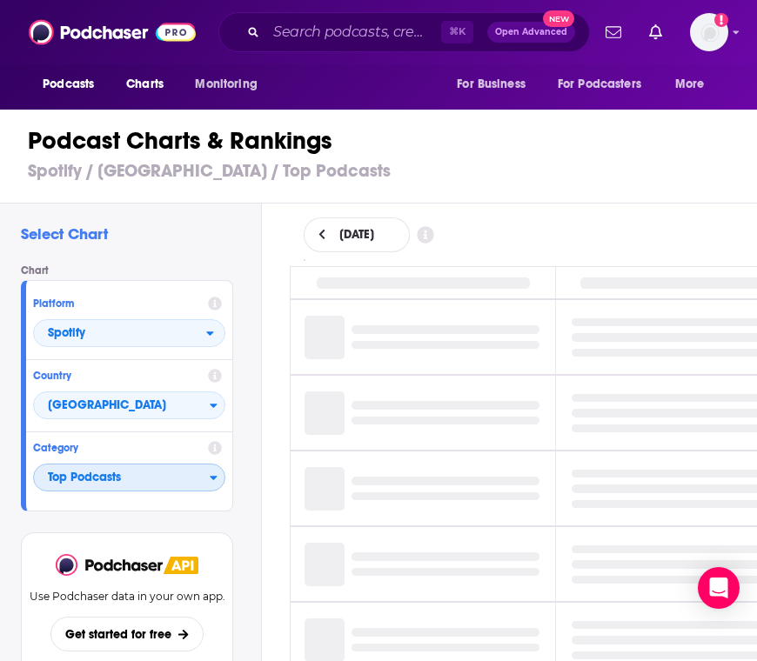
click at [106, 469] on span "Top Podcasts" at bounding box center [122, 479] width 176 height 30
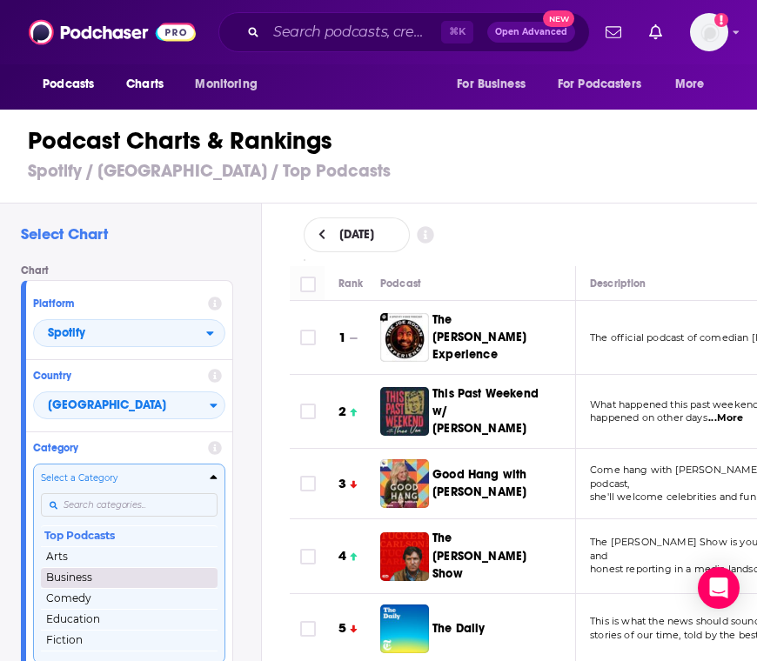
drag, startPoint x: 79, startPoint y: 587, endPoint x: 78, endPoint y: 576, distance: 10.5
click at [78, 576] on div "Top Podcasts Arts Business Comedy Education Fiction Health & Fitness History Le…" at bounding box center [129, 591] width 177 height 131
click at [78, 576] on button "Business" at bounding box center [129, 577] width 177 height 21
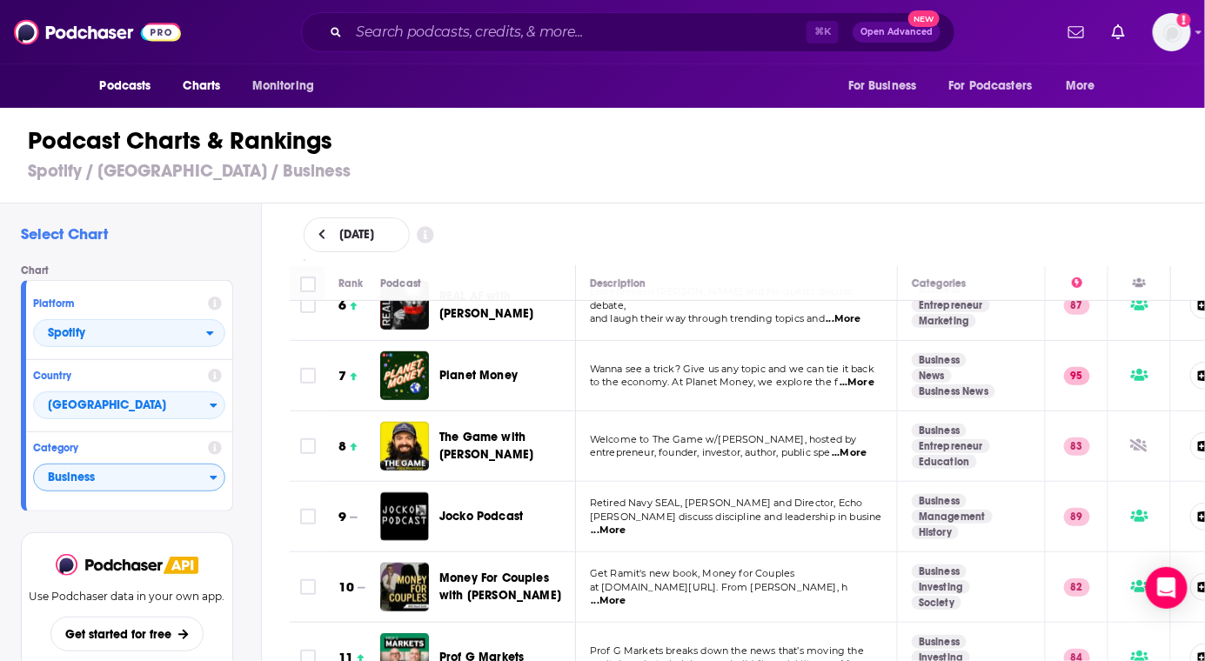
scroll to position [379, 0]
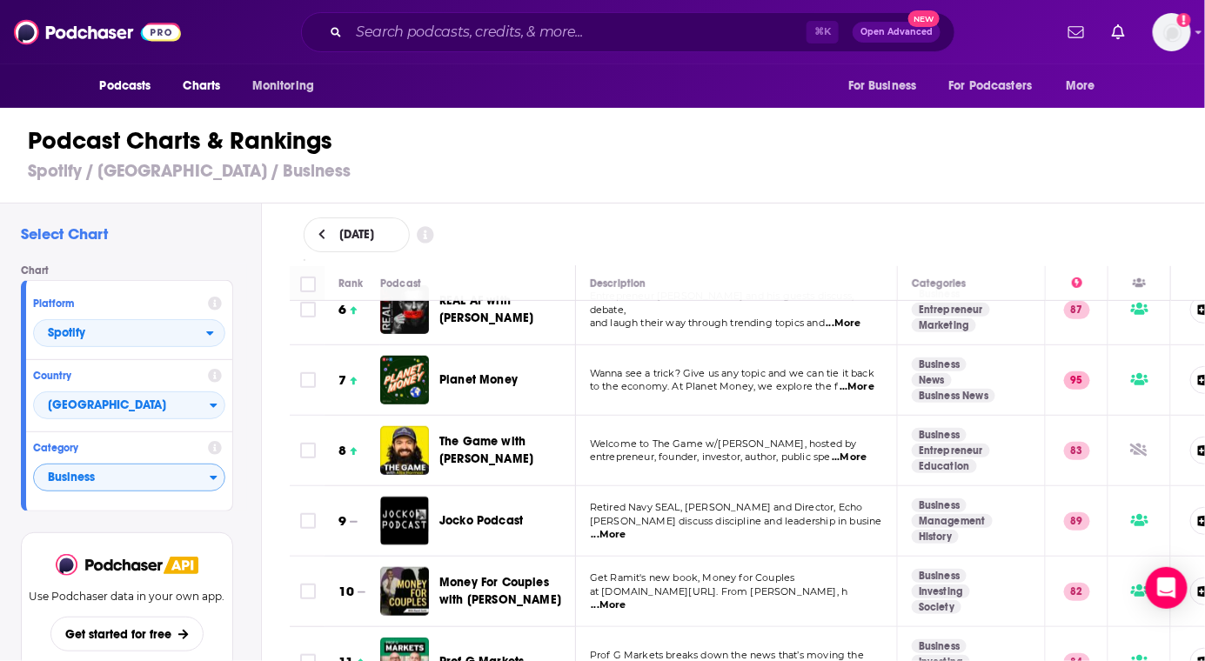
click at [410, 245] on div "[DATE]" at bounding box center [357, 235] width 106 height 35
select select "8"
click at [700, 218] on div "[DATE]" at bounding box center [748, 235] width 889 height 35
click at [80, 331] on span "Spotify" at bounding box center [66, 333] width 37 height 12
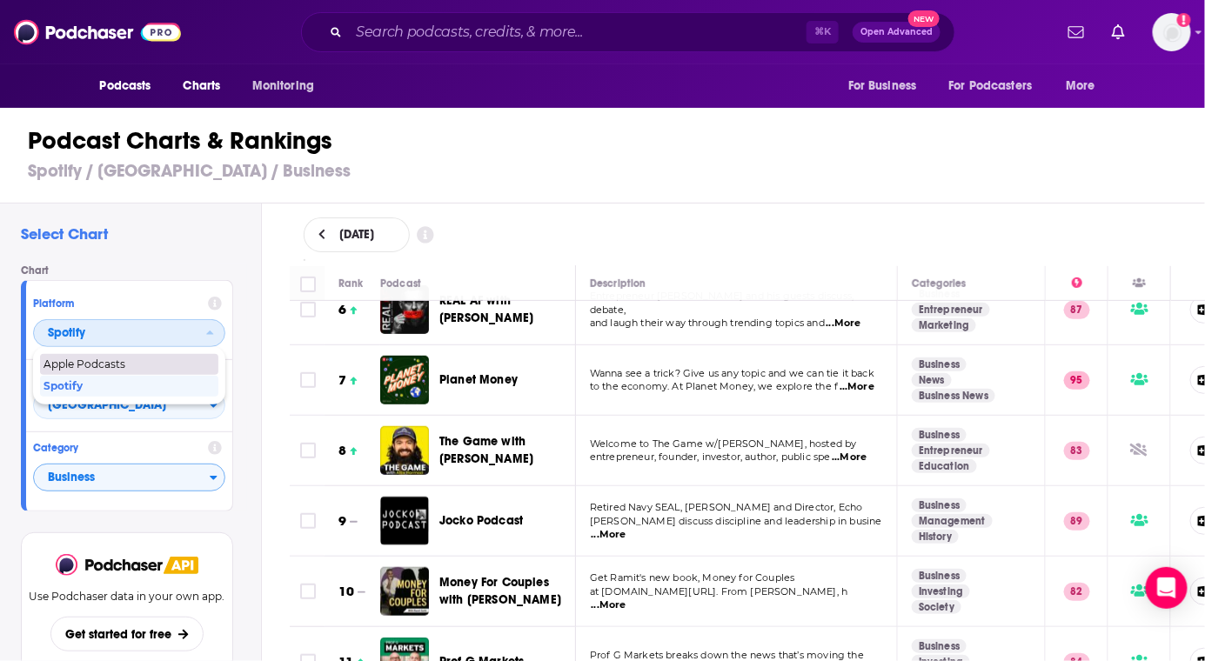
click at [77, 369] on span "Apple Podcasts" at bounding box center [129, 364] width 170 height 10
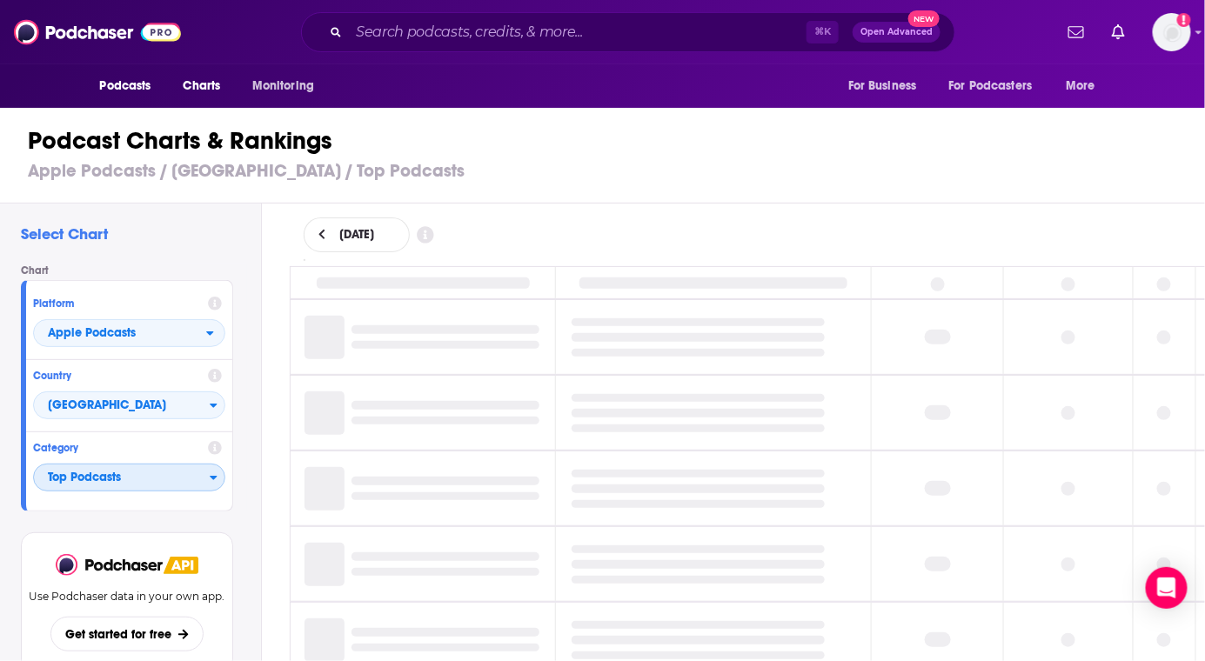
click at [77, 477] on span "Top Podcasts" at bounding box center [122, 479] width 176 height 30
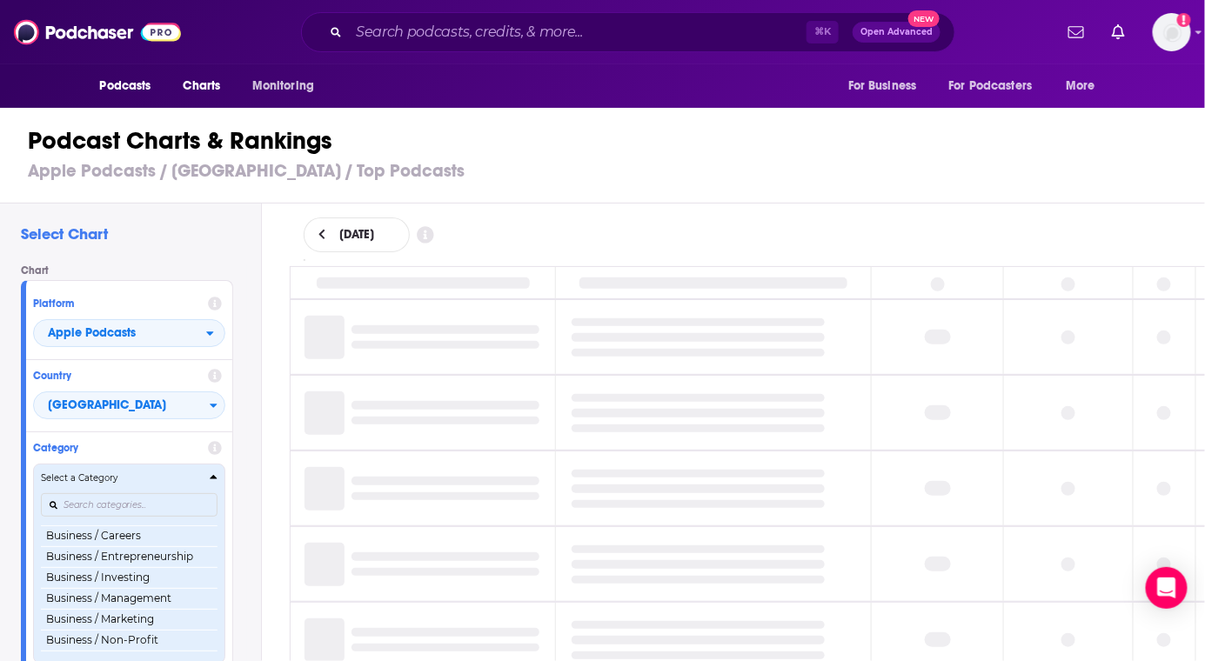
scroll to position [191, 0]
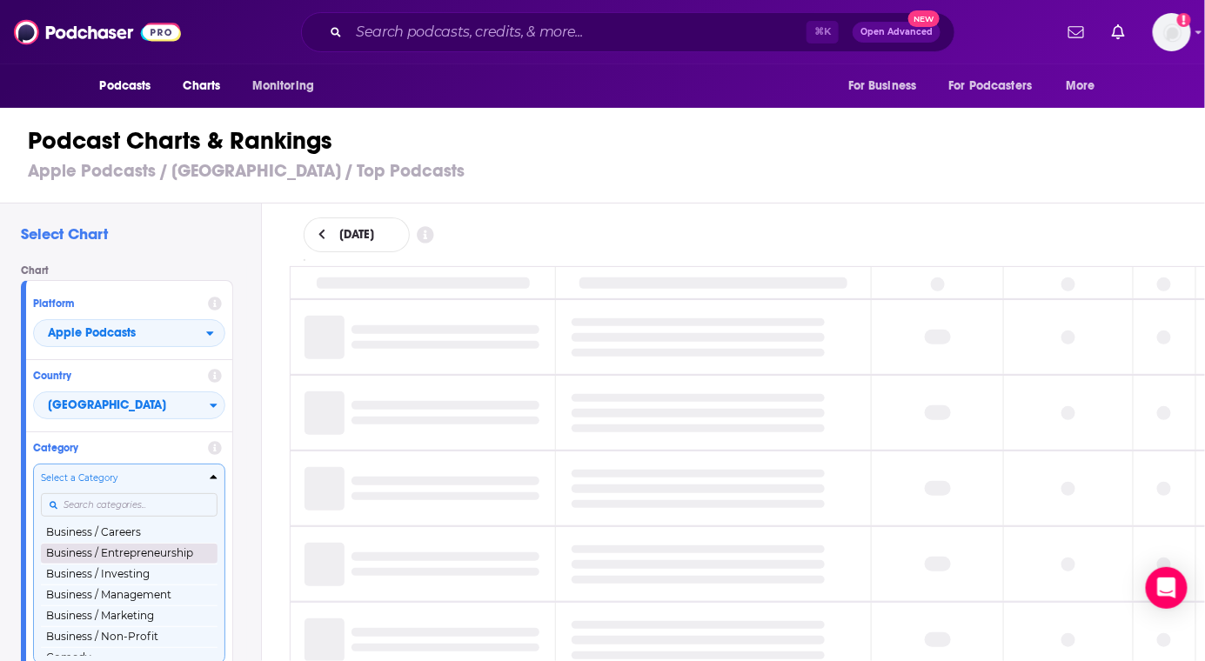
click at [104, 559] on button "Business / Entrepreneurship" at bounding box center [129, 553] width 177 height 21
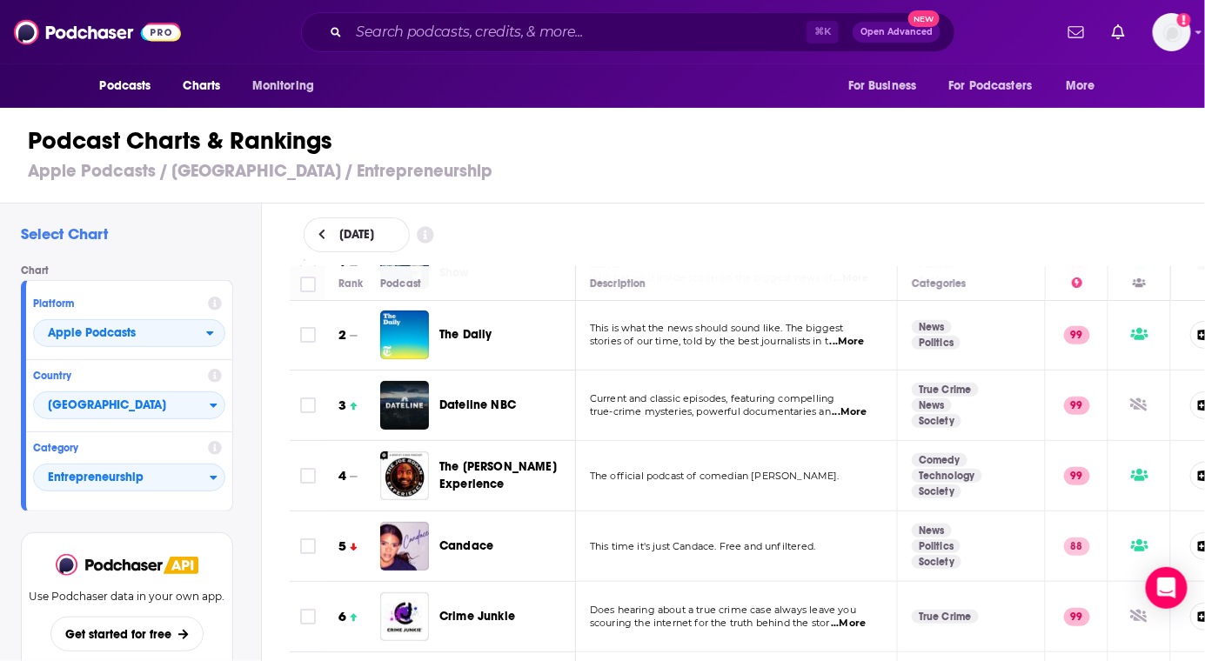
scroll to position [77, 0]
